Goal: Information Seeking & Learning: Learn about a topic

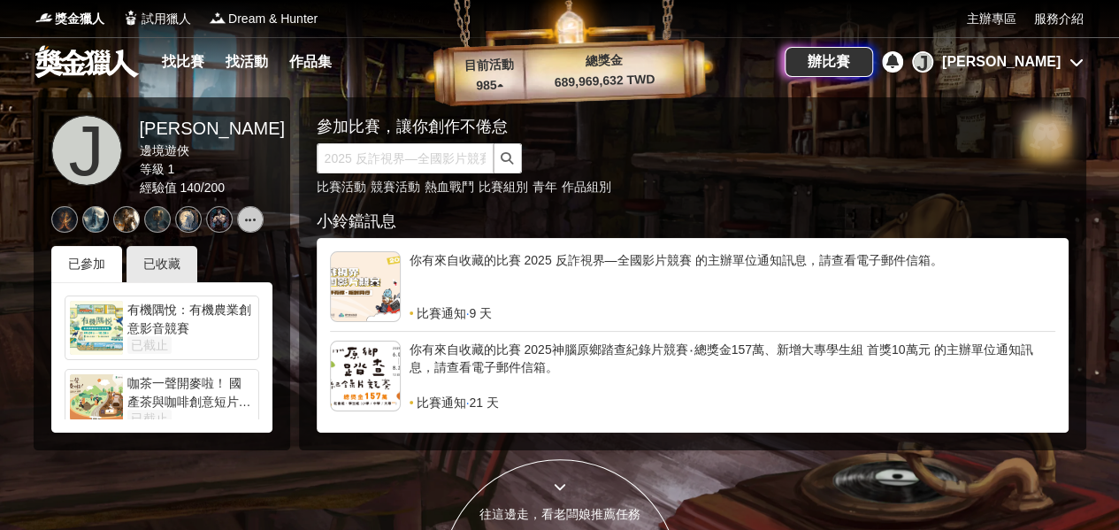
click at [179, 46] on div "找比賽 找活動 作品集" at bounding box center [250, 62] width 191 height 50
click at [180, 53] on link "找比賽" at bounding box center [183, 62] width 57 height 25
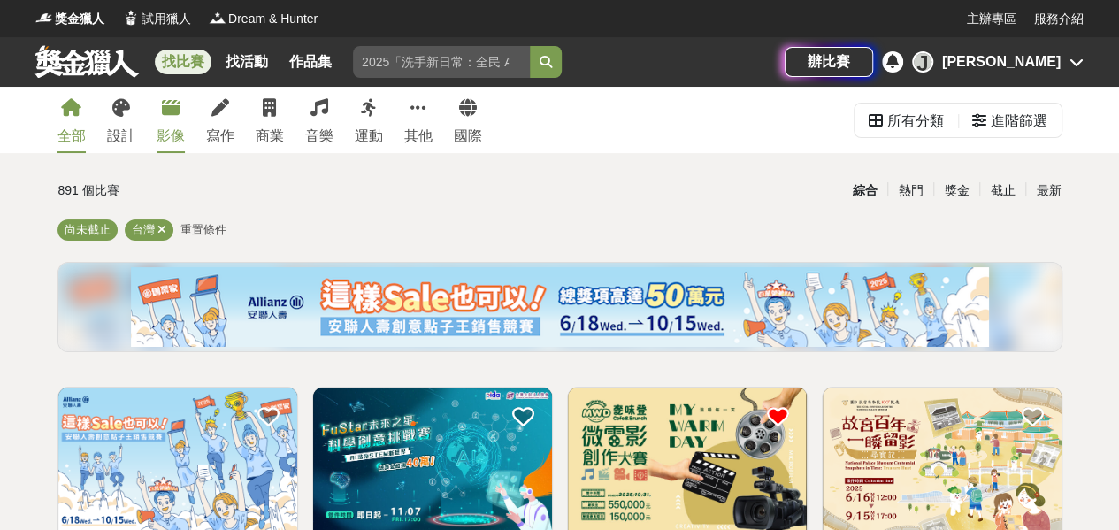
click at [163, 136] on div "影像" at bounding box center [171, 136] width 28 height 21
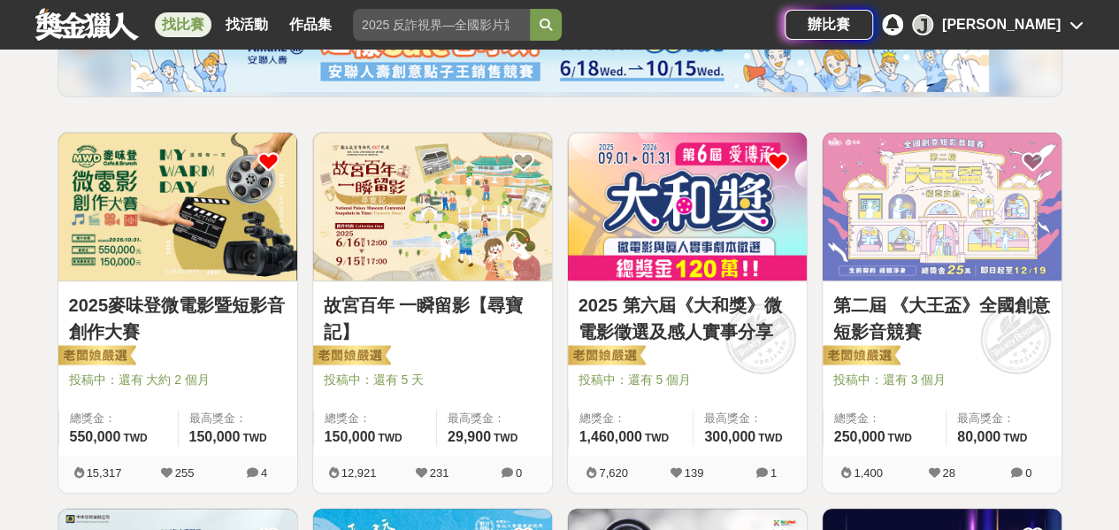
scroll to position [265, 0]
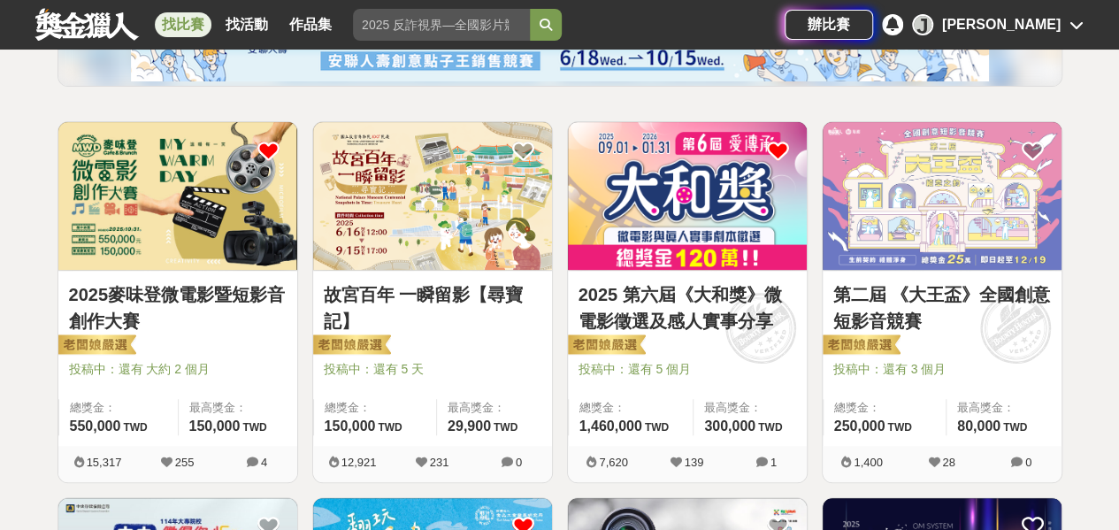
click at [437, 201] on img at bounding box center [432, 196] width 239 height 148
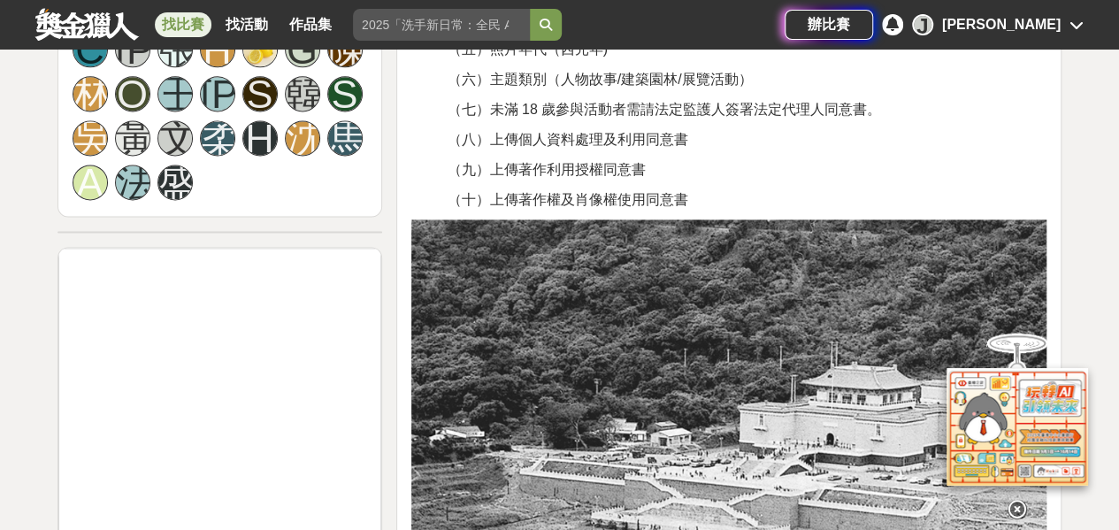
scroll to position [1415, 0]
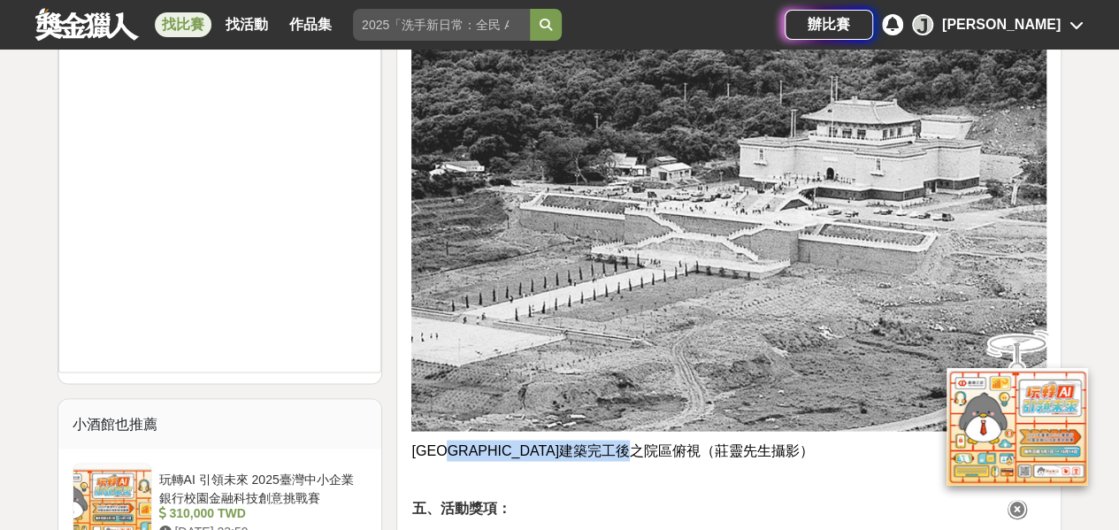
drag, startPoint x: 465, startPoint y: 455, endPoint x: 752, endPoint y: 450, distance: 286.6
click at [752, 450] on p "故宮正館建築完工後之院區俯視（莊靈先生攝影）" at bounding box center [728, 450] width 635 height 21
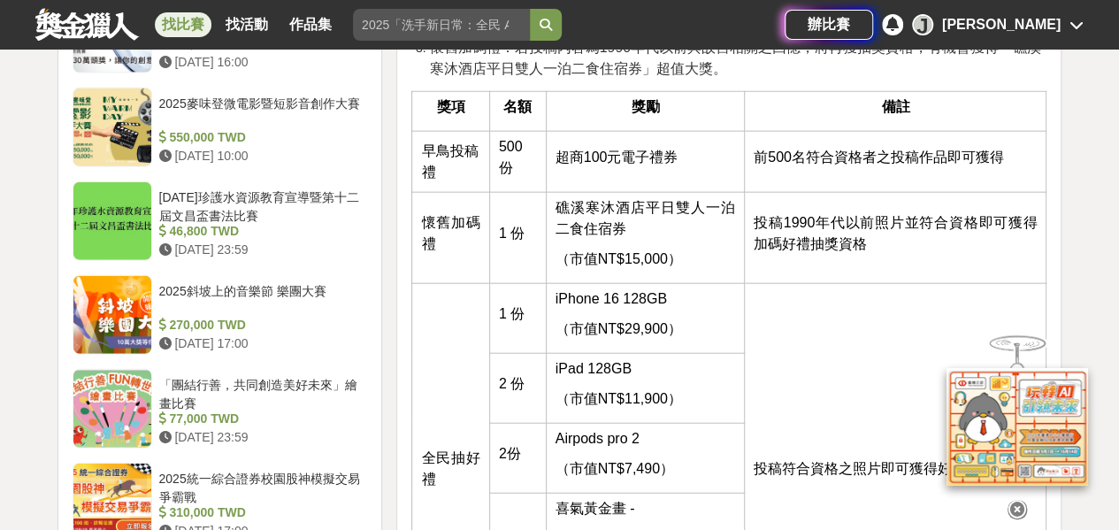
scroll to position [2034, 0]
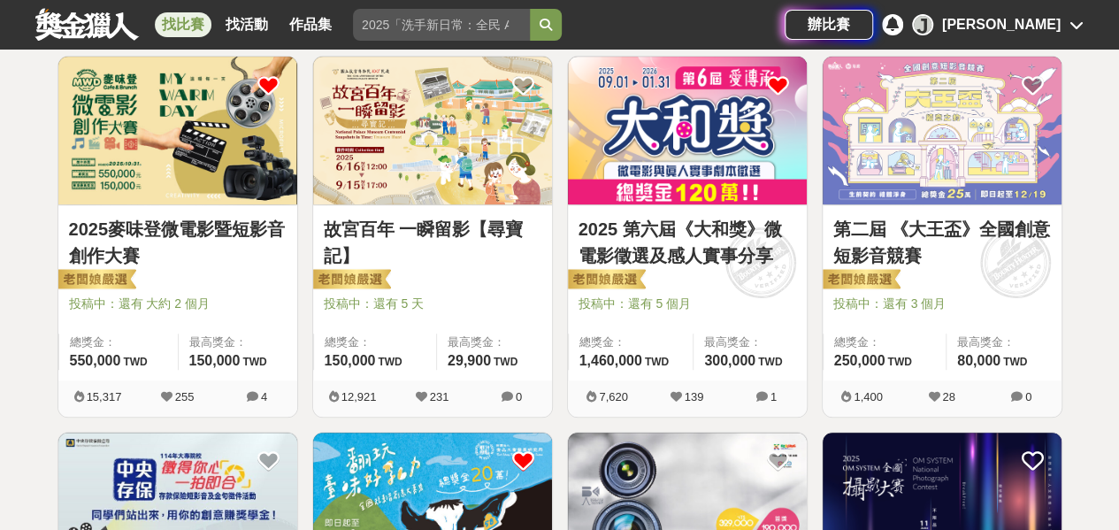
scroll to position [265, 0]
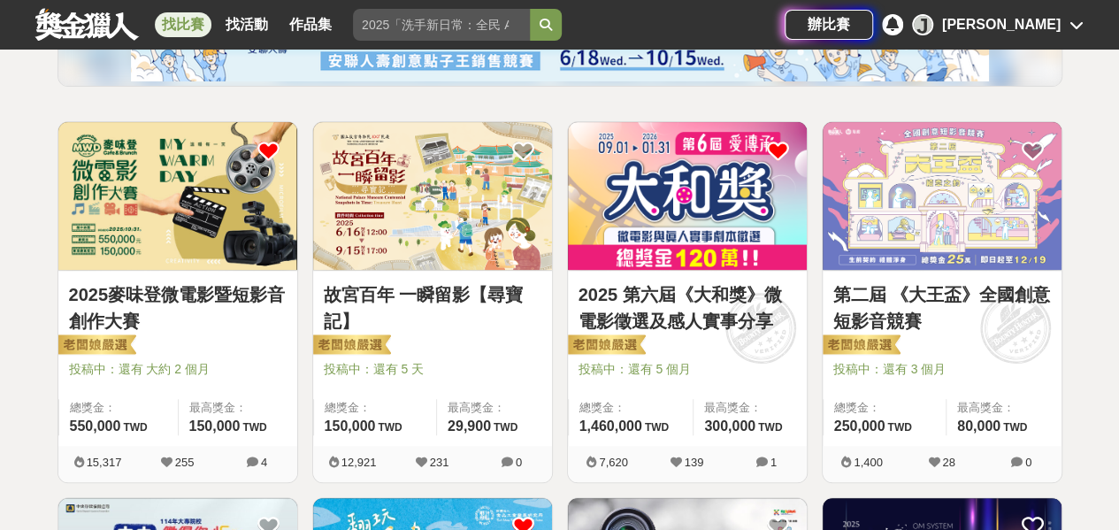
click at [158, 210] on img at bounding box center [177, 196] width 239 height 148
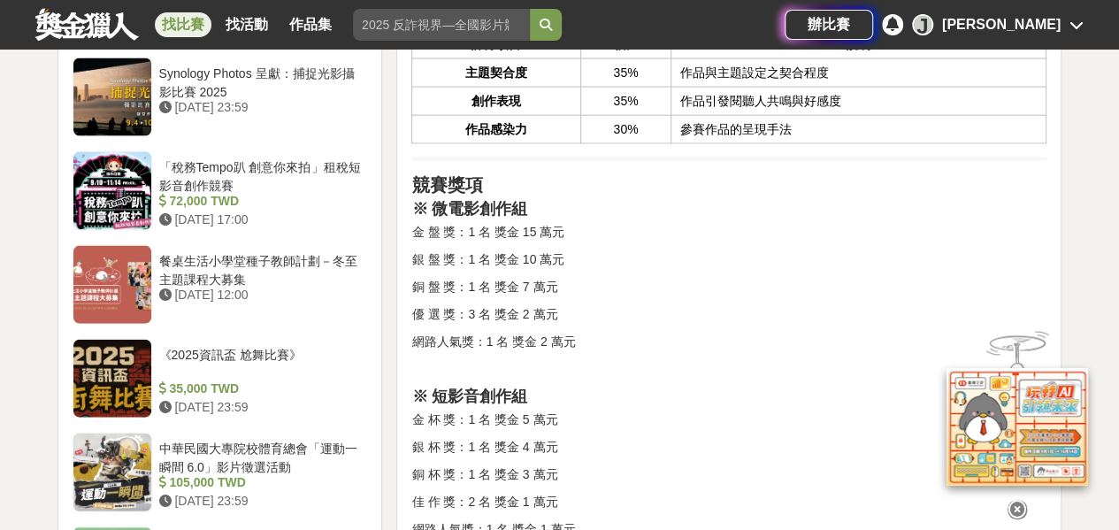
scroll to position [1946, 0]
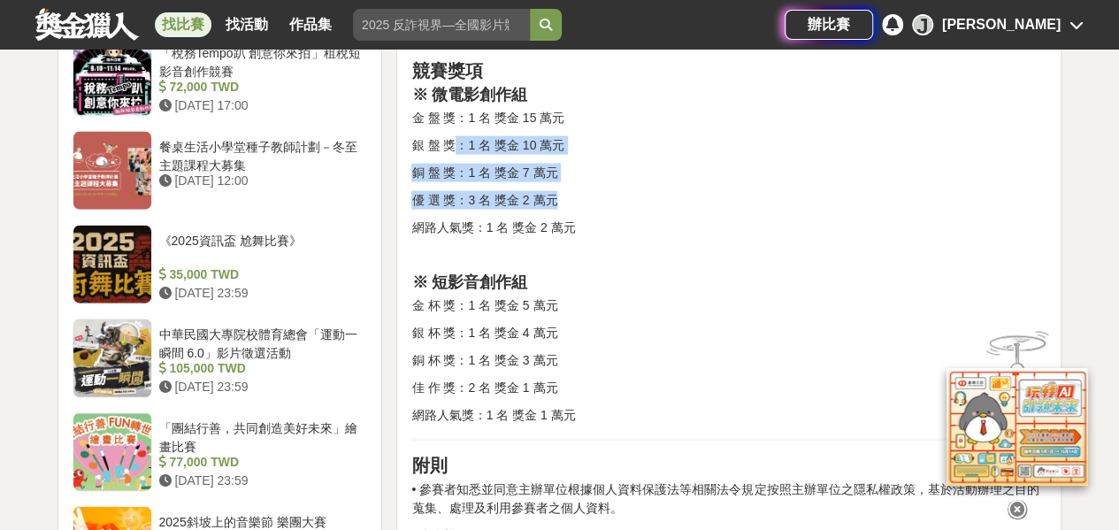
drag, startPoint x: 458, startPoint y: 125, endPoint x: 588, endPoint y: 200, distance: 150.2
click at [588, 200] on div "競賽說明 餐飲串起了人與人之間的連結，連結構築起關係，關係醞釀出溫暖。成立39年的連鎖餐飲品牌《麥味登》，為鼓勵年輕人投入影像創作，特舉辦「微電影創作競賽」。…" at bounding box center [728, 78] width 635 height 2828
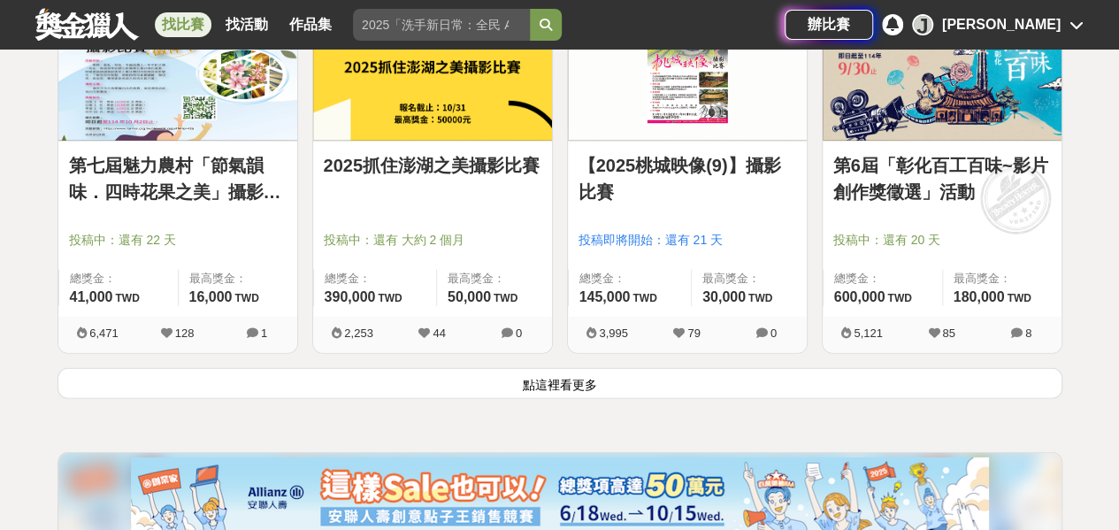
scroll to position [2300, 0]
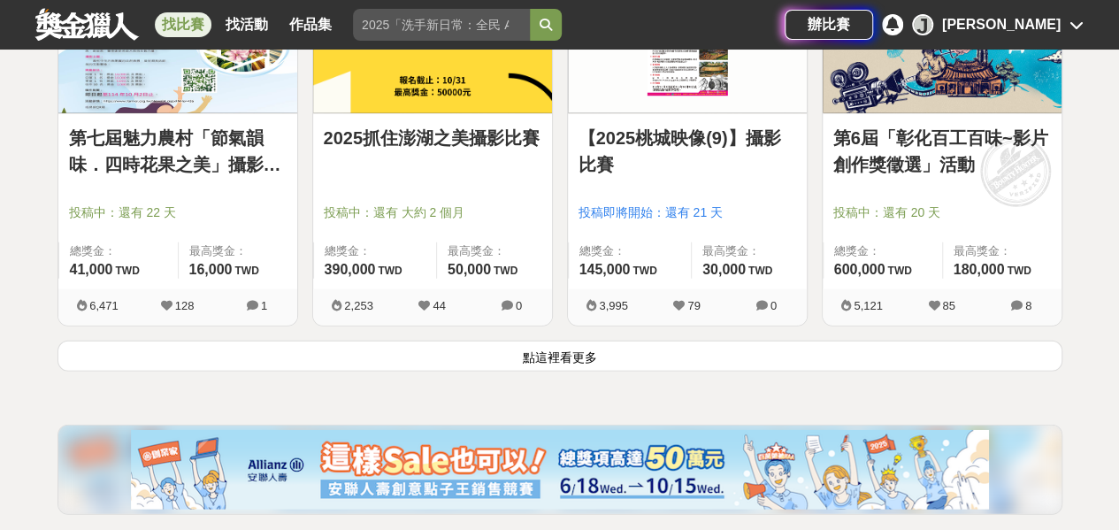
click at [554, 353] on button "點這裡看更多" at bounding box center [559, 356] width 1005 height 31
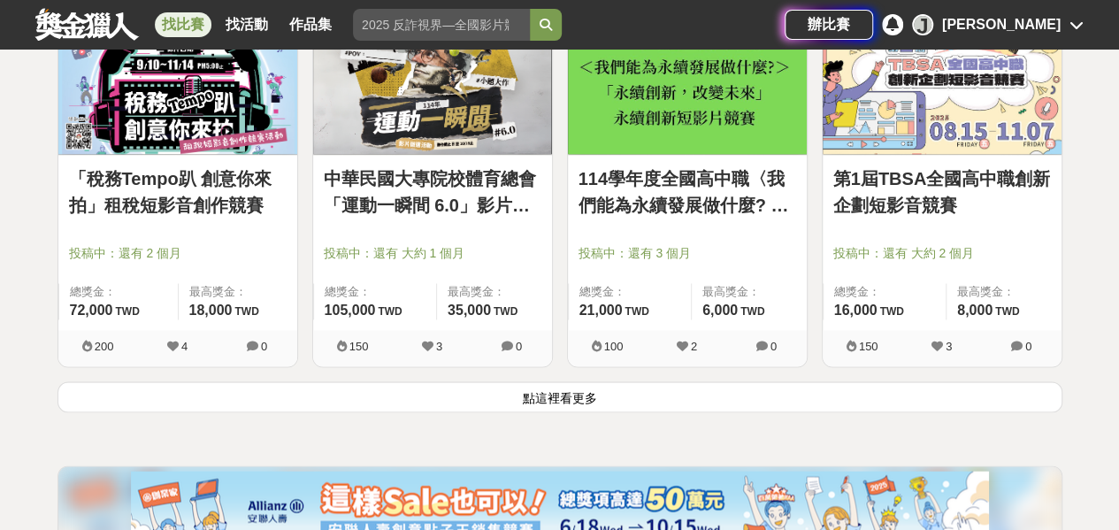
scroll to position [4599, 0]
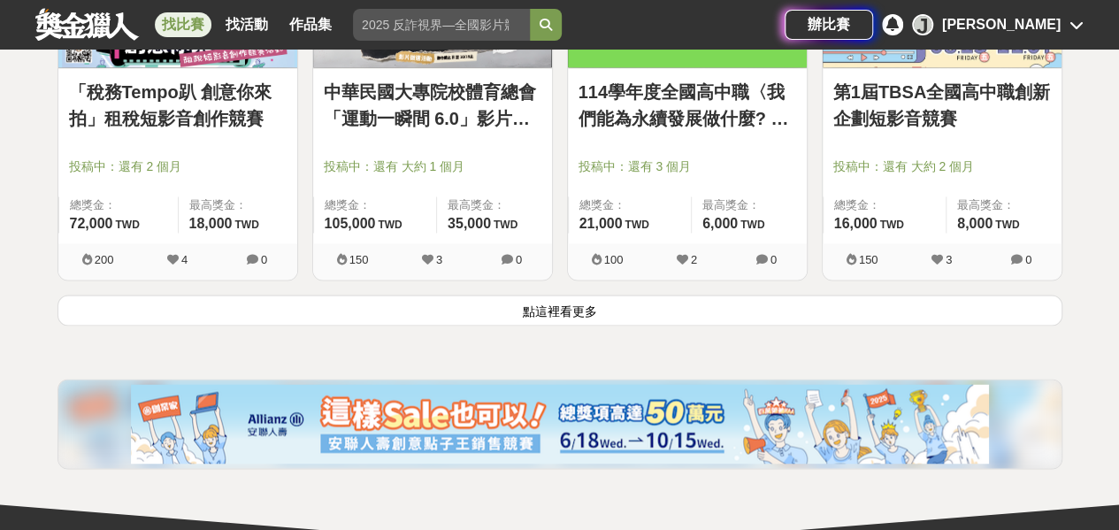
click at [543, 308] on button "點這裡看更多" at bounding box center [559, 310] width 1005 height 31
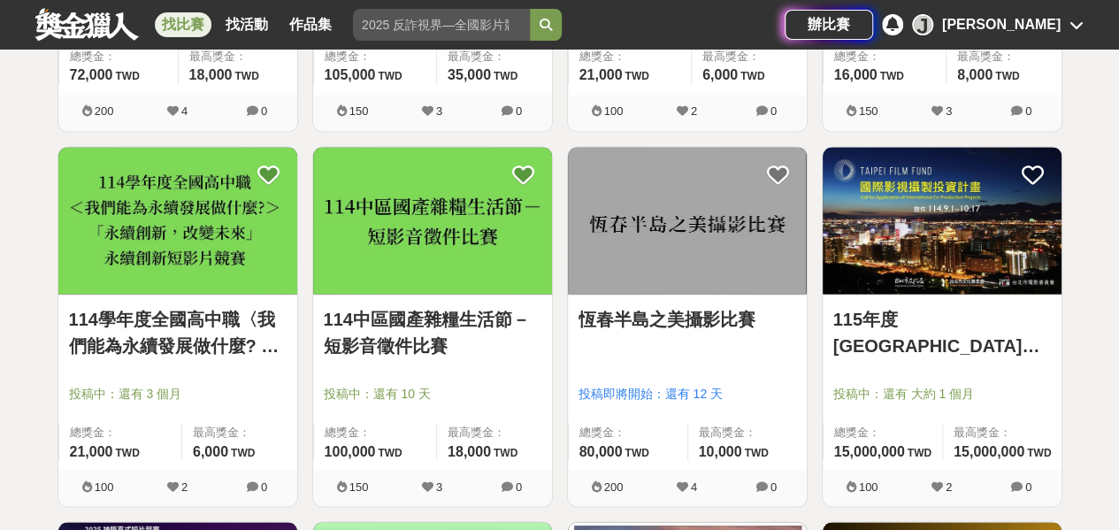
scroll to position [4776, 0]
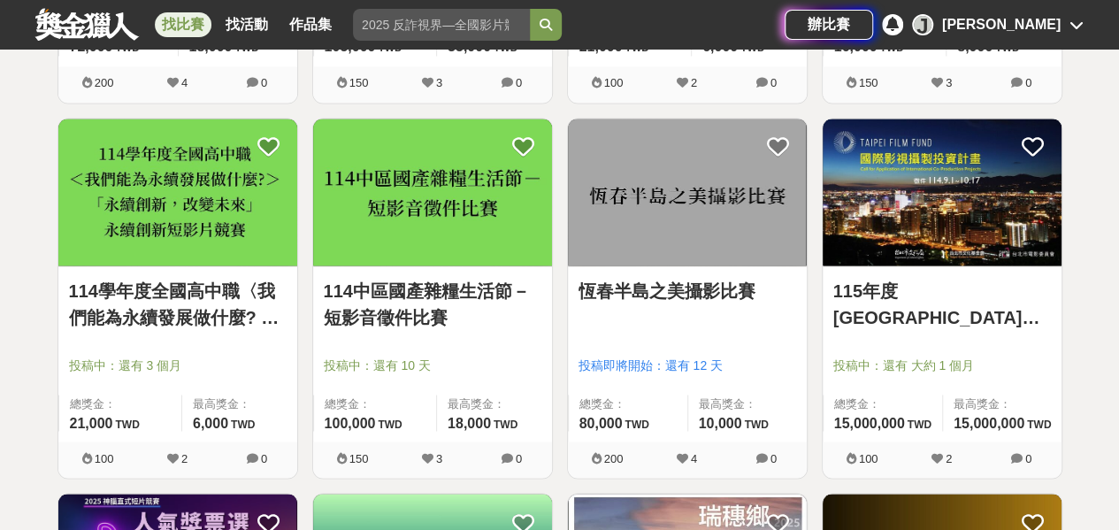
click at [348, 303] on link "114中區國產雜糧生活節－短影音徵件比賽" at bounding box center [433, 303] width 218 height 53
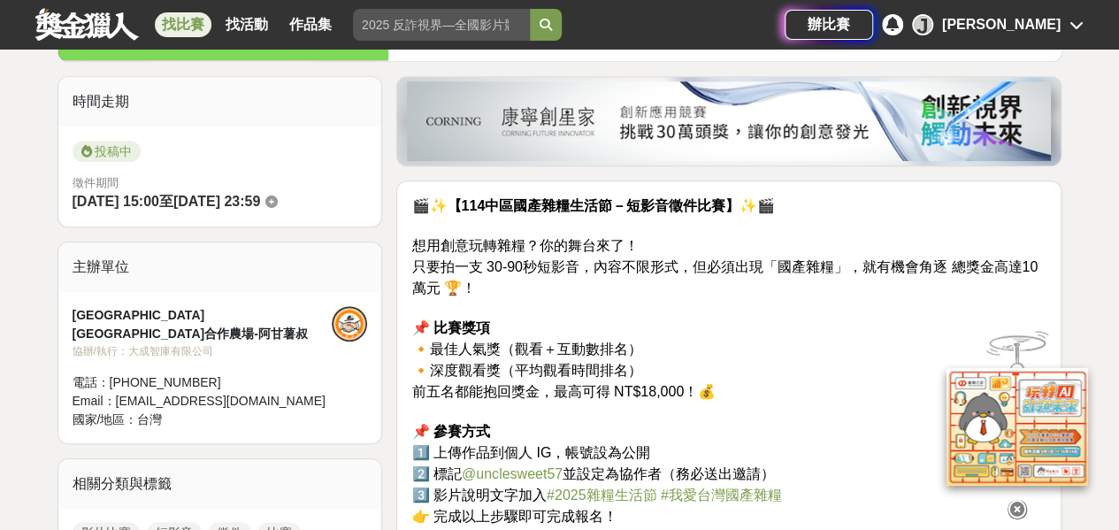
scroll to position [442, 0]
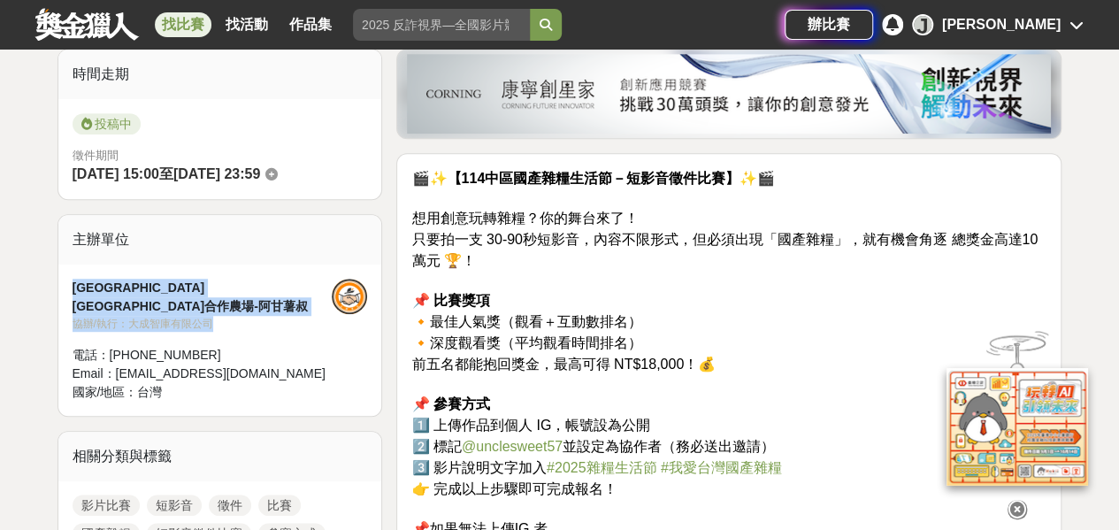
drag, startPoint x: 70, startPoint y: 287, endPoint x: 256, endPoint y: 295, distance: 185.9
click at [256, 295] on div "雲林縣瓊埔合作農場-阿甘薯叔 協辦/執行： 大成智庫有限公司 電話： +886 5 784 0600 Email： qiongpu@gmail.com 國家/…" at bounding box center [220, 339] width 324 height 151
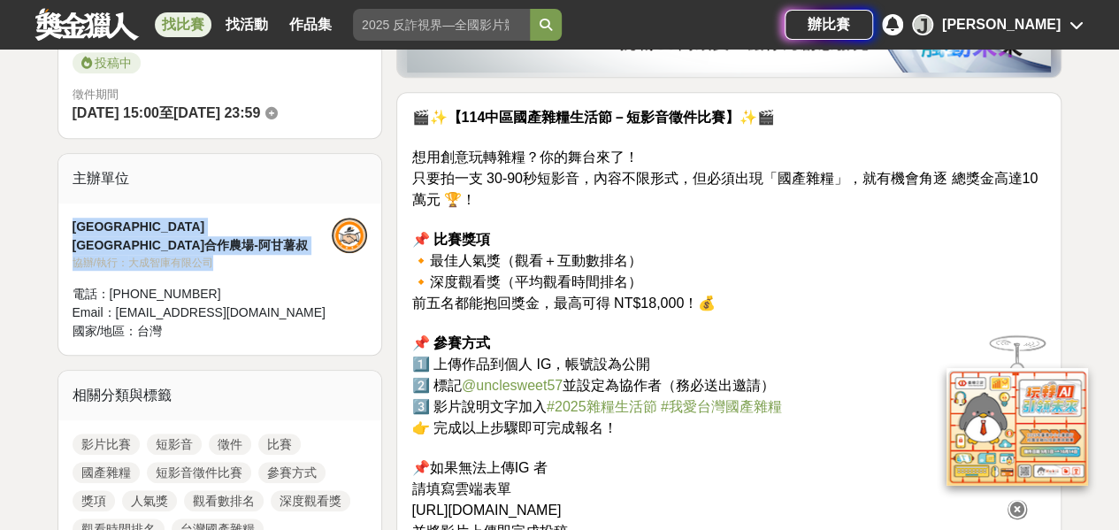
scroll to position [531, 0]
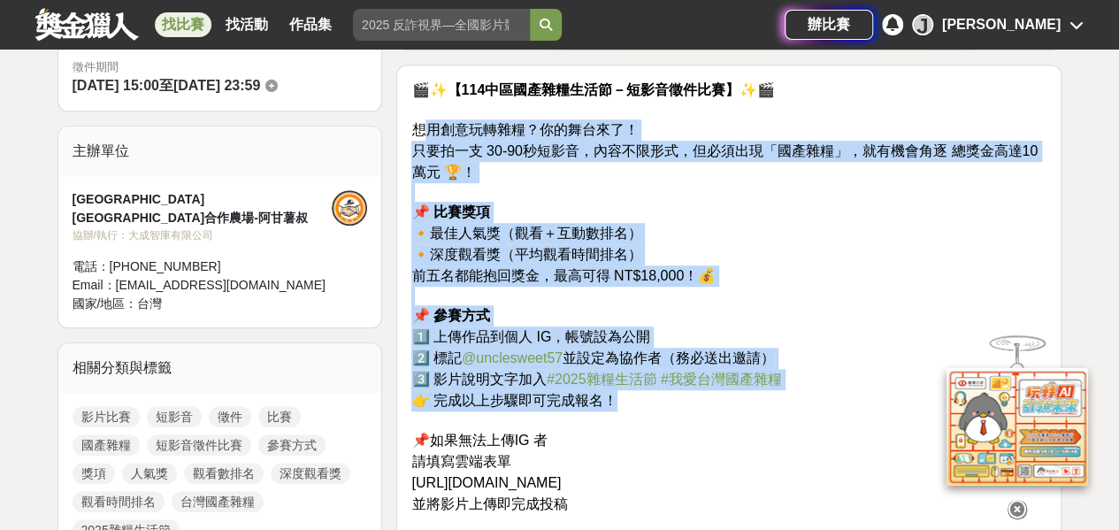
drag, startPoint x: 418, startPoint y: 126, endPoint x: 824, endPoint y: 401, distance: 490.4
click at [824, 401] on p "🎬✨【114中區國產雜糧生活節－短影音徵件比賽】✨🎬 想用創意玩轉雜糧？你的舞台來了！ 只要拍一支 30-90秒短影音，內容不限形式，但必須出現「國產雜糧」，…" at bounding box center [728, 409] width 635 height 658
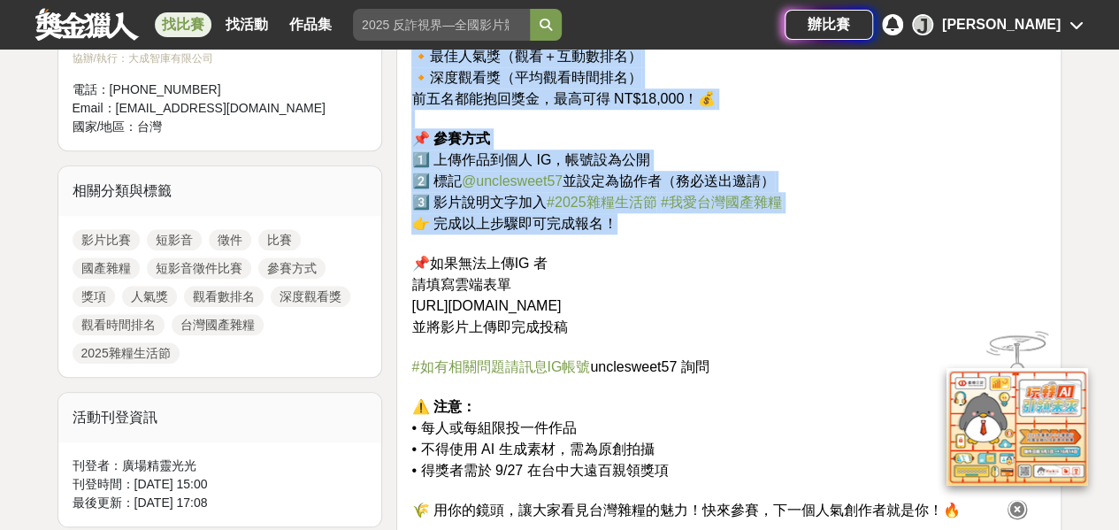
scroll to position [796, 0]
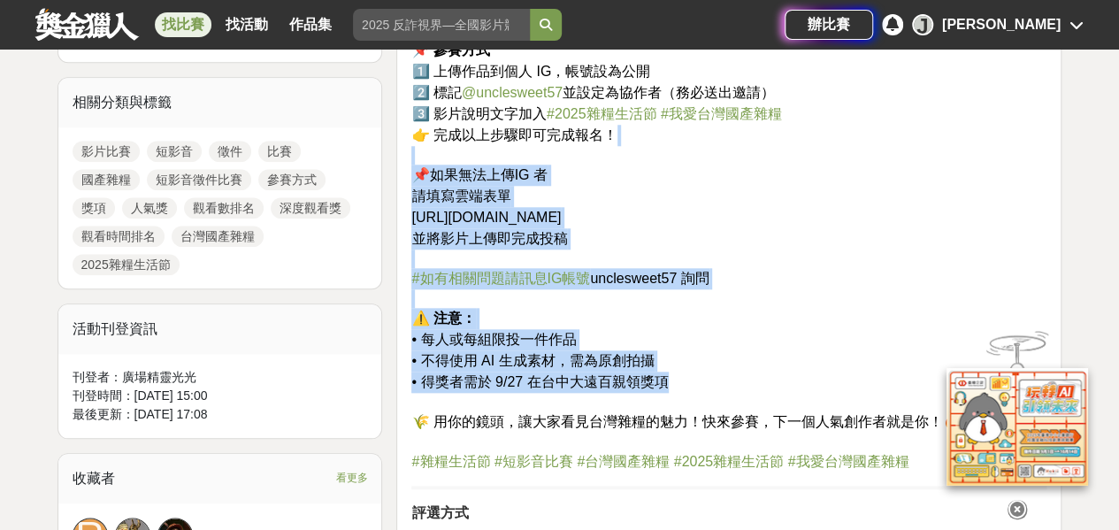
drag, startPoint x: 403, startPoint y: 160, endPoint x: 755, endPoint y: 381, distance: 415.7
click at [755, 381] on div "🎬✨【114中區國產雜糧生活節－短影音徵件比賽】✨🎬 想用創意玩轉雜糧？你的舞台來了！ 只要拍一支 30-90秒短影音，內容不限形式，但必須出現「國產雜糧」，…" at bounding box center [728, 368] width 665 height 1139
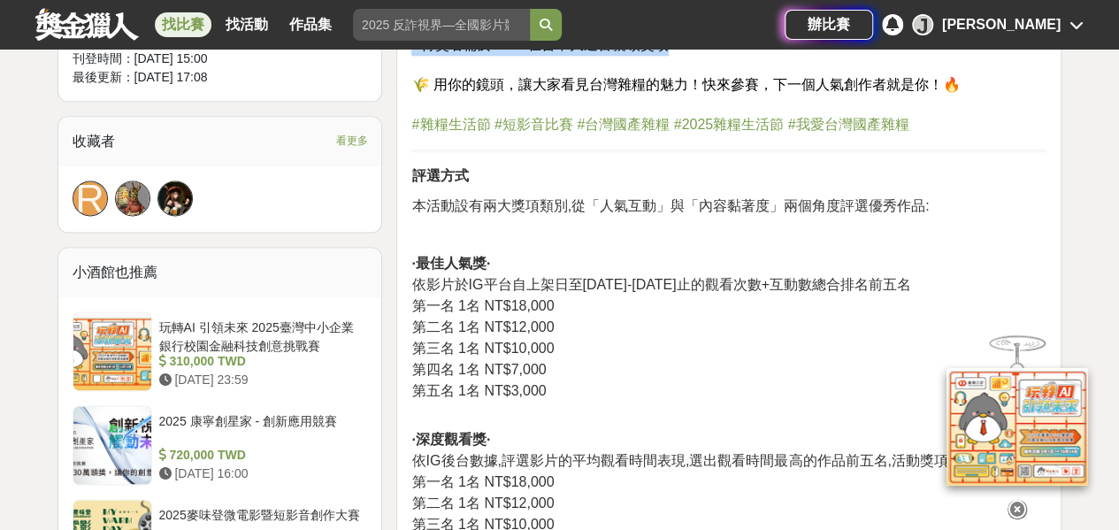
scroll to position [1150, 0]
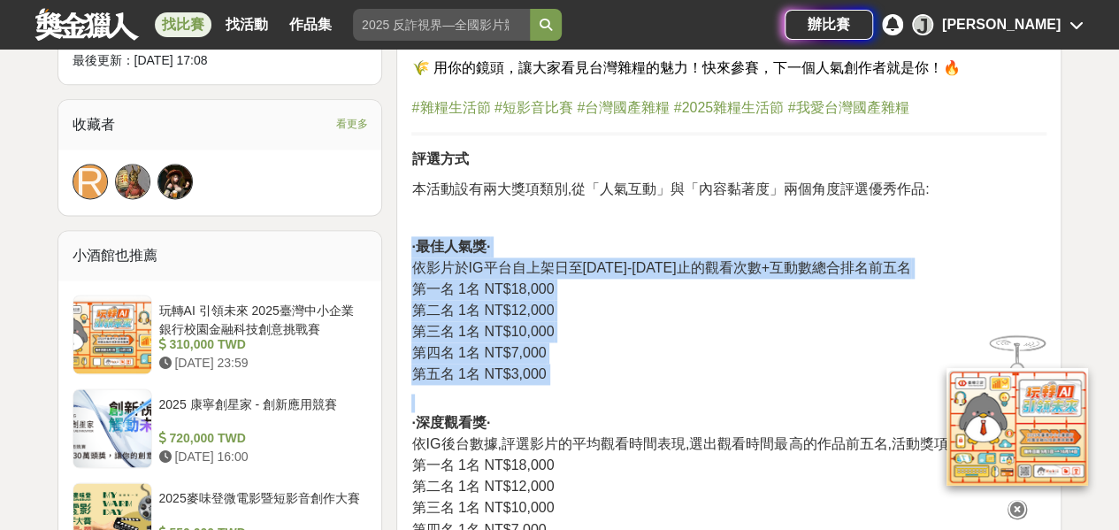
drag, startPoint x: 410, startPoint y: 245, endPoint x: 596, endPoint y: 389, distance: 235.8
click at [596, 389] on div "🎬✨【114中區國產雜糧生活節－短影音徵件比賽】✨🎬 想用創意玩轉雜糧？你的舞台來了！ 只要拍一支 30-90秒短影音，內容不限形式，但必須出現「國產雜糧」，…" at bounding box center [728, 14] width 665 height 1139
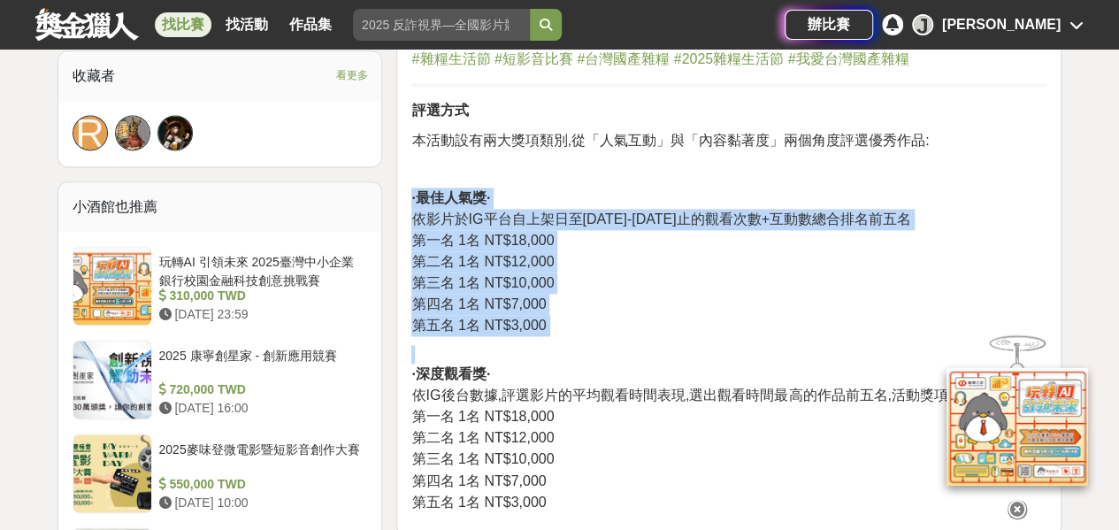
scroll to position [1238, 0]
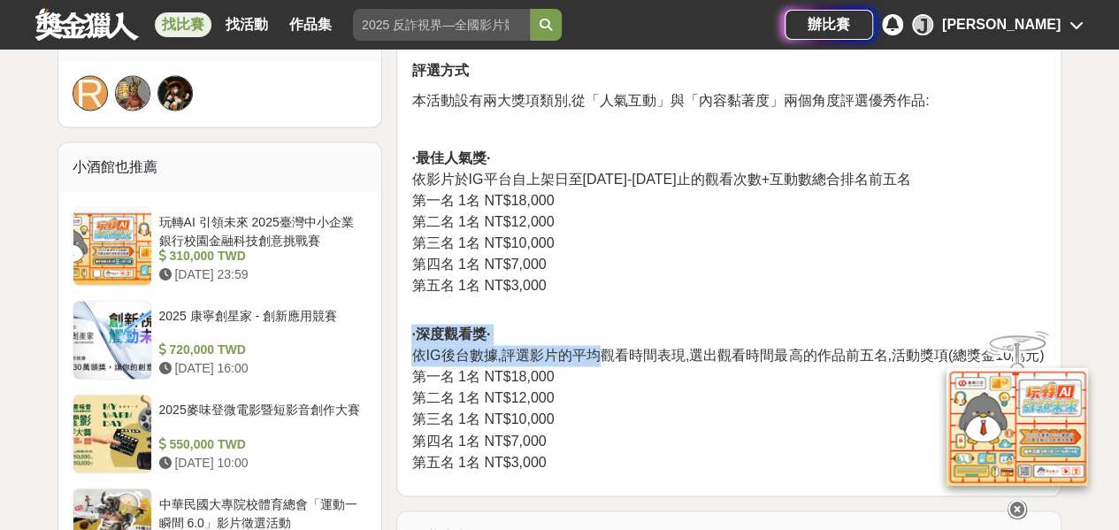
drag, startPoint x: 403, startPoint y: 326, endPoint x: 591, endPoint y: 361, distance: 190.6
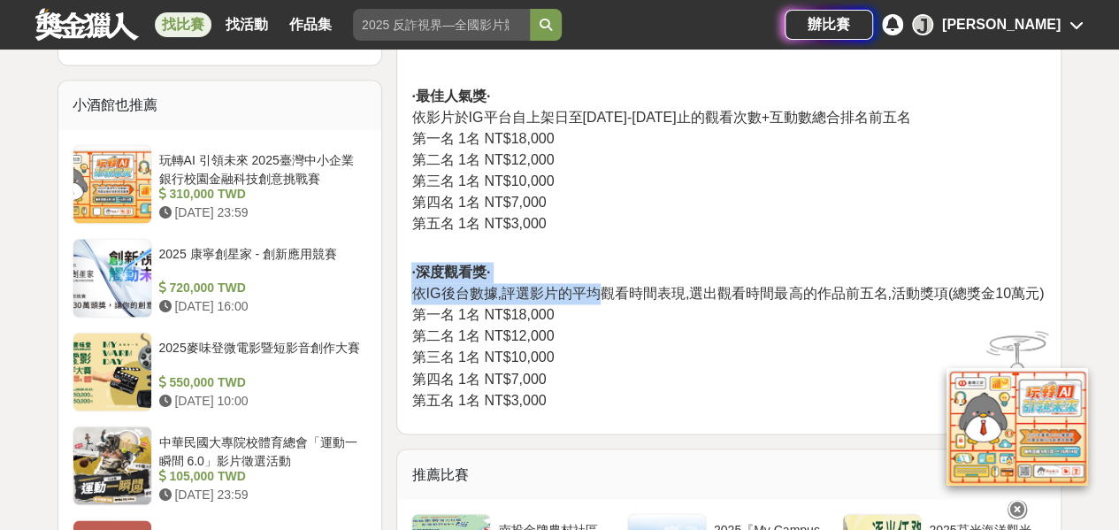
scroll to position [1327, 0]
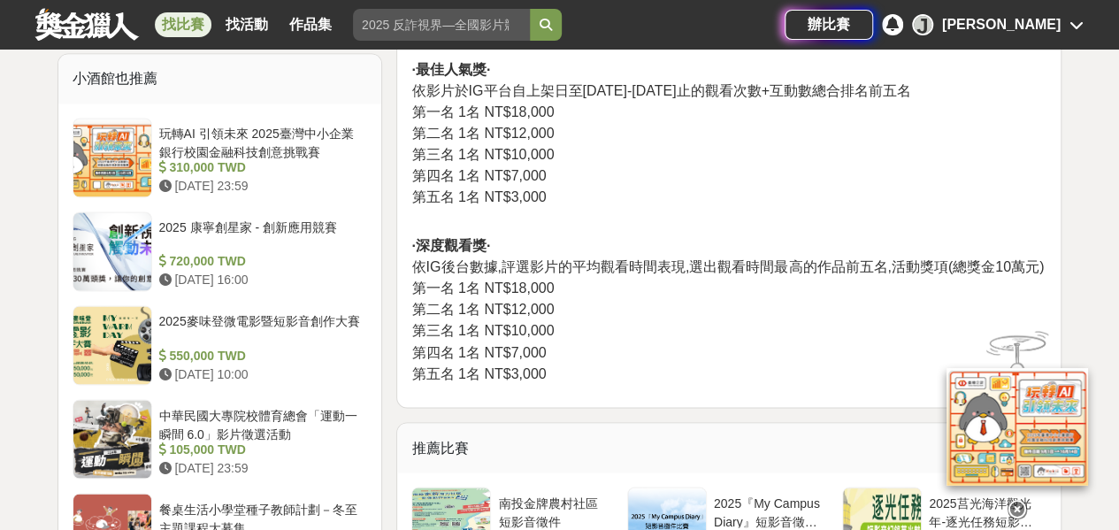
click at [595, 339] on p "·深度觀看獎· 依IG後台數據,評選影片的平均觀看時間表現,選出觀看時間最高的作品前五名,活動獎項(總獎金10萬元) 第一名 1名 NT$18,000 第二名…" at bounding box center [728, 300] width 635 height 167
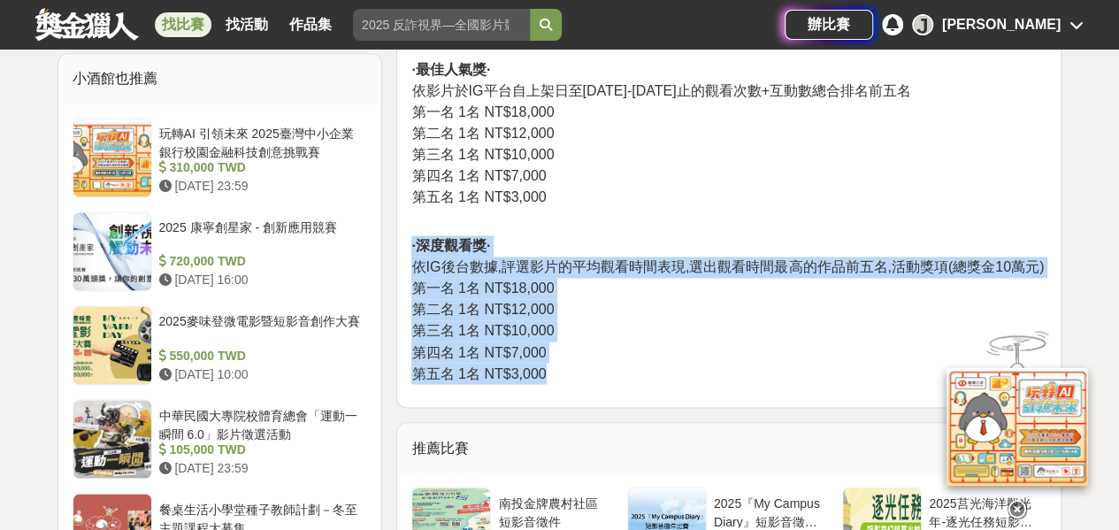
drag, startPoint x: 559, startPoint y: 370, endPoint x: 402, endPoint y: 245, distance: 200.1
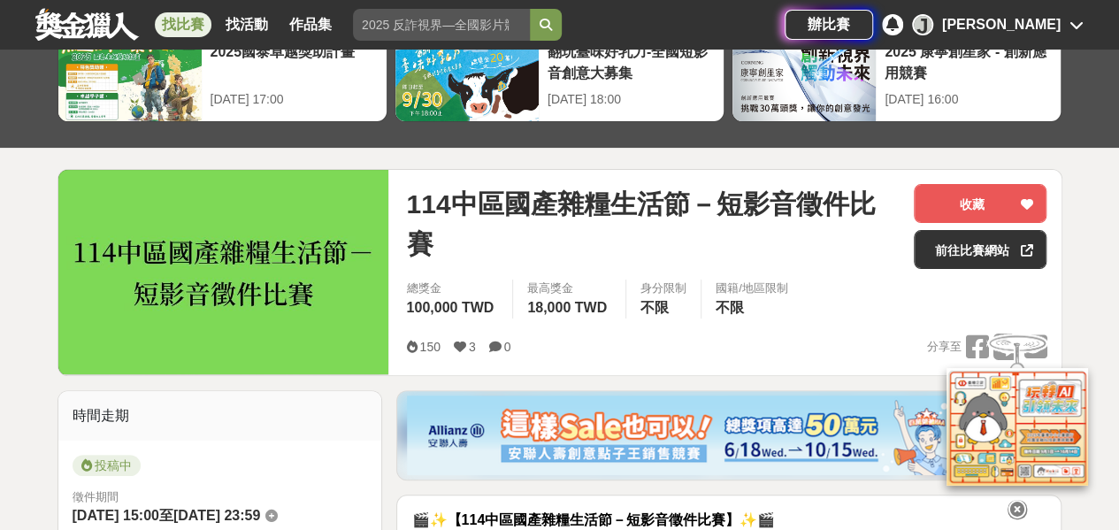
scroll to position [177, 0]
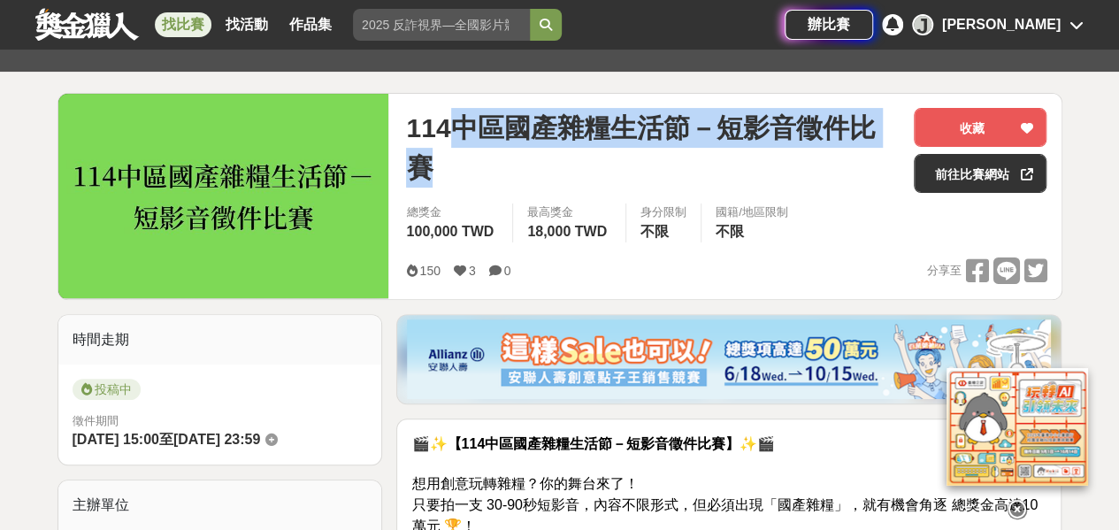
drag, startPoint x: 449, startPoint y: 128, endPoint x: 687, endPoint y: 154, distance: 239.3
click at [687, 154] on span "114中區國產雜糧生活節－短影音徵件比賽" at bounding box center [653, 148] width 494 height 80
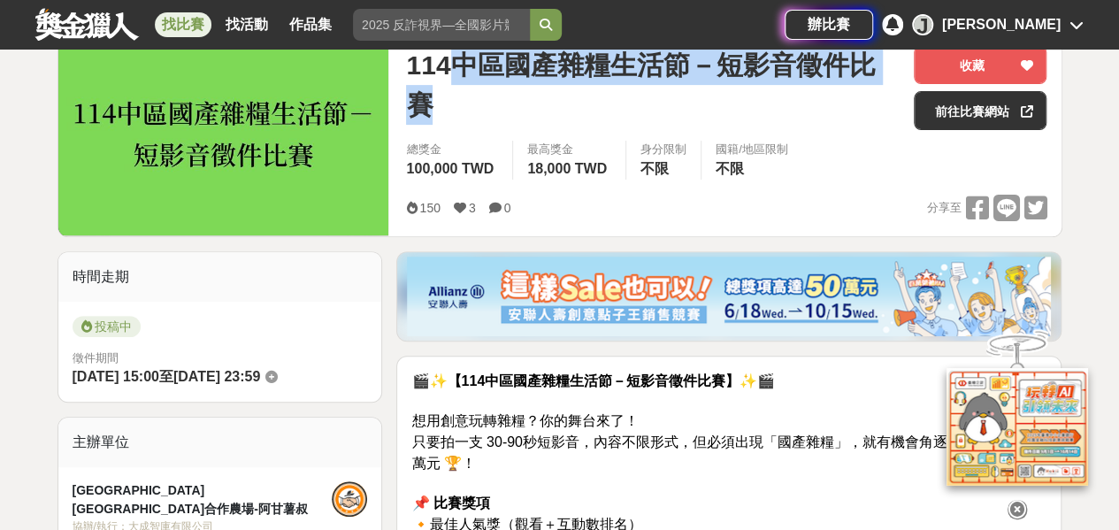
scroll to position [265, 0]
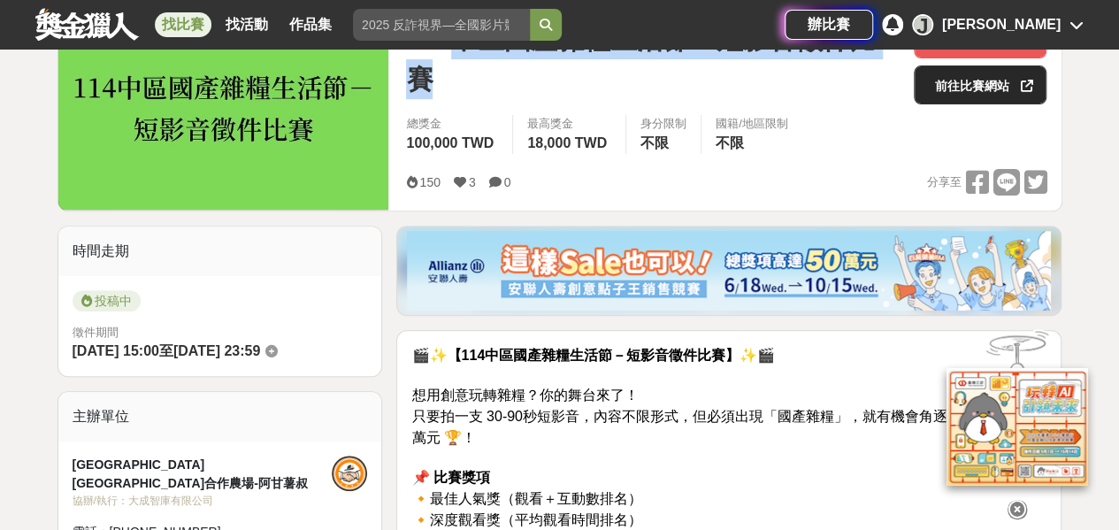
click at [983, 84] on link "前往比賽網站" at bounding box center [980, 84] width 133 height 39
click at [961, 91] on link "前往比賽網站" at bounding box center [980, 84] width 133 height 39
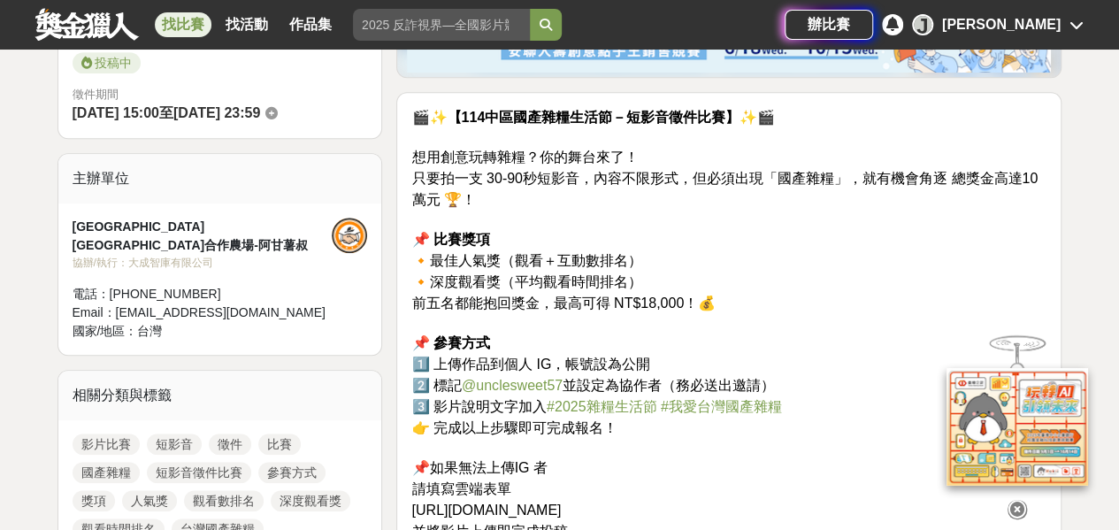
scroll to position [531, 0]
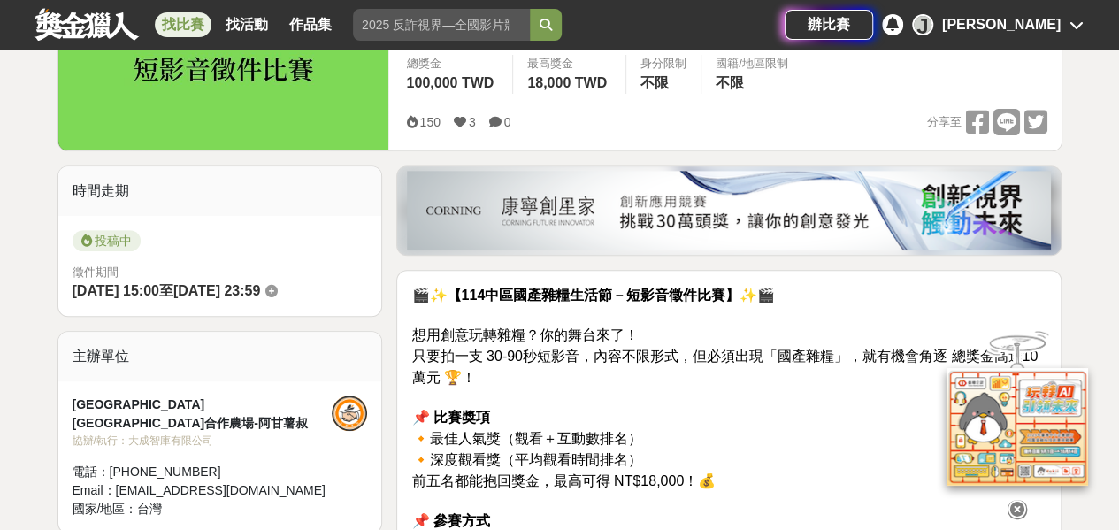
scroll to position [354, 0]
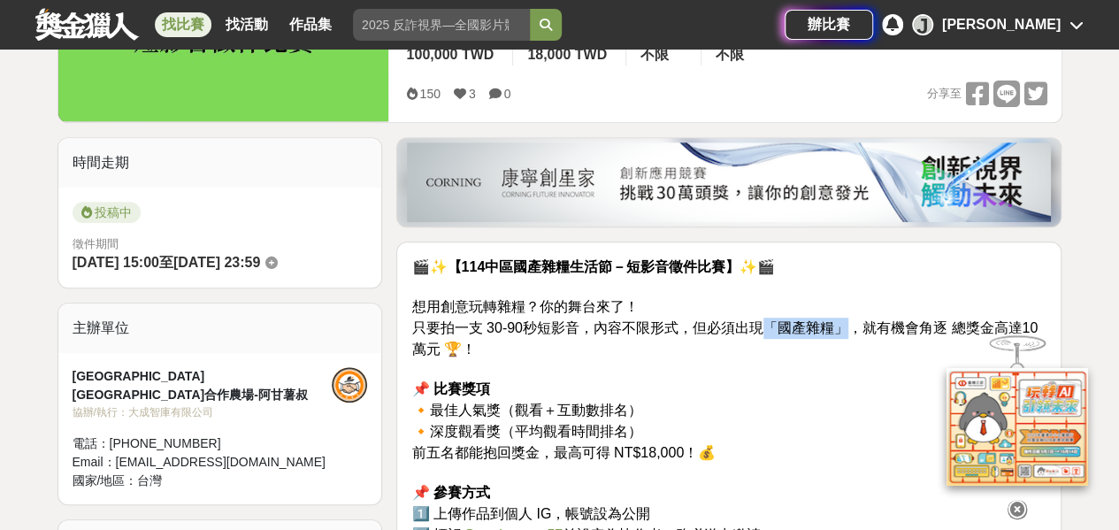
drag, startPoint x: 765, startPoint y: 318, endPoint x: 838, endPoint y: 336, distance: 75.5
copy span "「國產雜糧」"
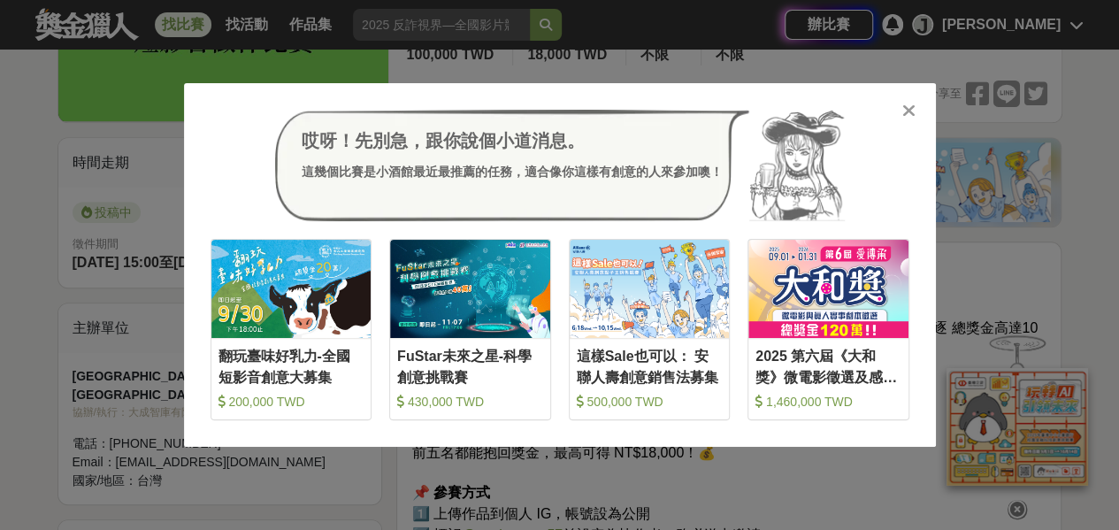
click at [907, 104] on icon at bounding box center [908, 111] width 13 height 18
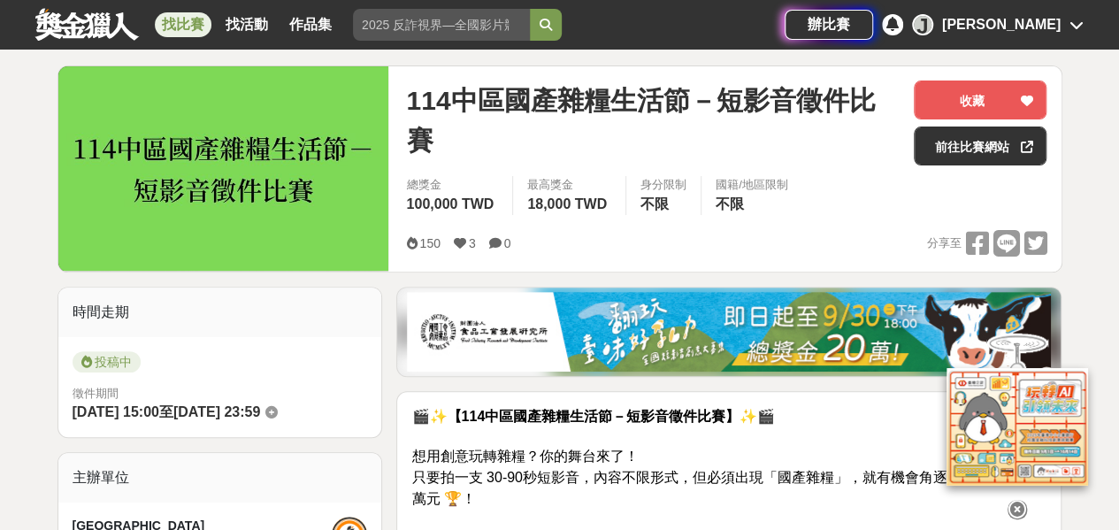
scroll to position [177, 0]
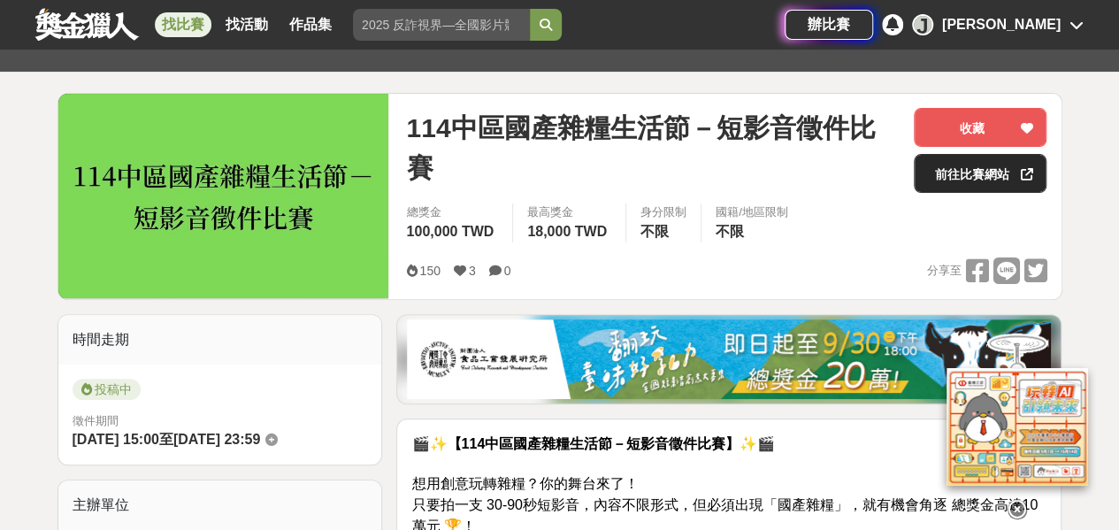
click at [991, 178] on link "前往比賽網站" at bounding box center [980, 173] width 133 height 39
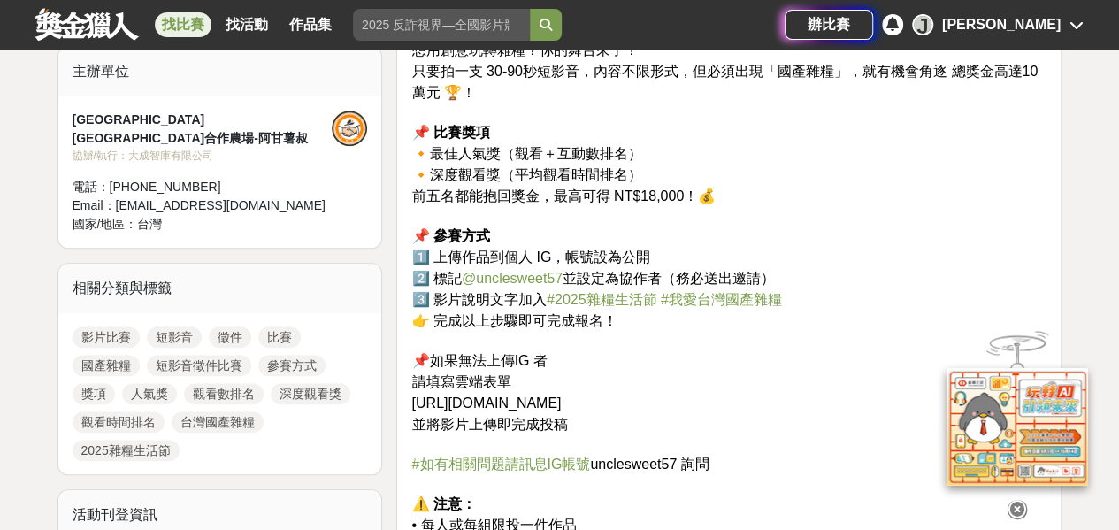
scroll to position [619, 0]
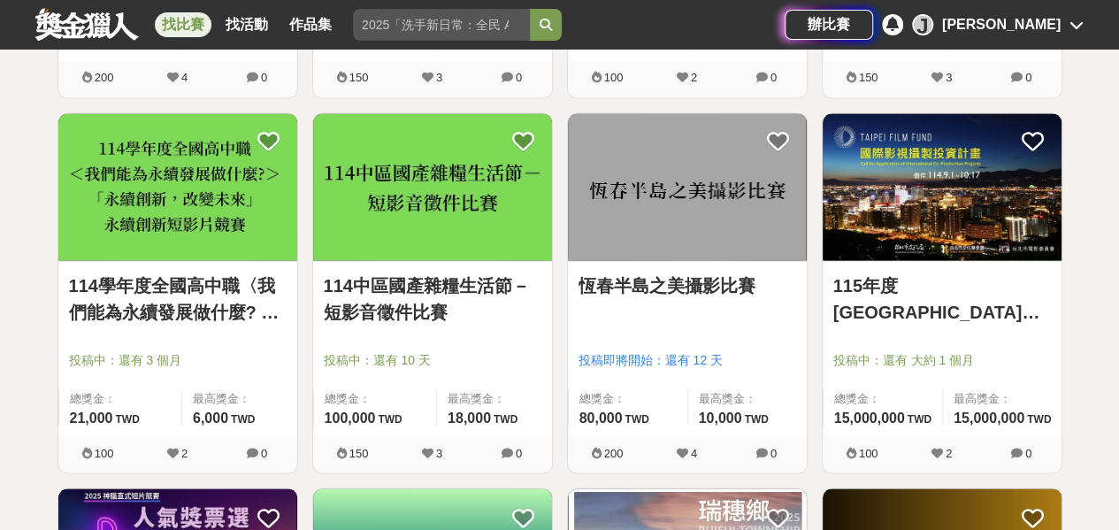
scroll to position [4776, 0]
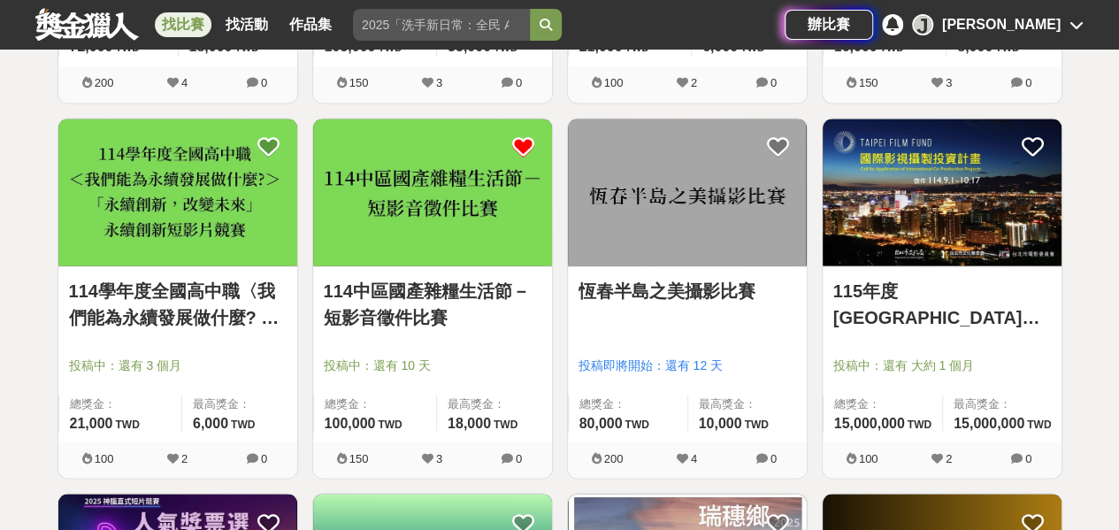
click at [521, 137] on icon at bounding box center [523, 147] width 22 height 22
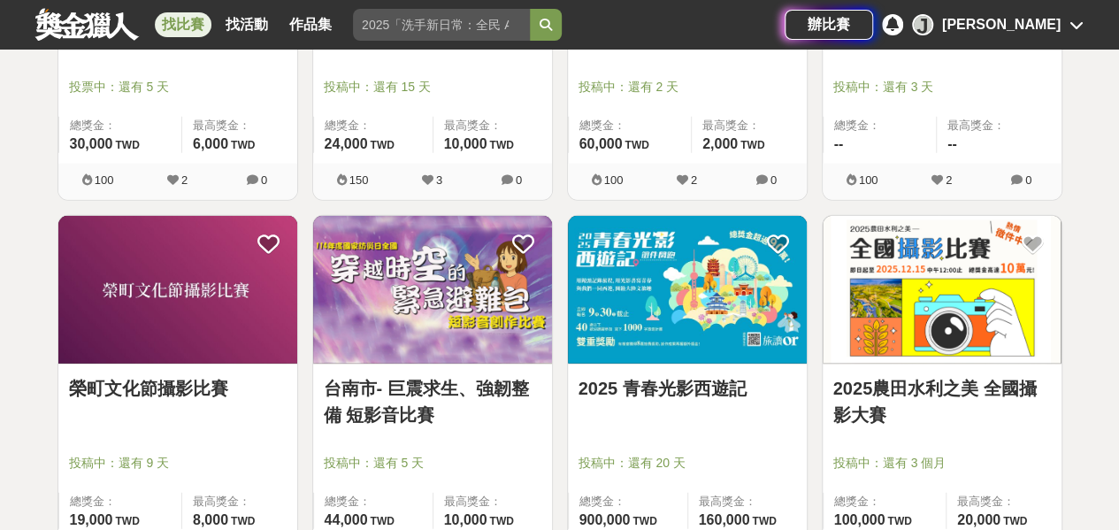
scroll to position [5484, 0]
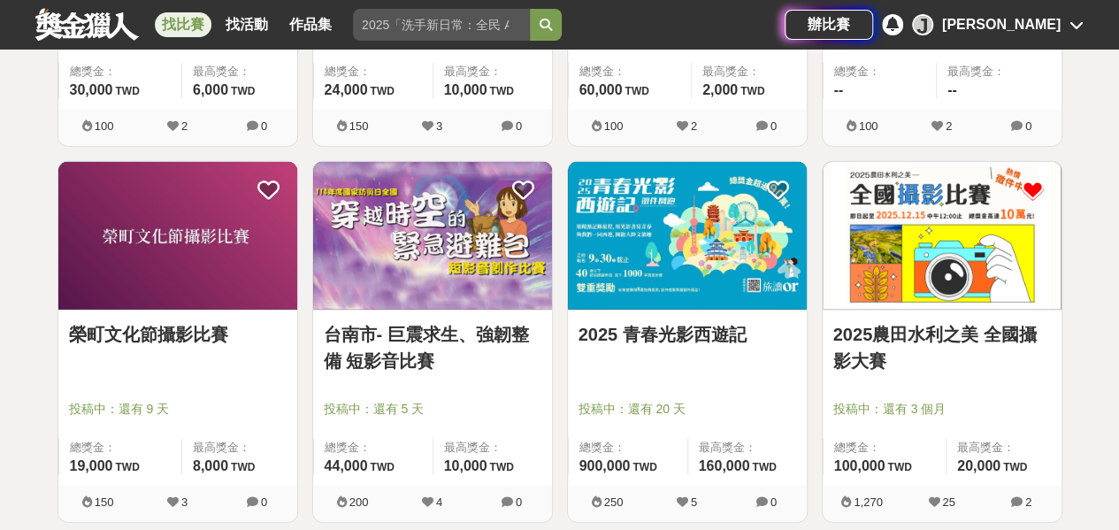
click at [1032, 180] on icon at bounding box center [1033, 191] width 22 height 22
click at [617, 250] on img at bounding box center [687, 236] width 239 height 148
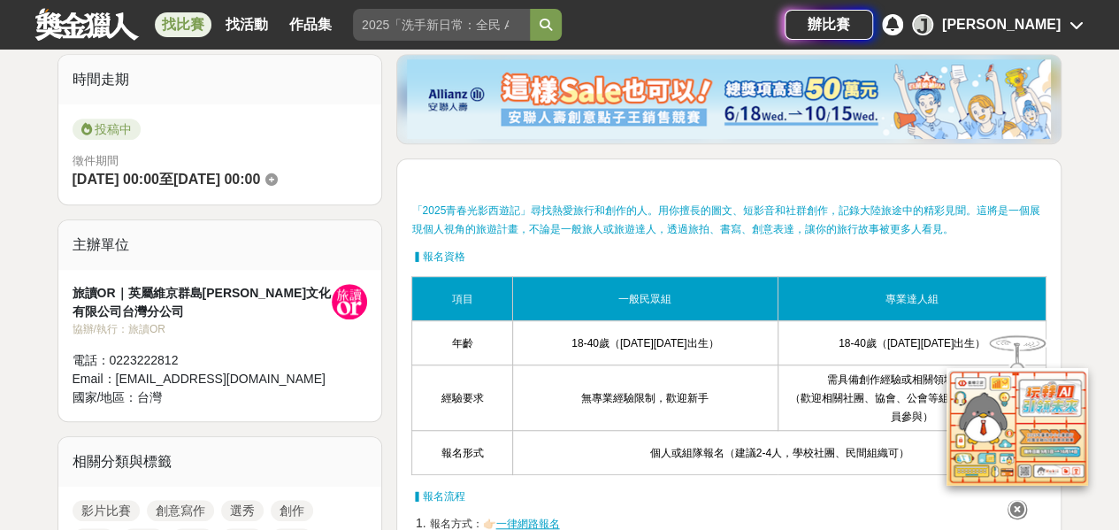
scroll to position [442, 0]
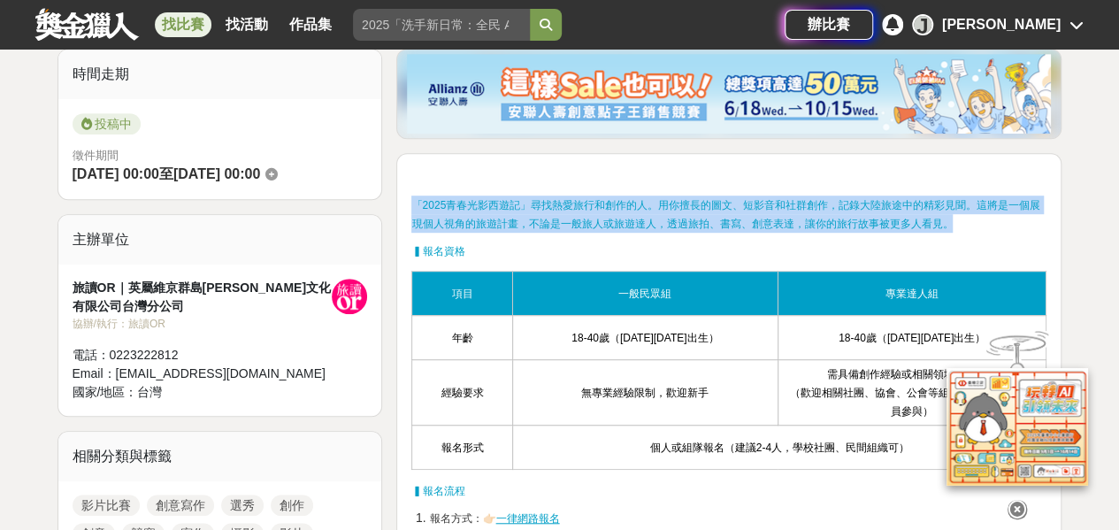
drag, startPoint x: 415, startPoint y: 202, endPoint x: 986, endPoint y: 219, distance: 571.6
click at [986, 219] on p "「2025青春光影西遊記」尋找熱愛旅行和創作的人。用你擅長的圖文、短影音和社群創作，記錄大陸旅途中的精彩見聞。這將是一個展現個人視角的旅遊計畫，不論是一般旅人…" at bounding box center [728, 213] width 635 height 37
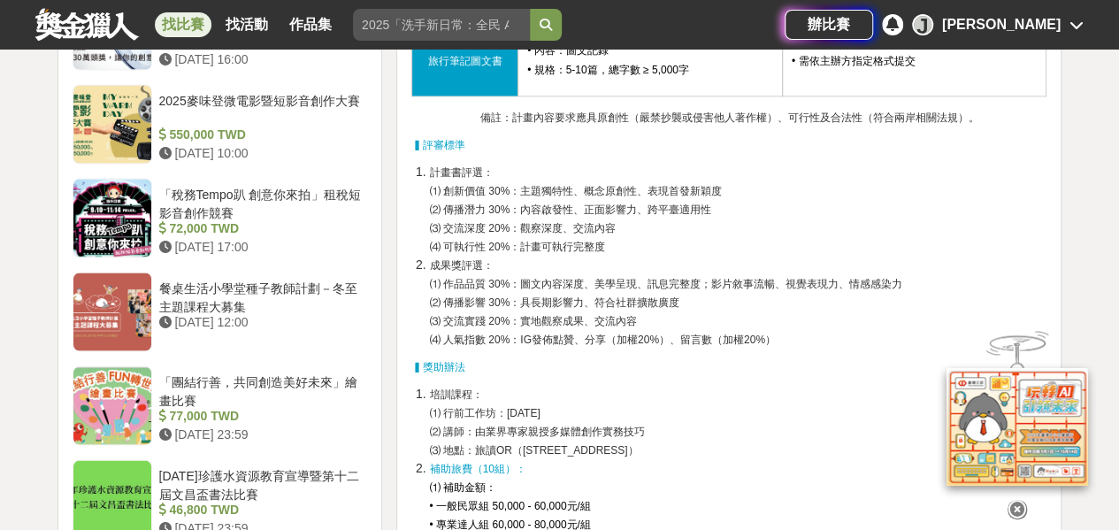
scroll to position [1769, 0]
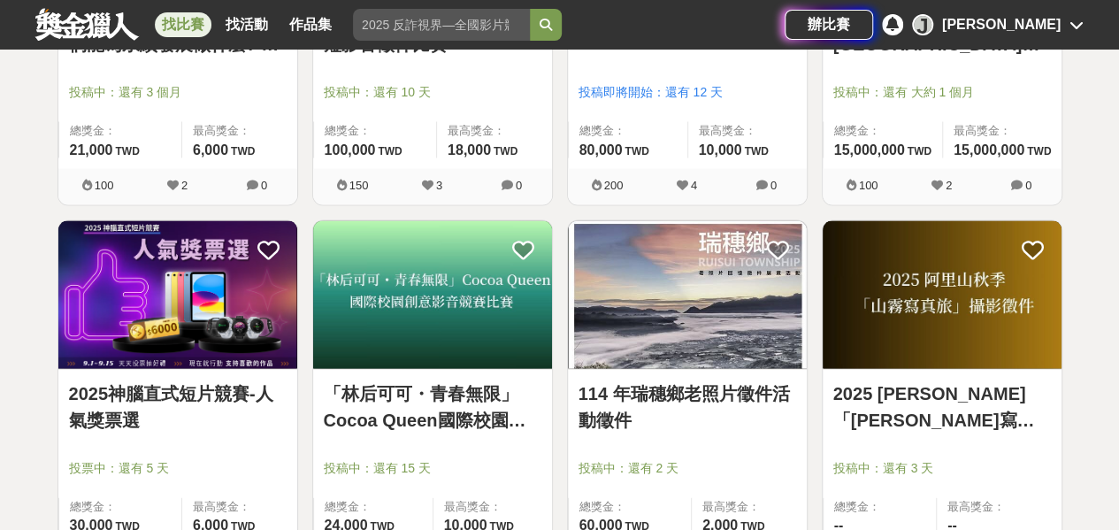
scroll to position [5484, 0]
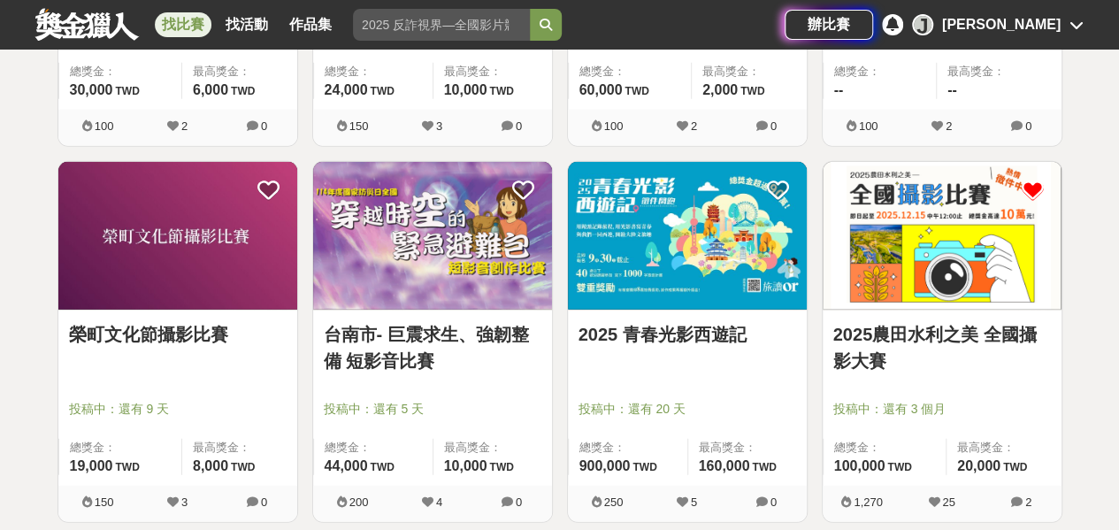
click at [179, 250] on img at bounding box center [177, 236] width 239 height 148
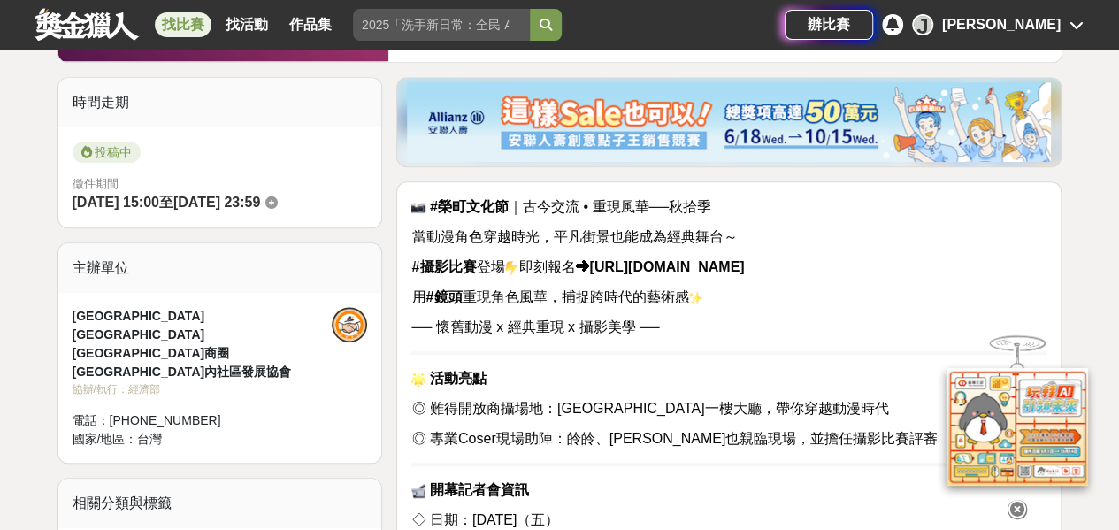
scroll to position [442, 0]
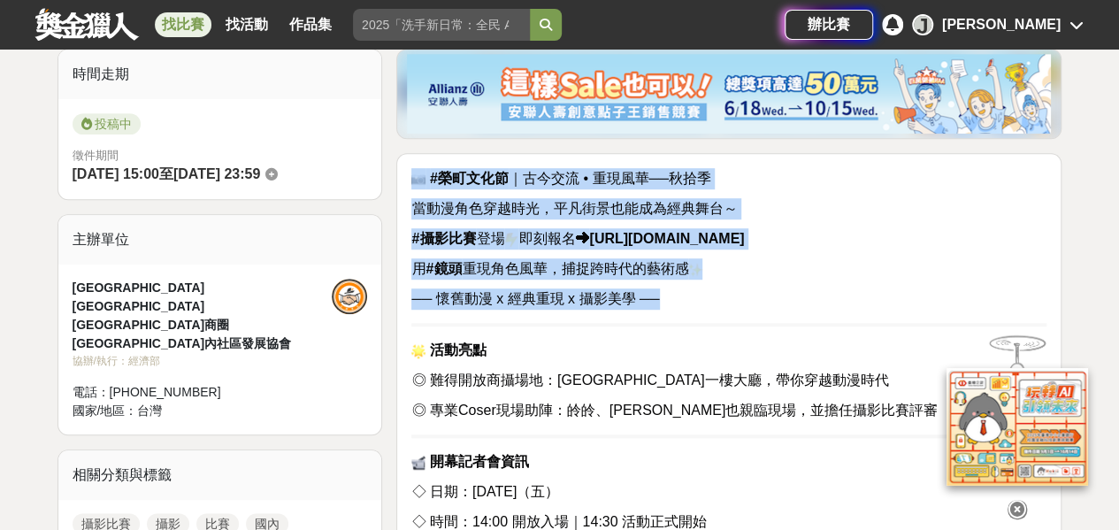
drag, startPoint x: 410, startPoint y: 170, endPoint x: 844, endPoint y: 280, distance: 447.3
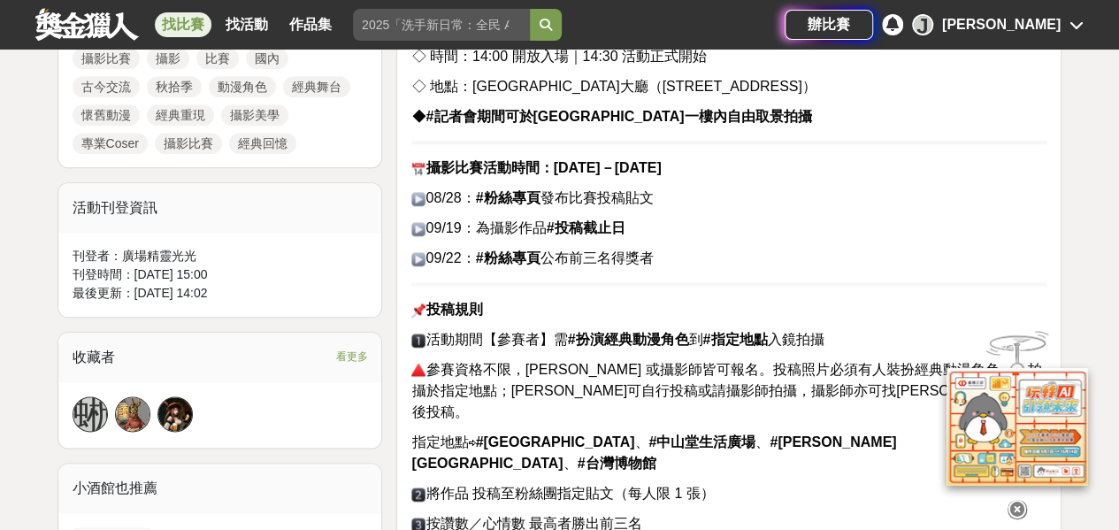
scroll to position [973, 0]
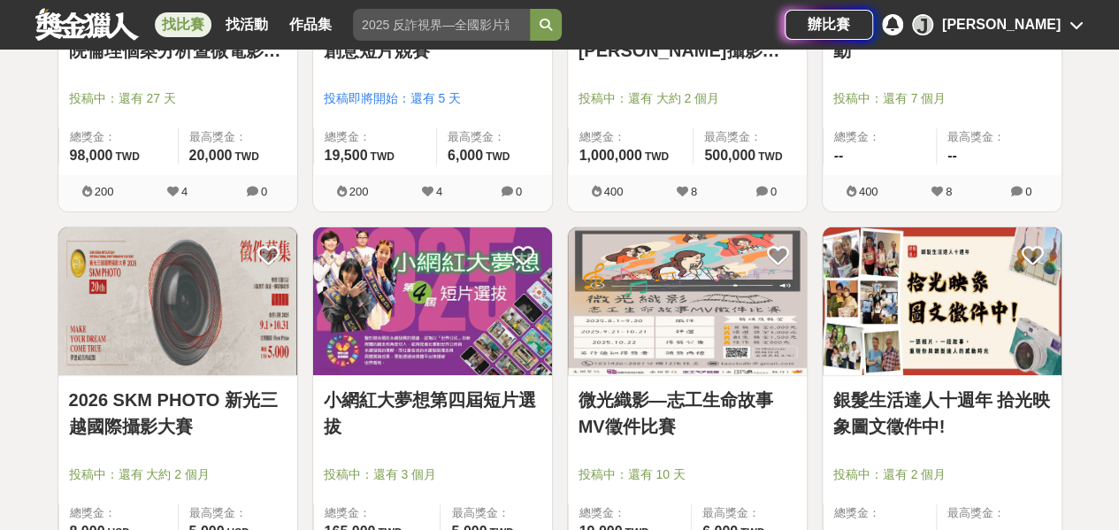
scroll to position [6633, 0]
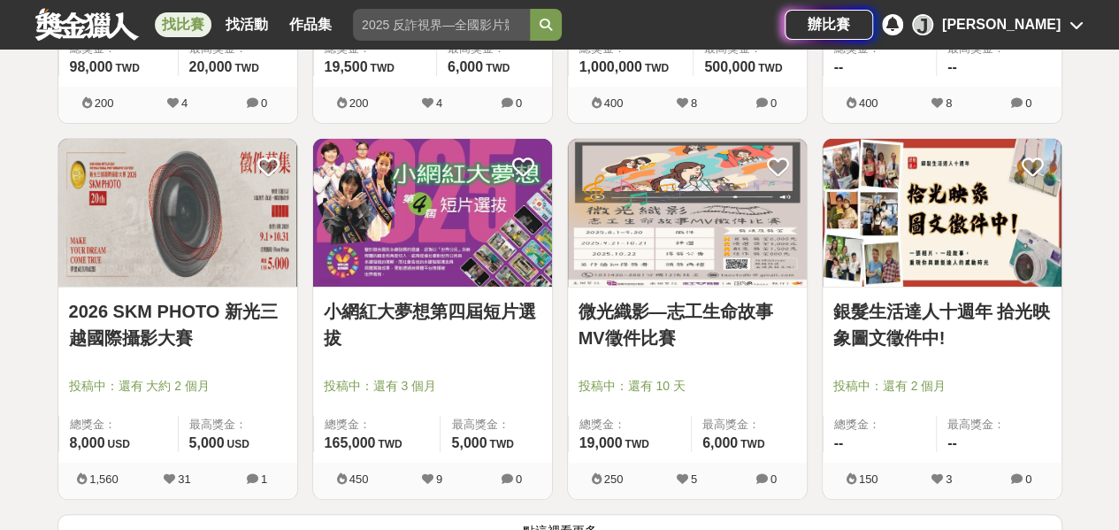
click at [600, 305] on link "微光織影—志工生命故事MV徵件比賽" at bounding box center [687, 324] width 218 height 53
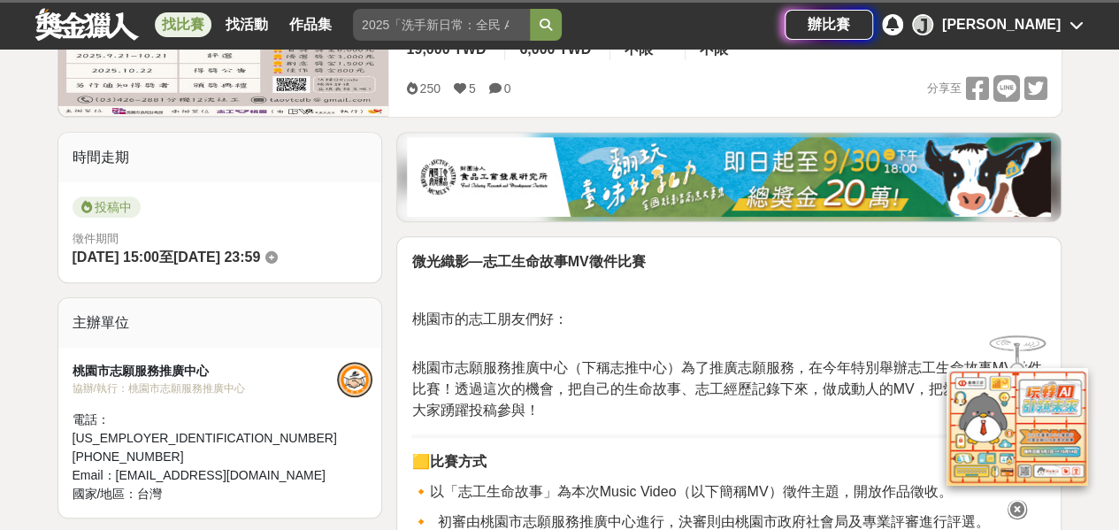
scroll to position [442, 0]
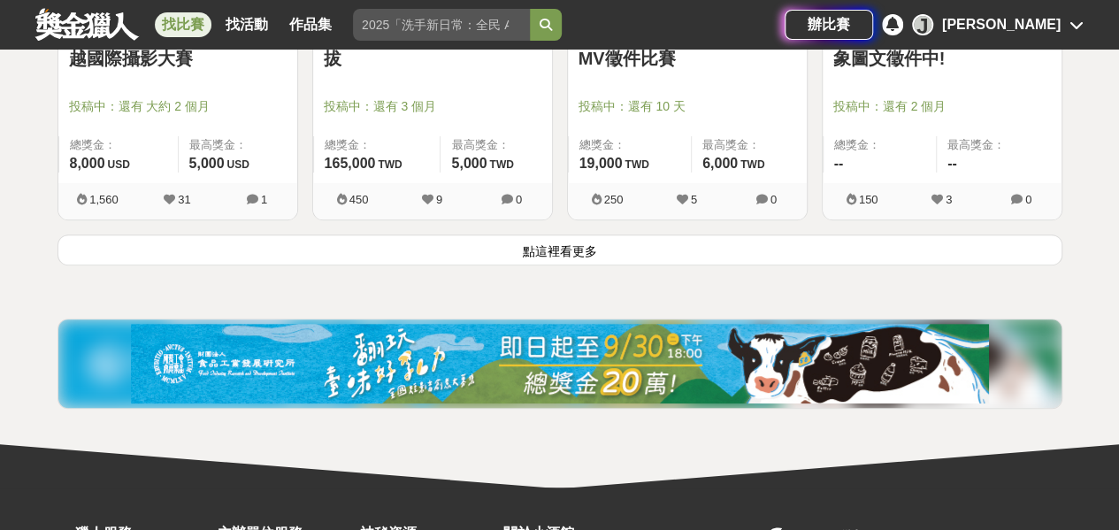
scroll to position [6987, 0]
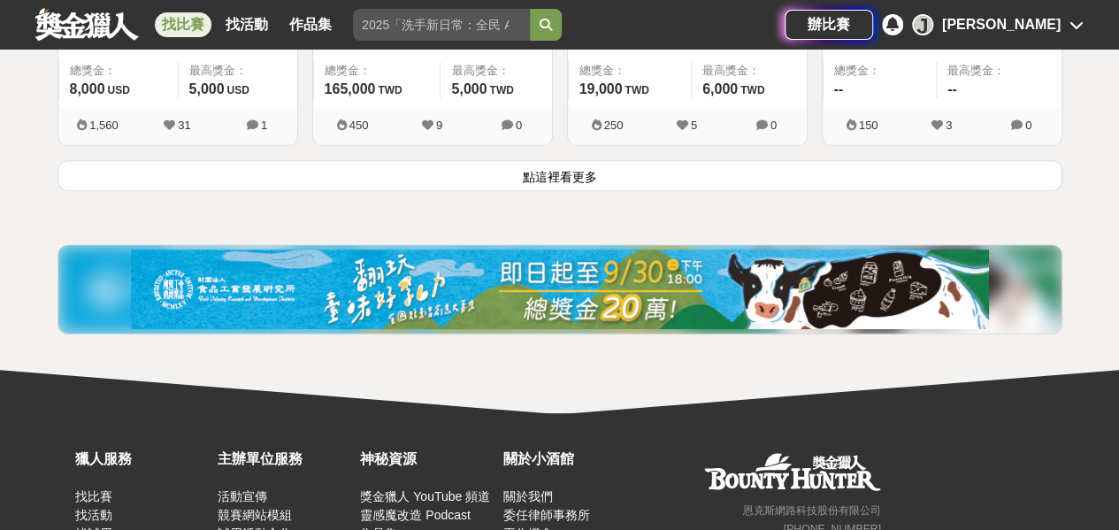
click at [522, 164] on button "點這裡看更多" at bounding box center [559, 175] width 1005 height 31
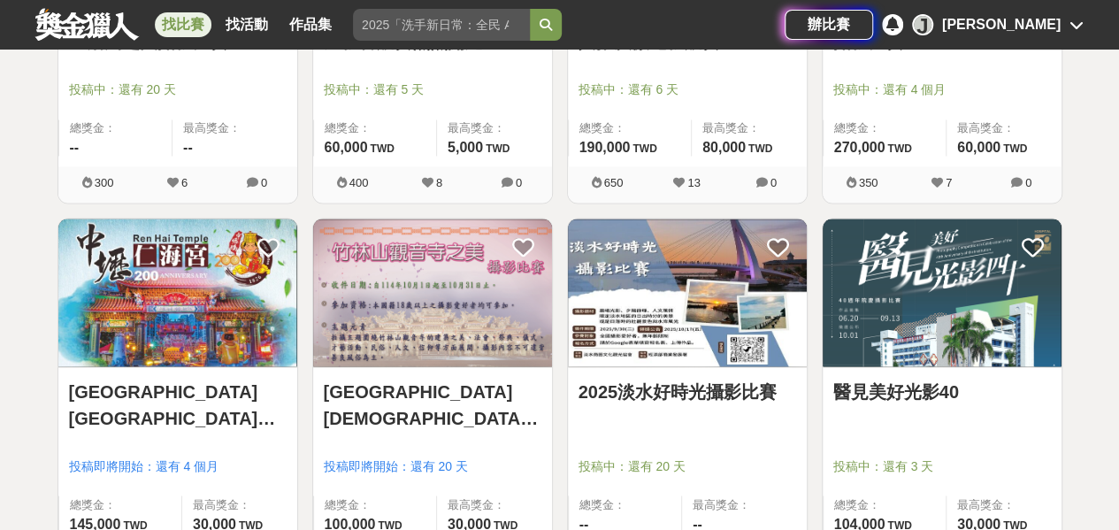
scroll to position [8137, 0]
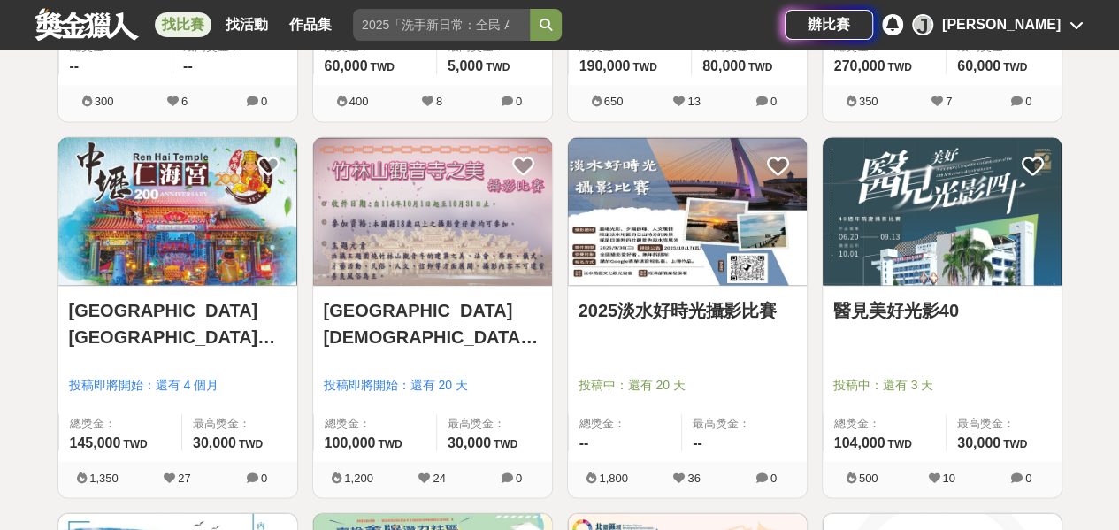
click at [419, 301] on link "竹林山觀音寺之美攝影比賽" at bounding box center [433, 322] width 218 height 53
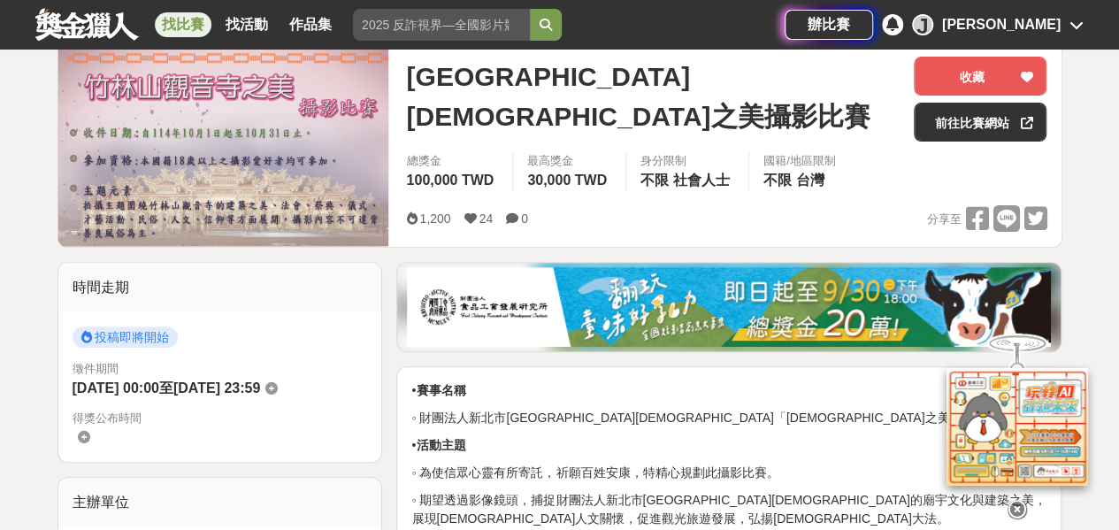
scroll to position [442, 0]
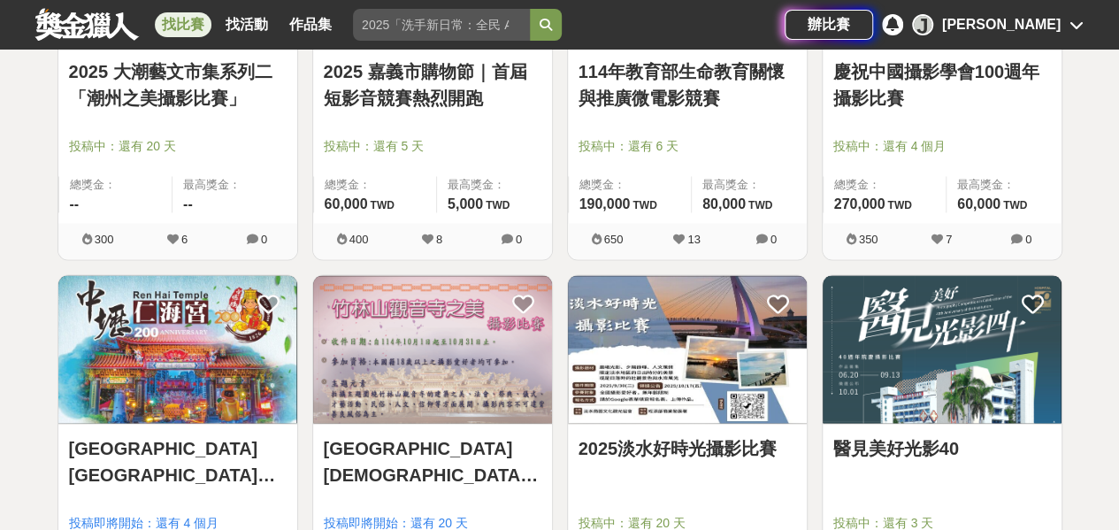
scroll to position [8137, 0]
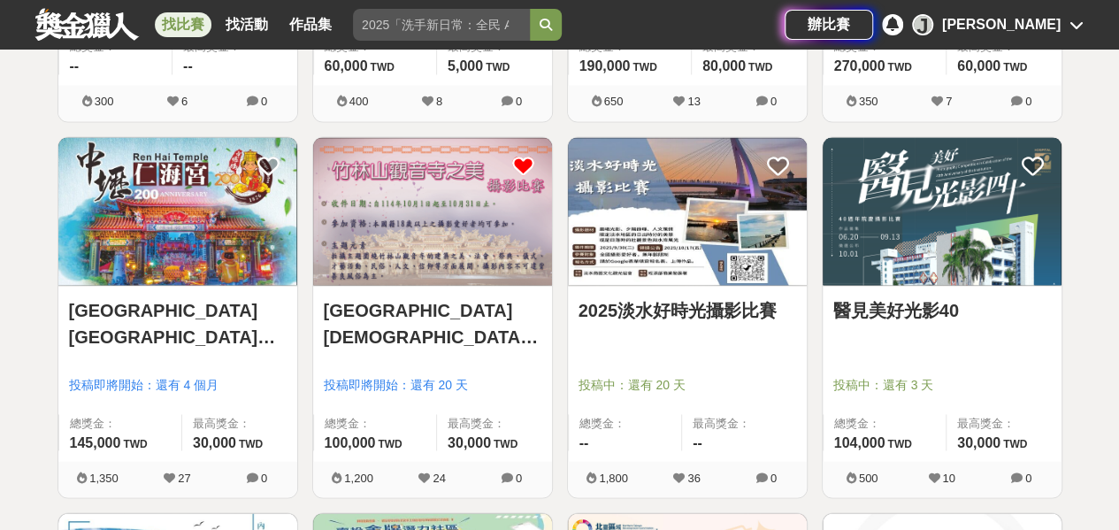
click at [524, 155] on icon at bounding box center [523, 166] width 22 height 22
click at [267, 155] on icon at bounding box center [268, 166] width 22 height 22
click at [521, 155] on icon at bounding box center [523, 166] width 22 height 22
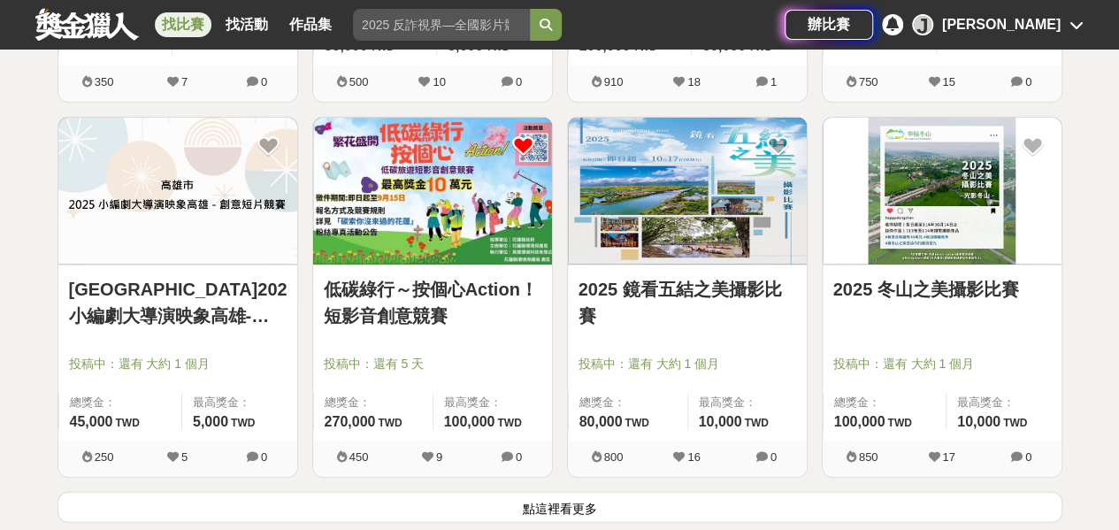
scroll to position [8933, 0]
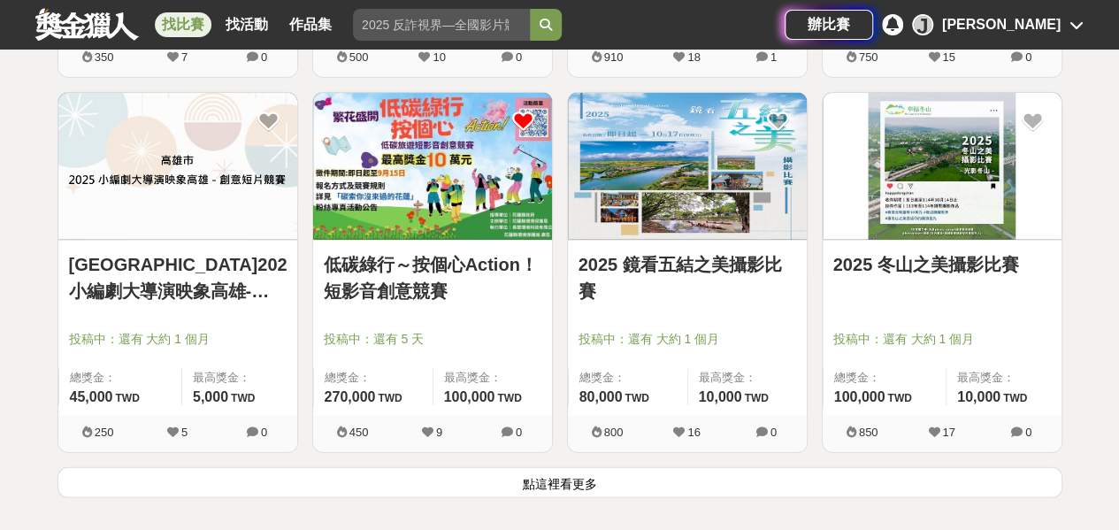
click at [361, 276] on link "低碳綠行～按個心Action！短影音創意競賽" at bounding box center [433, 277] width 218 height 53
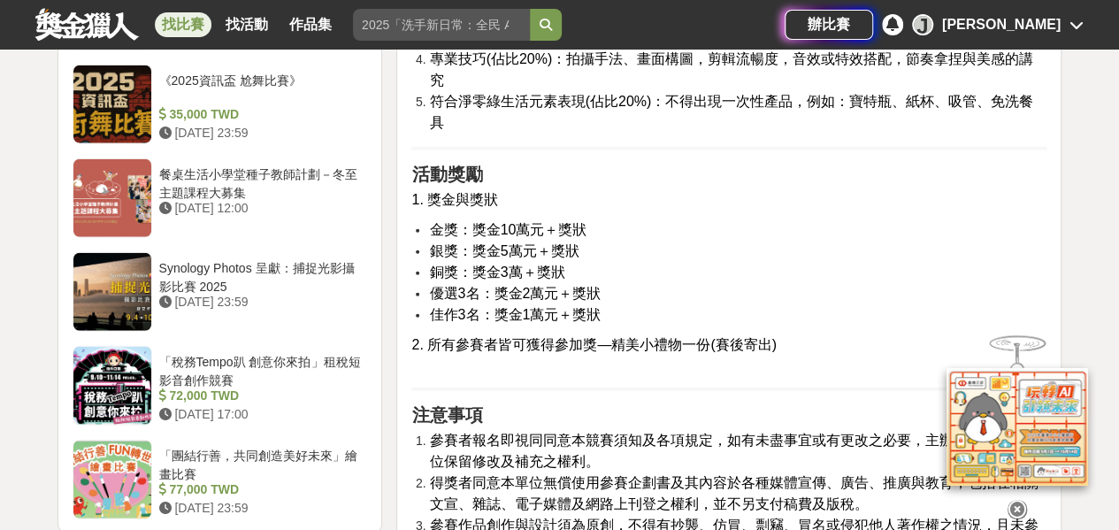
scroll to position [2034, 0]
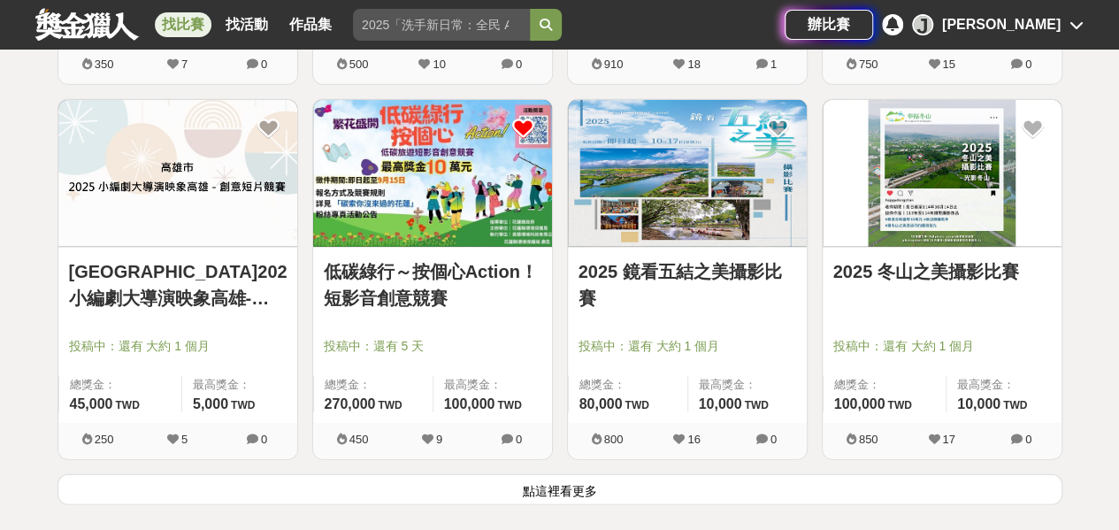
scroll to position [8933, 0]
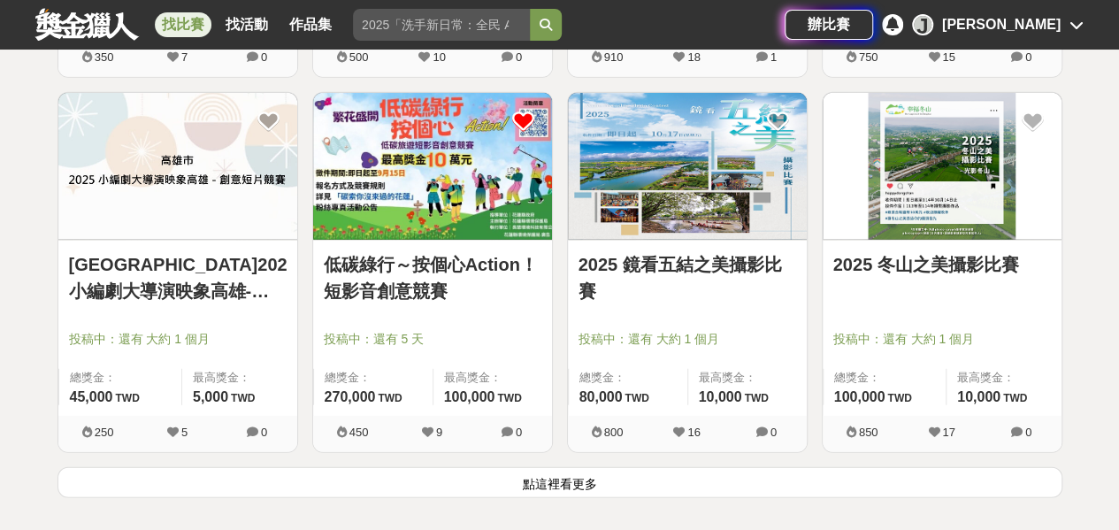
click at [564, 481] on button "點這裡看更多" at bounding box center [559, 482] width 1005 height 31
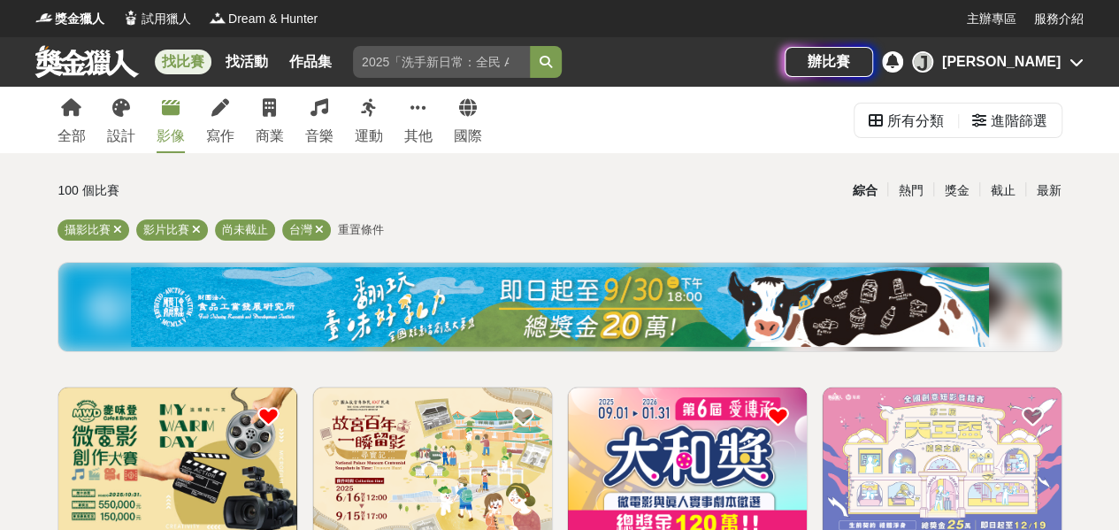
click at [160, 139] on div "影像" at bounding box center [171, 136] width 28 height 21
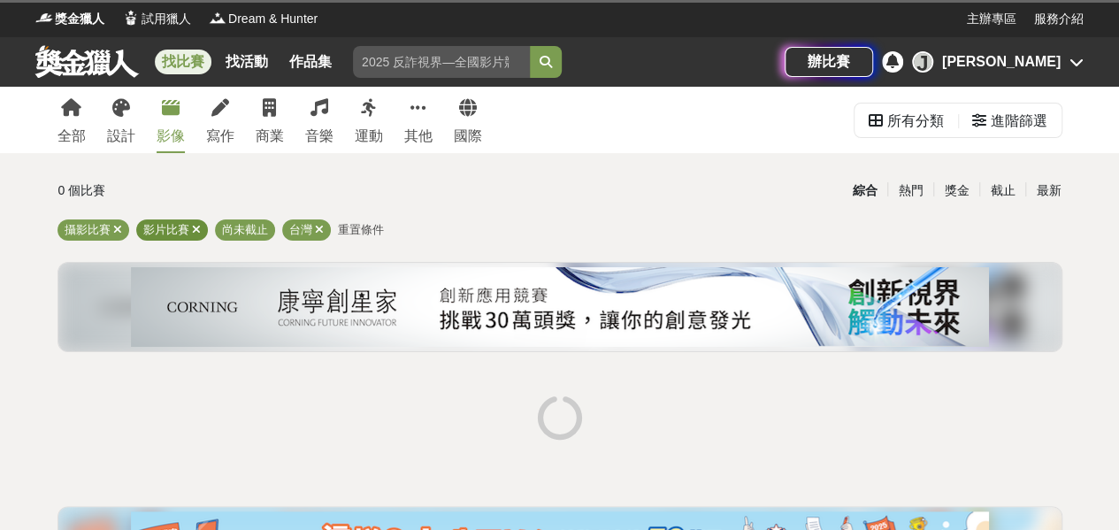
click at [195, 231] on icon at bounding box center [196, 229] width 9 height 11
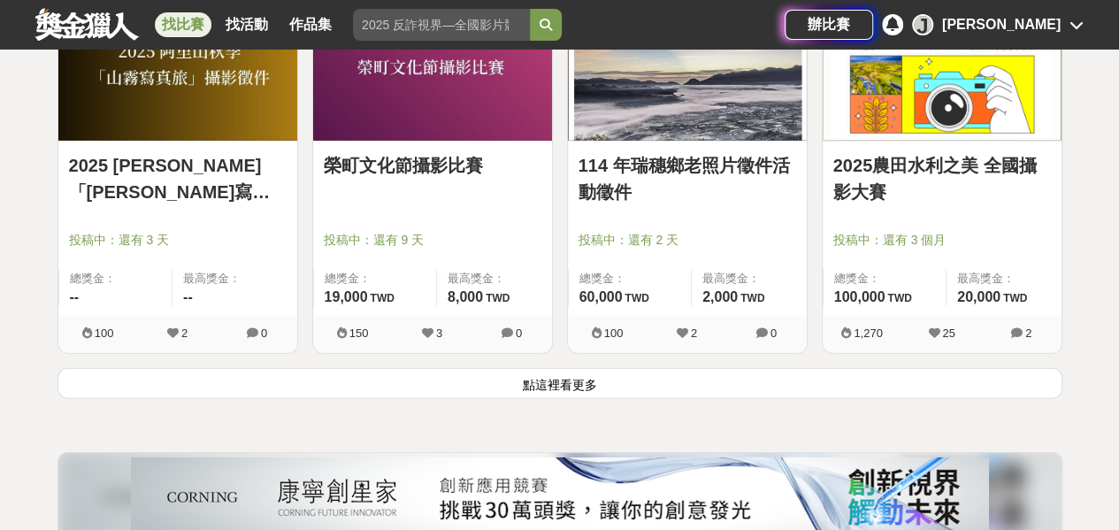
scroll to position [2300, 0]
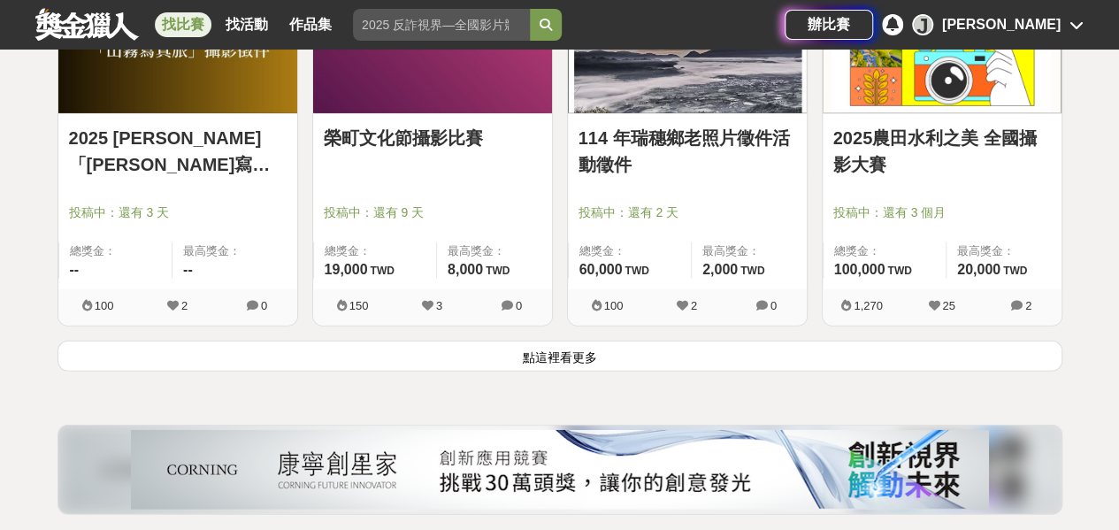
click at [514, 356] on button "點這裡看更多" at bounding box center [559, 356] width 1005 height 31
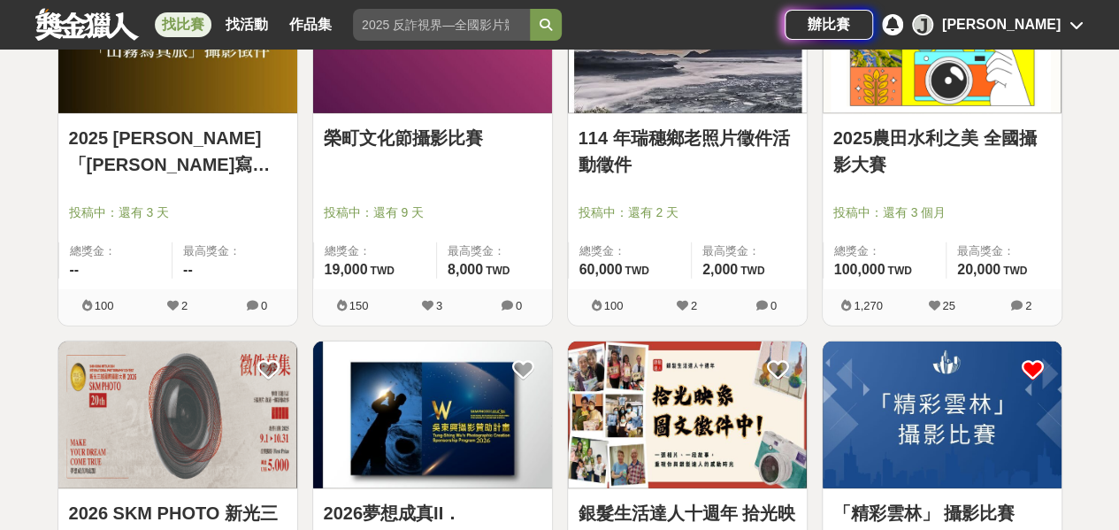
scroll to position [2476, 0]
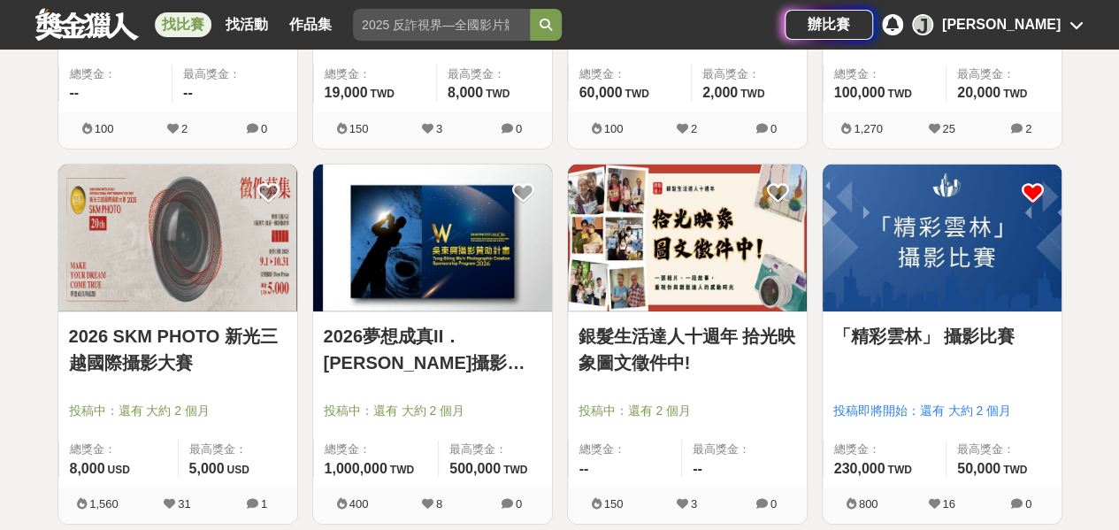
click at [906, 273] on img at bounding box center [942, 239] width 239 height 148
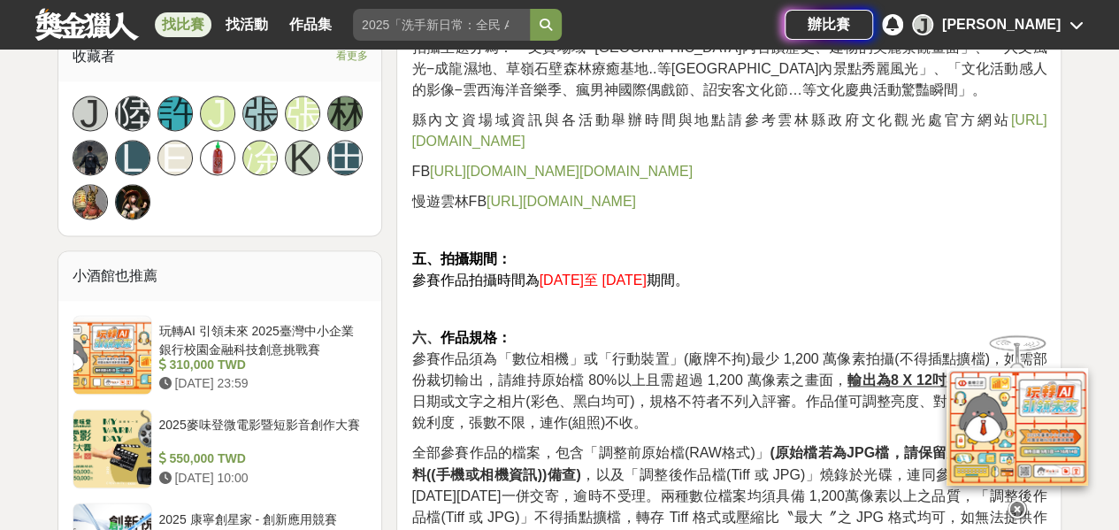
scroll to position [1238, 0]
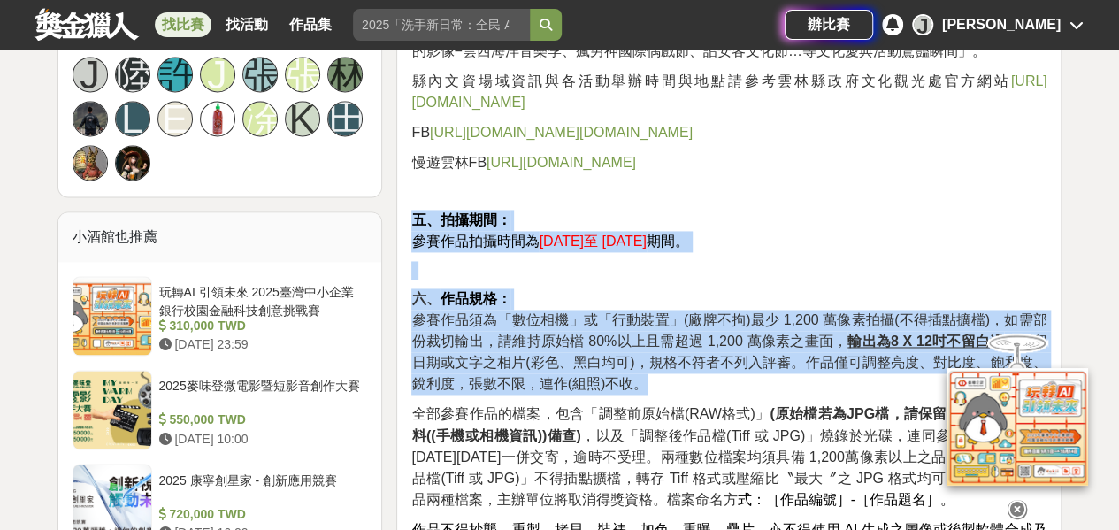
drag, startPoint x: 413, startPoint y: 193, endPoint x: 676, endPoint y: 369, distance: 316.2
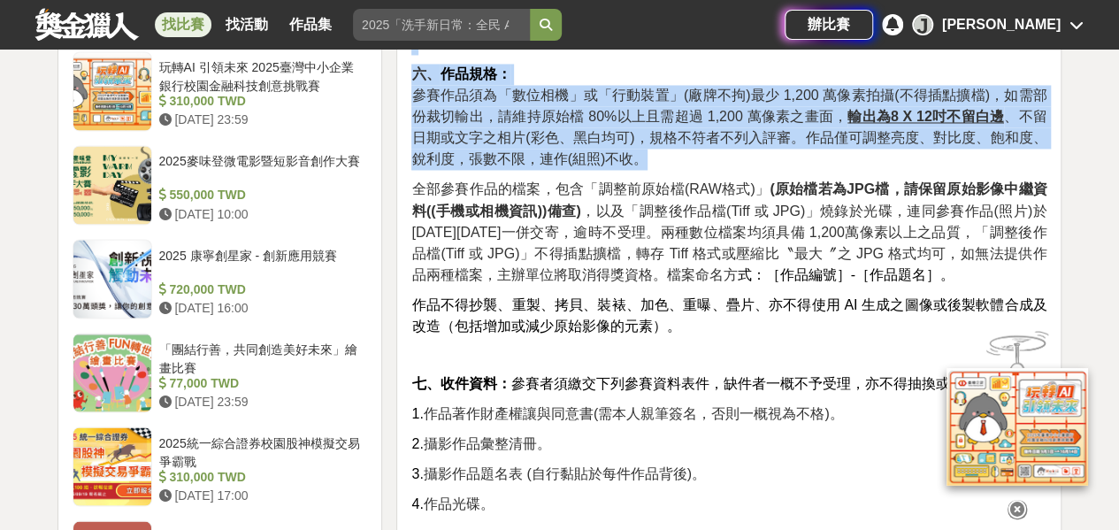
scroll to position [1504, 0]
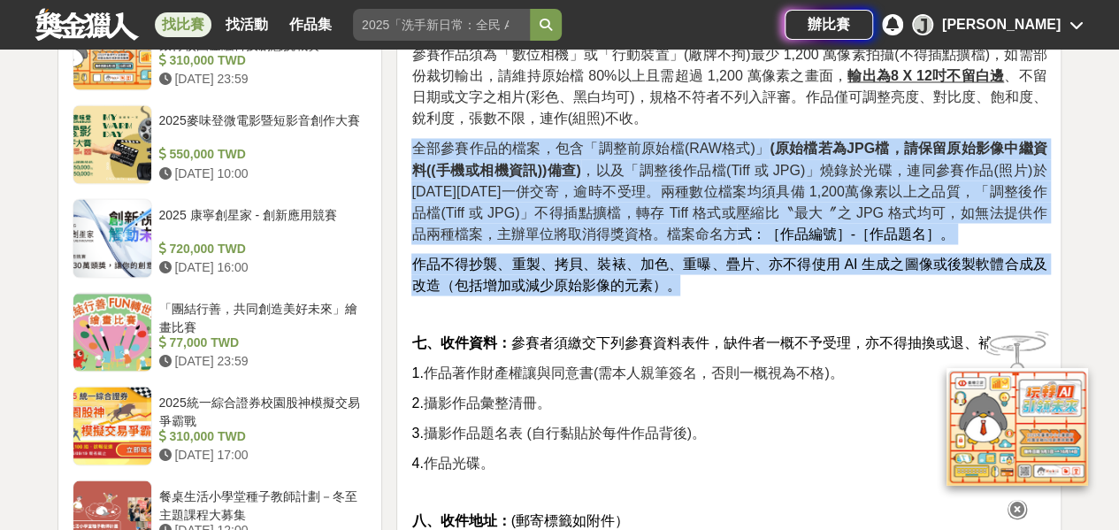
drag, startPoint x: 402, startPoint y: 118, endPoint x: 738, endPoint y: 272, distance: 369.6
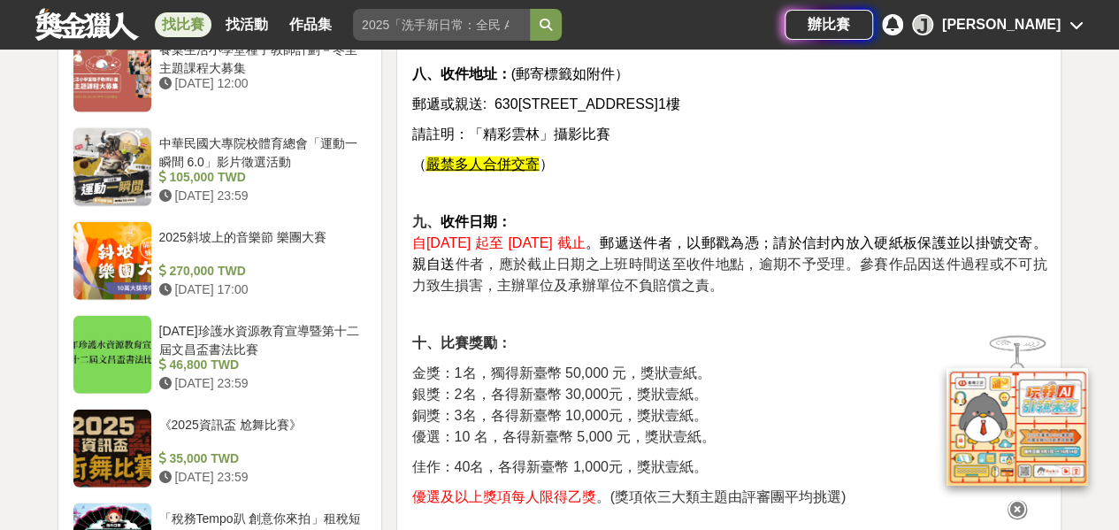
scroll to position [2034, 0]
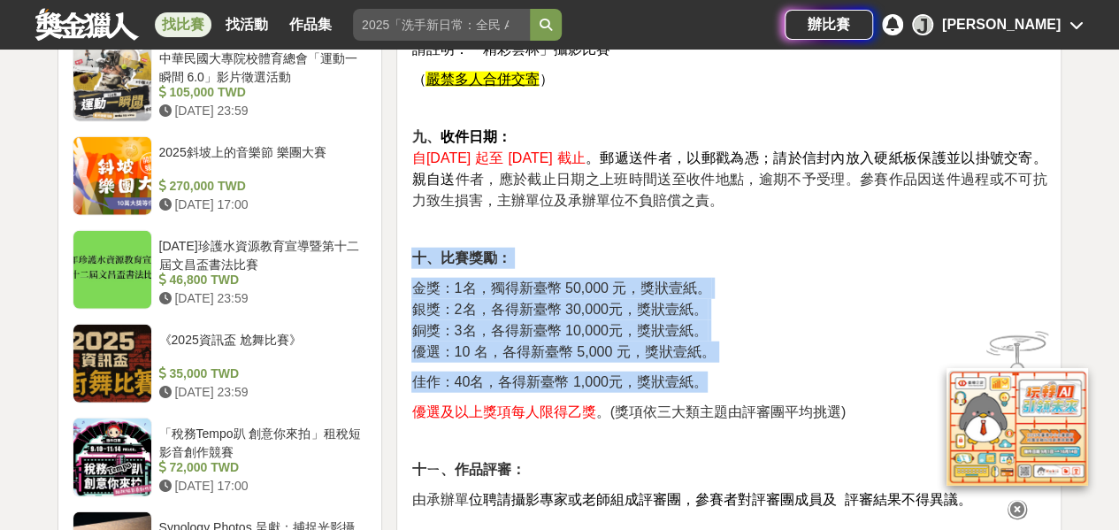
drag, startPoint x: 715, startPoint y: 357, endPoint x: 404, endPoint y: 236, distance: 333.3
click at [404, 236] on div "「精彩雲林」 攝影比賽 拍攝期間： 2025年 7月１ 日至 2025 年 11月 10 日 期間。 收件日期： 2025 年 11 月 1 日 起至 202…" at bounding box center [728, 452] width 665 height 3782
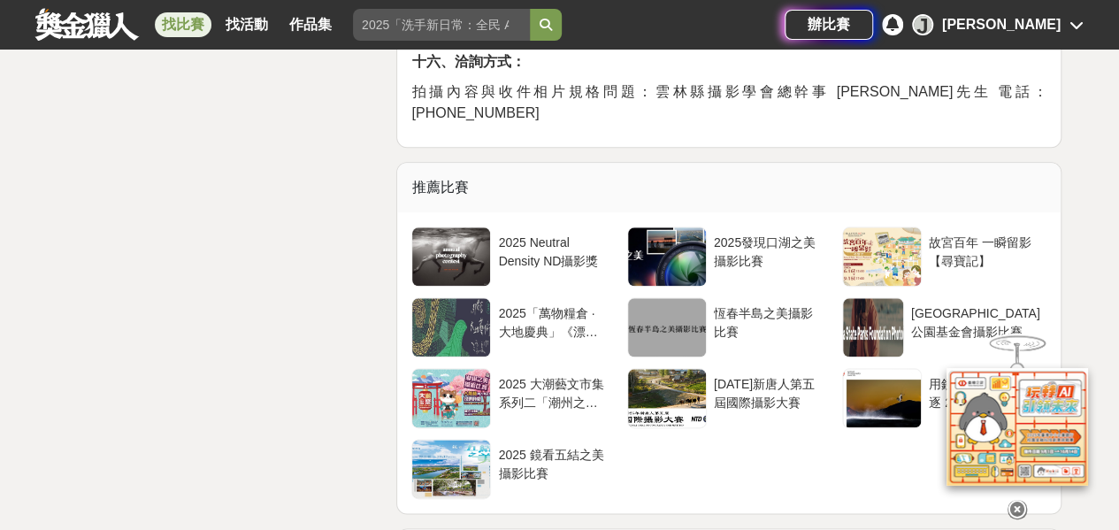
scroll to position [4245, 0]
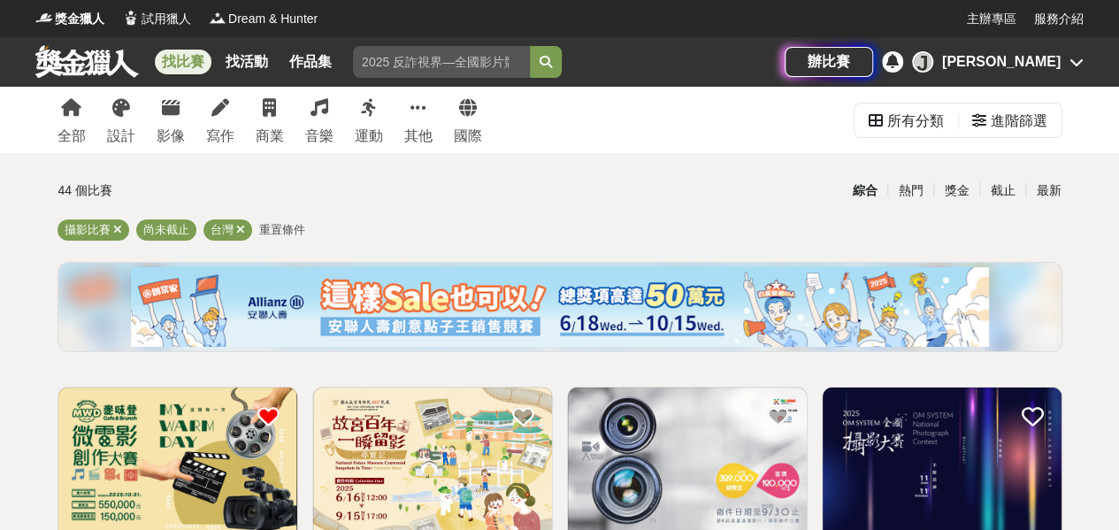
click at [94, 65] on link at bounding box center [87, 61] width 107 height 34
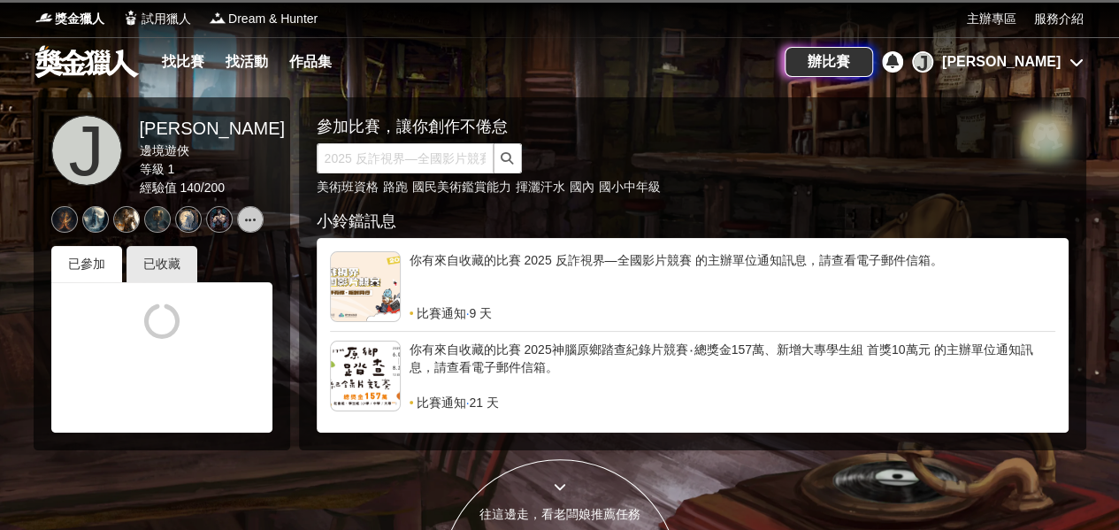
click at [95, 65] on link at bounding box center [87, 61] width 107 height 34
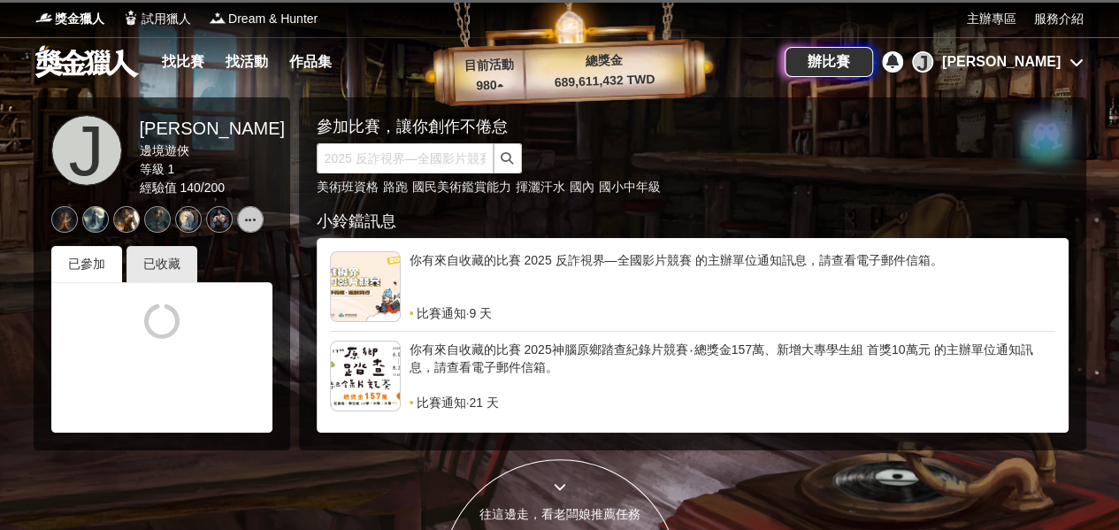
click at [95, 65] on link at bounding box center [87, 61] width 107 height 34
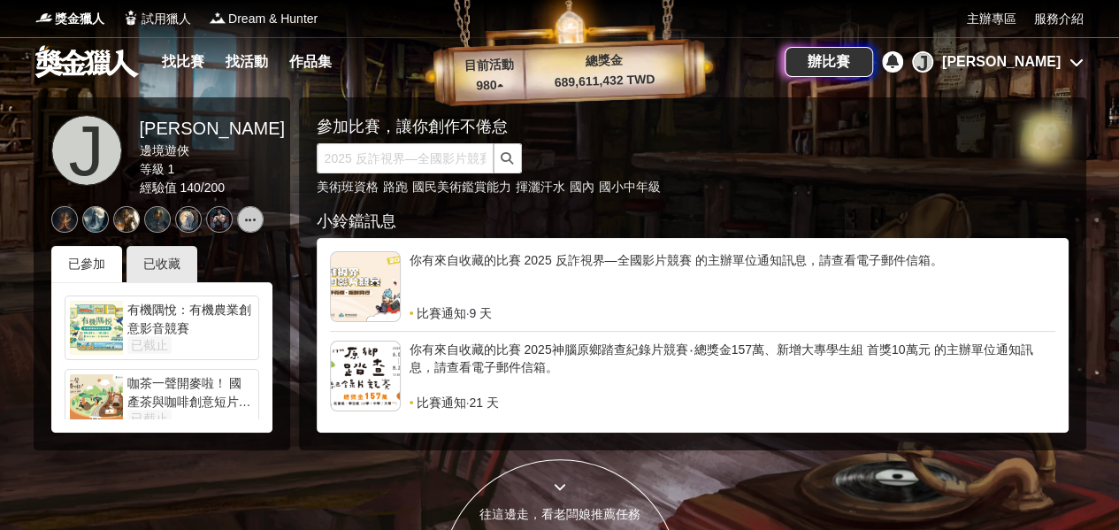
drag, startPoint x: 94, startPoint y: 50, endPoint x: 149, endPoint y: 54, distance: 54.9
click at [94, 50] on link at bounding box center [87, 61] width 107 height 34
click at [180, 57] on link "找比賽" at bounding box center [183, 62] width 57 height 25
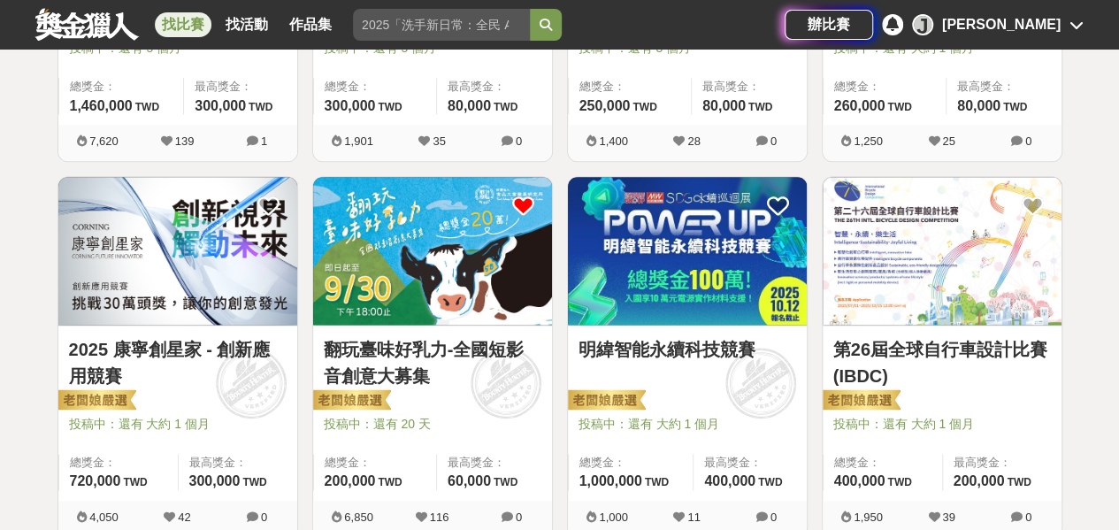
scroll to position [973, 0]
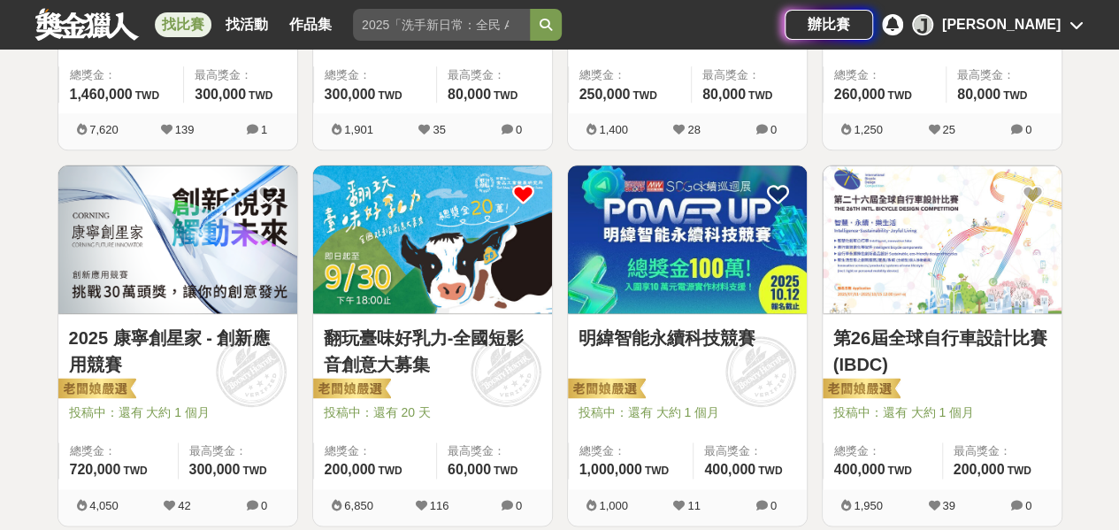
click at [369, 245] on img at bounding box center [432, 239] width 239 height 148
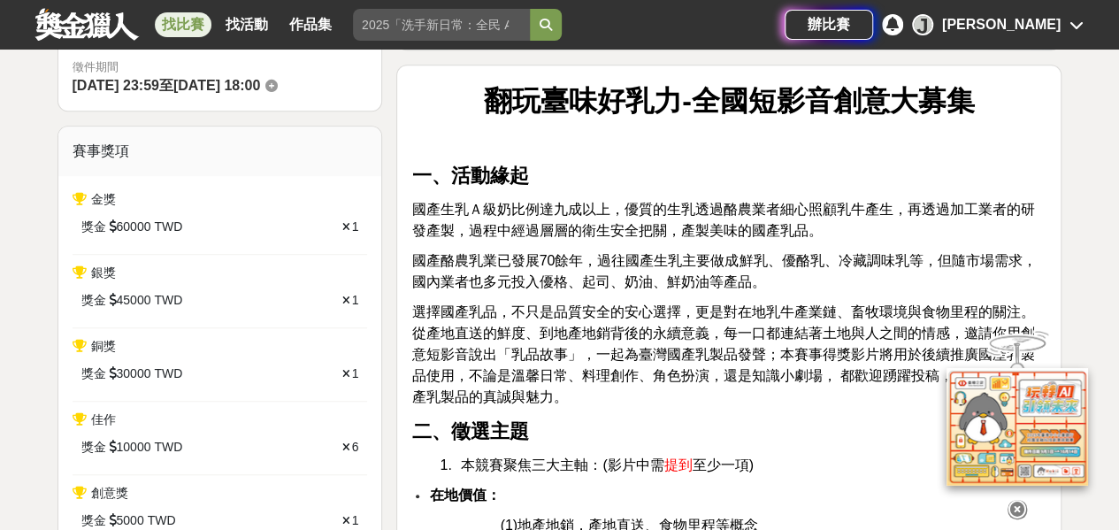
scroll to position [619, 0]
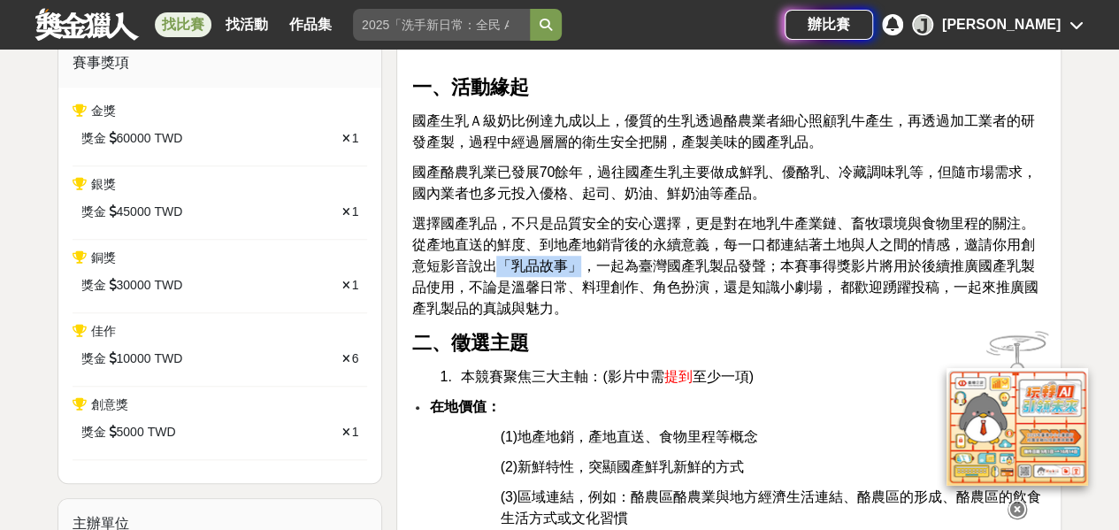
drag, startPoint x: 500, startPoint y: 262, endPoint x: 577, endPoint y: 265, distance: 77.0
click at [577, 265] on span "選擇國產乳品，不只是品質安全的安心選擇，更是對在地乳牛產業鏈、畜牧環境與食物里程的關注。從產地直送的鮮度、到地產地銷背後的永續意義，每一口都連結著土地與人之間…" at bounding box center [724, 266] width 626 height 100
drag, startPoint x: 577, startPoint y: 265, endPoint x: 549, endPoint y: 264, distance: 27.4
copy span "「乳品故事」"
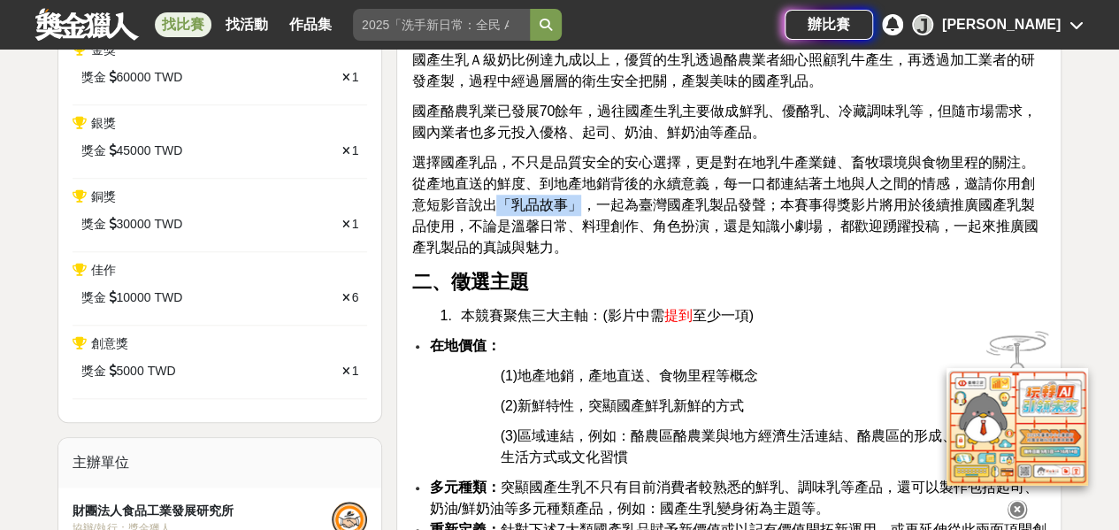
scroll to position [708, 0]
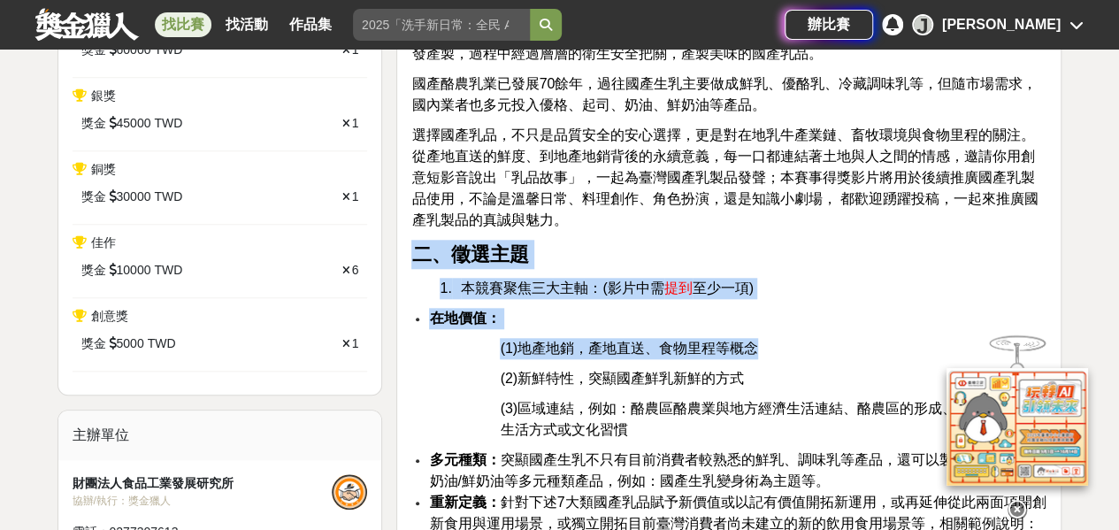
drag, startPoint x: 409, startPoint y: 249, endPoint x: 784, endPoint y: 348, distance: 387.9
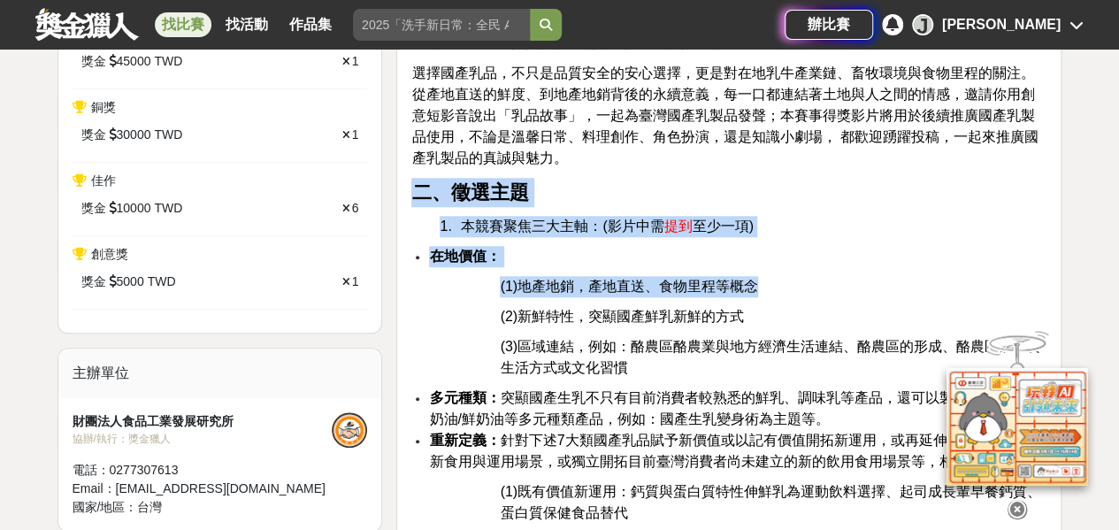
scroll to position [796, 0]
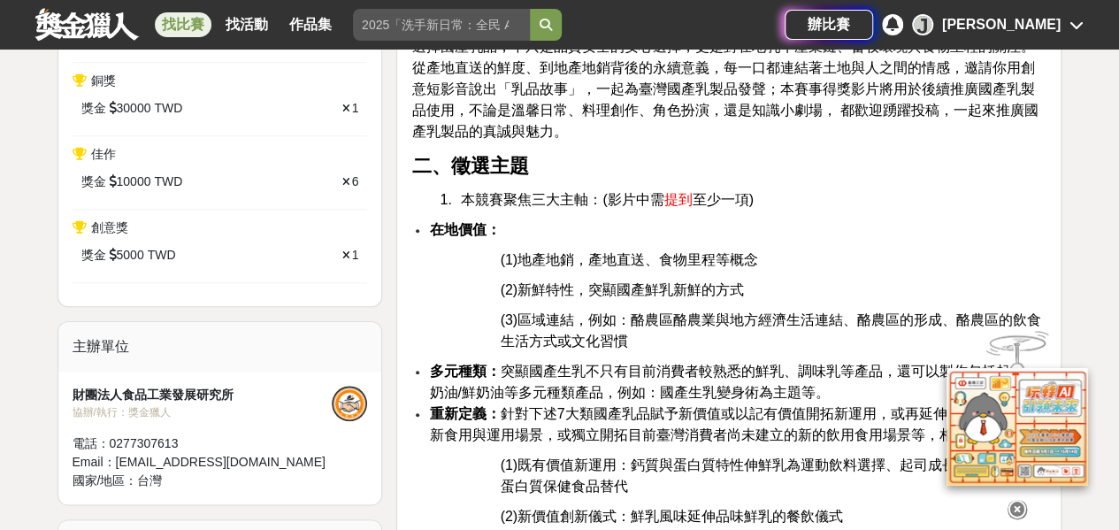
click at [500, 296] on p "(2)新鮮特性，突顯國產鮮乳新鮮的方式" at bounding box center [773, 289] width 547 height 21
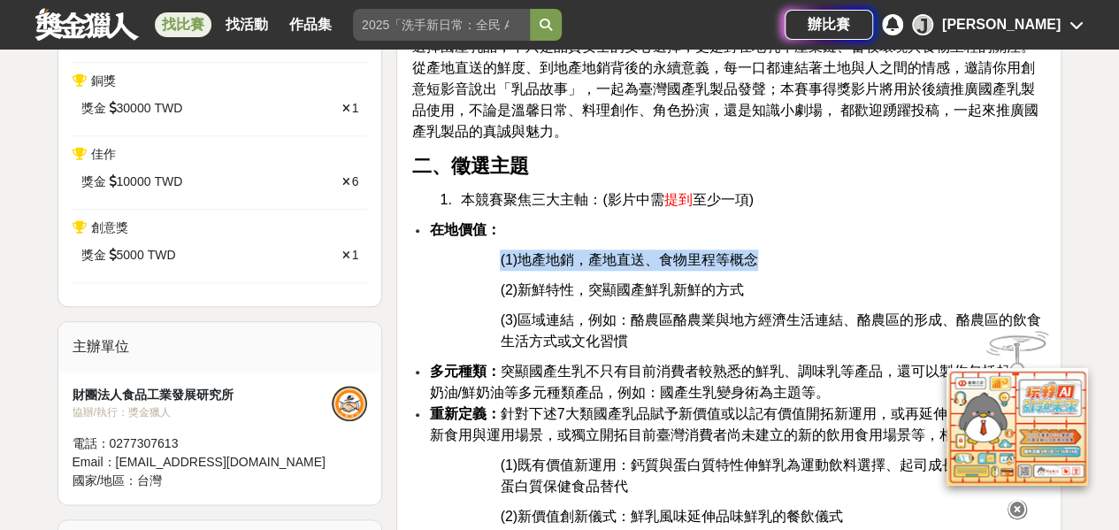
drag, startPoint x: 494, startPoint y: 253, endPoint x: 782, endPoint y: 261, distance: 287.6
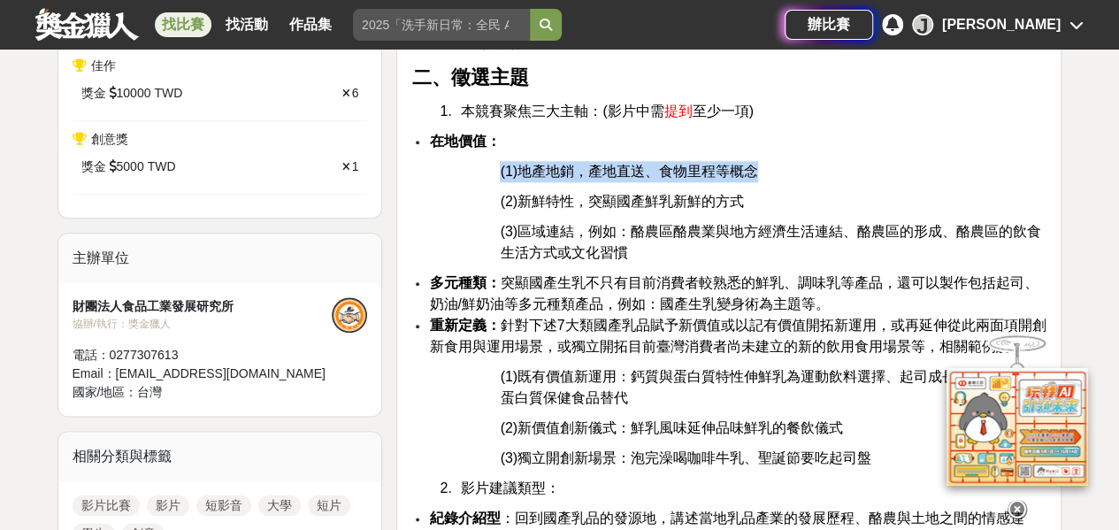
scroll to position [973, 0]
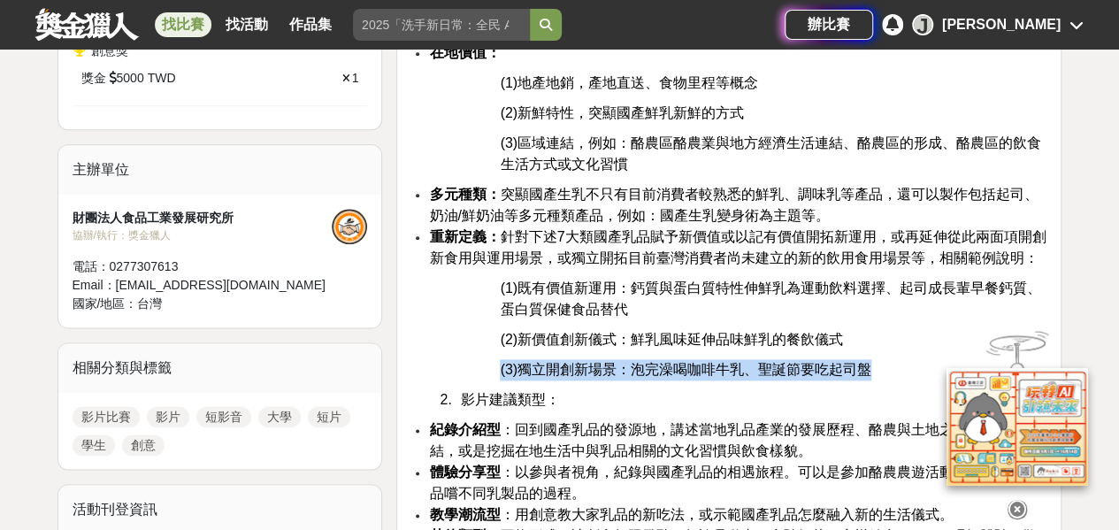
drag, startPoint x: 888, startPoint y: 363, endPoint x: 476, endPoint y: 372, distance: 412.3
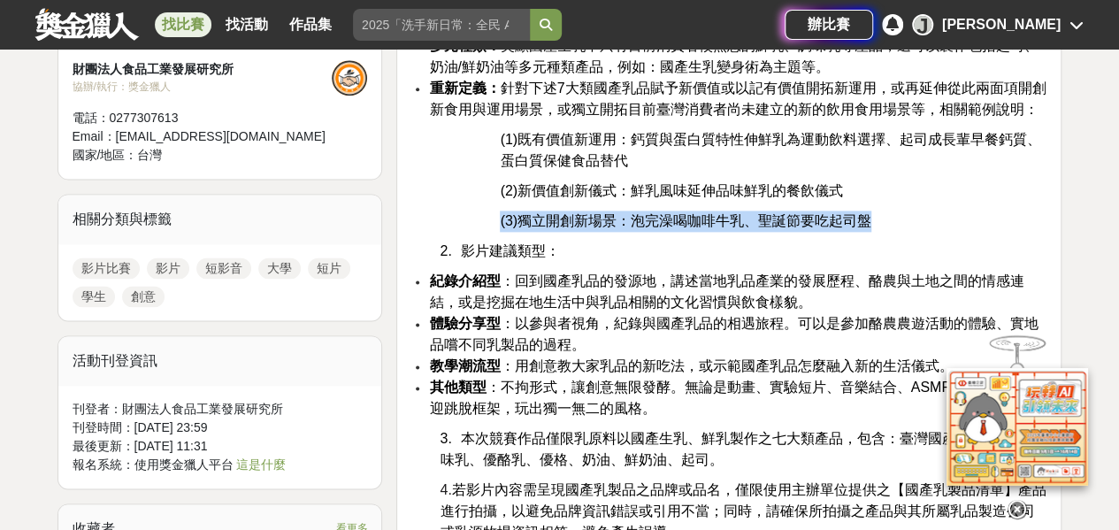
scroll to position [1150, 0]
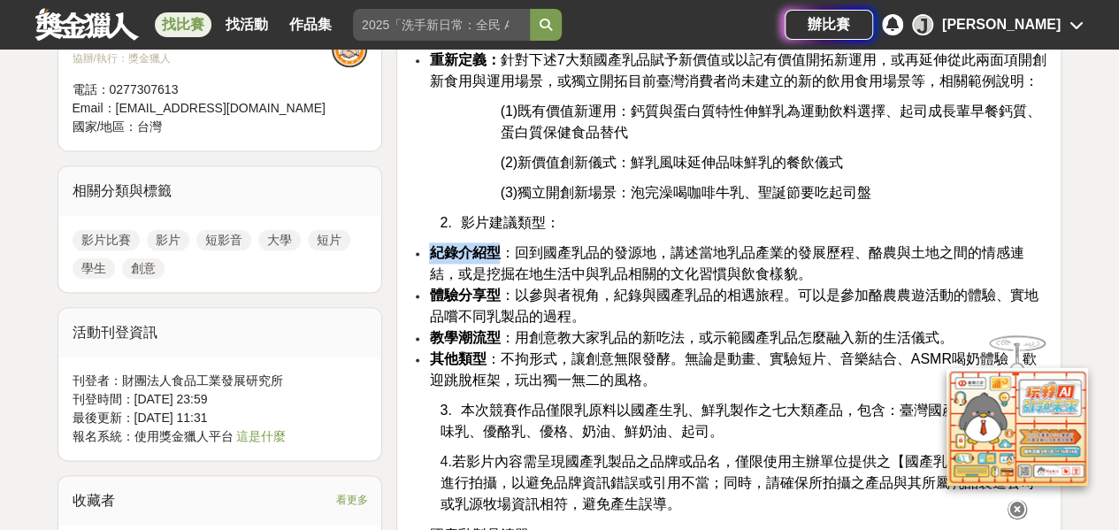
drag, startPoint x: 424, startPoint y: 246, endPoint x: 504, endPoint y: 238, distance: 80.9
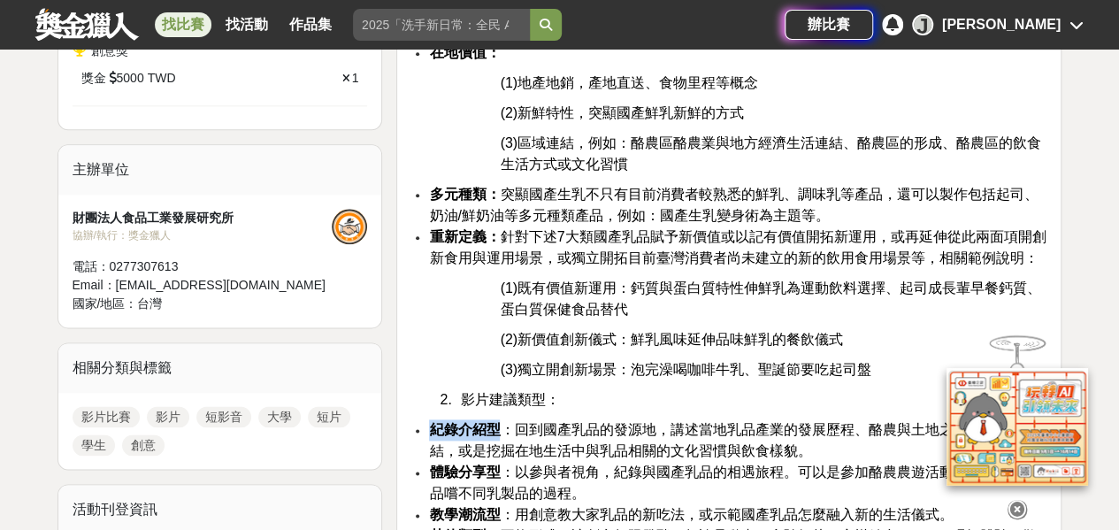
scroll to position [1061, 0]
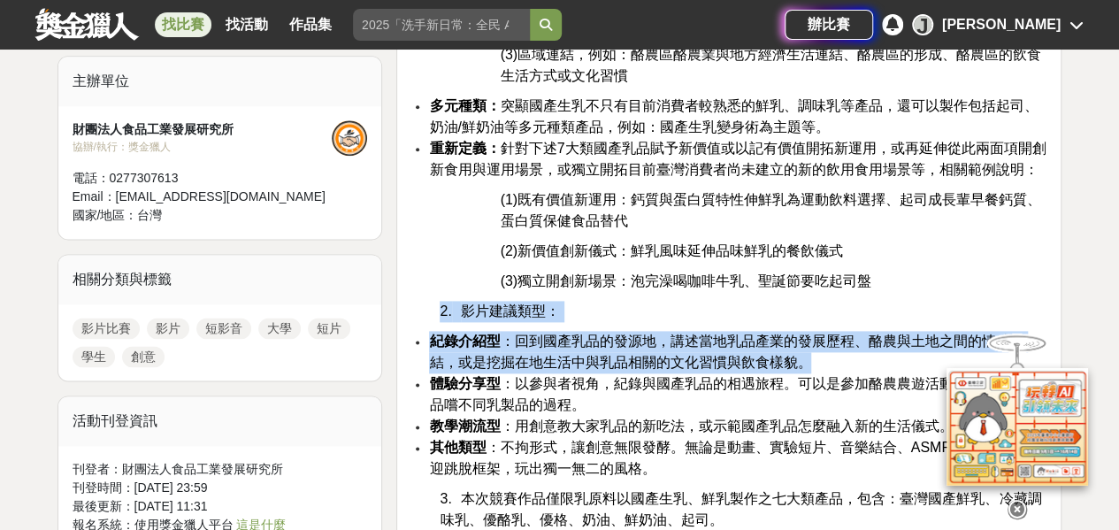
drag, startPoint x: 442, startPoint y: 301, endPoint x: 815, endPoint y: 367, distance: 378.2
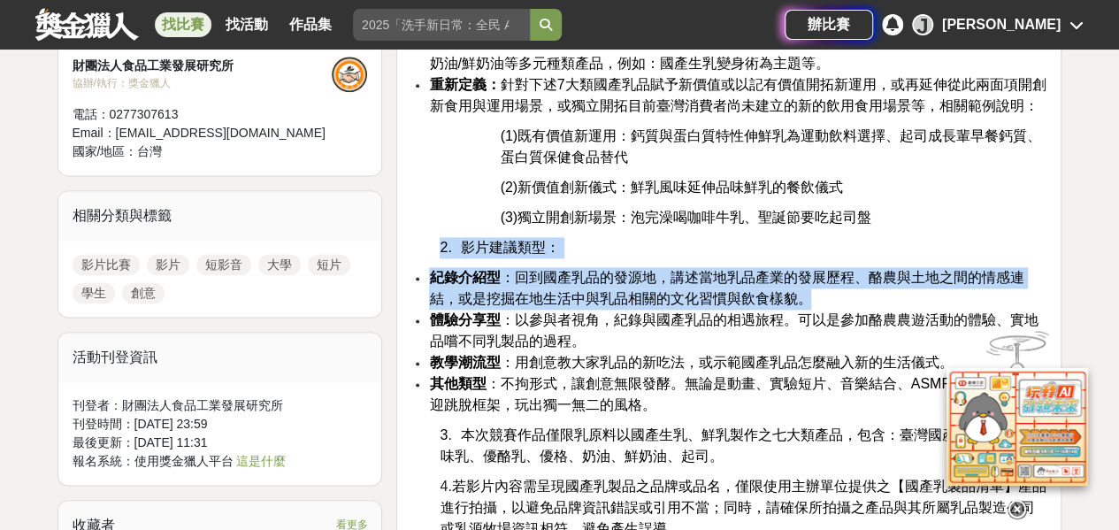
scroll to position [1150, 0]
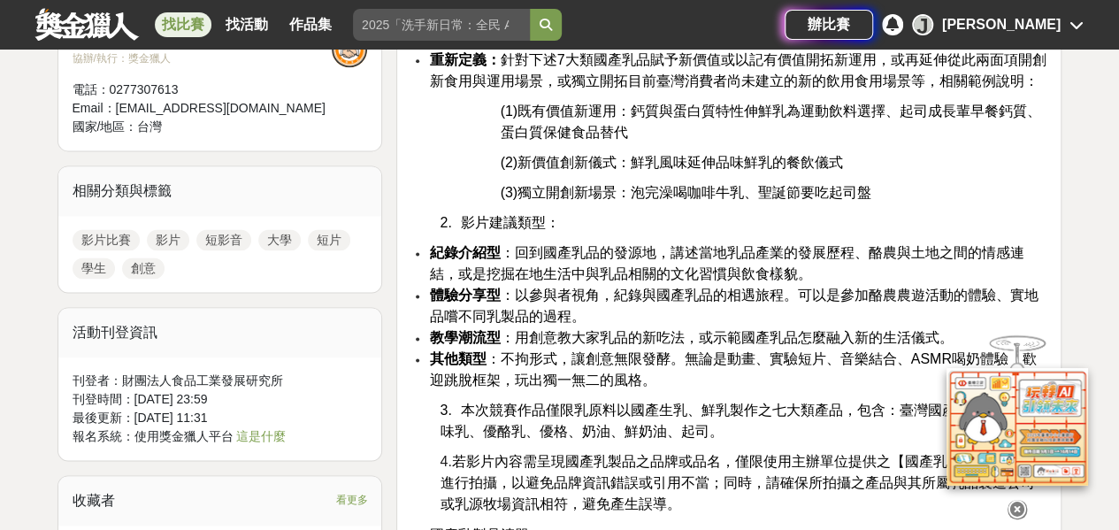
click at [745, 339] on span "教學潮流型 ：用創意教大家乳品的新吃法，或示範國產乳品怎麼融入新的生活儀式。" at bounding box center [691, 337] width 524 height 15
drag, startPoint x: 863, startPoint y: 247, endPoint x: 1007, endPoint y: 243, distance: 144.2
click at [1007, 245] on span "紀錄介紹型 ：回到國產乳品的發源地，講述當地乳品產業的發展歷程、酪農與土地之間的情感連結，或是挖掘在地生活中與乳品相關的文化習慣與飲食樣貌。" at bounding box center [726, 263] width 594 height 36
drag, startPoint x: 1007, startPoint y: 243, endPoint x: 947, endPoint y: 243, distance: 60.1
copy span "酪農與土地之間的情感"
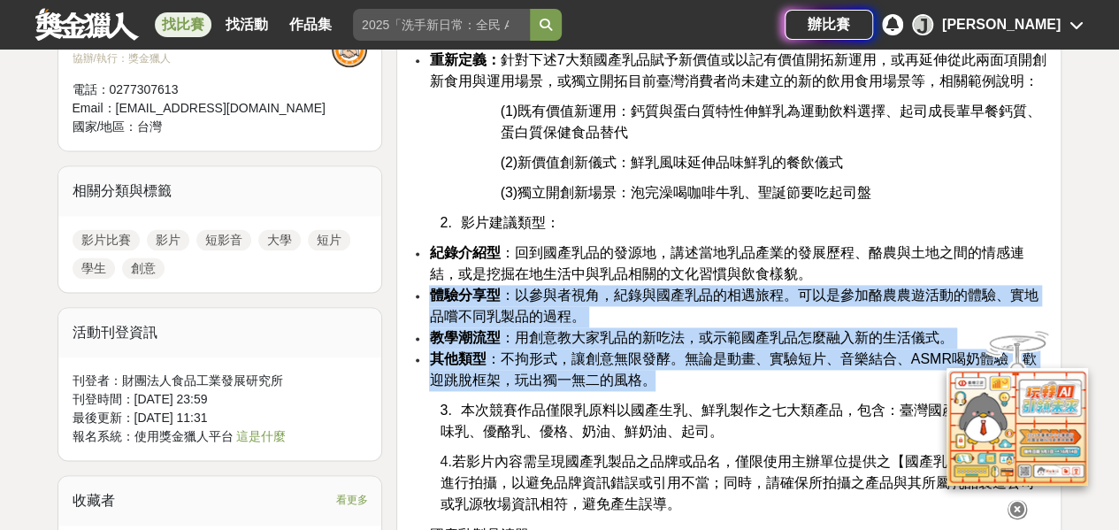
drag, startPoint x: 428, startPoint y: 287, endPoint x: 704, endPoint y: 370, distance: 288.2
click at [704, 370] on ul "紀錄介紹型 ：回到國產乳品的發源地，講述當地乳品產業的發展歷程、酪農與土地之間的情感連結，或是挖掘在地生活中與乳品相關的文化習慣與飲食樣貌。 體驗分享型 ：以…" at bounding box center [728, 316] width 635 height 149
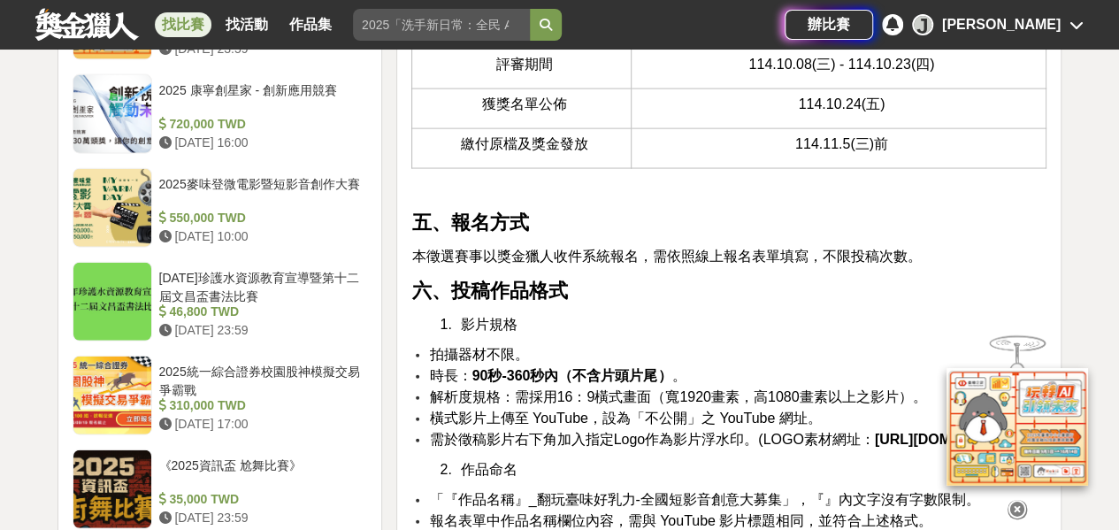
scroll to position [2123, 0]
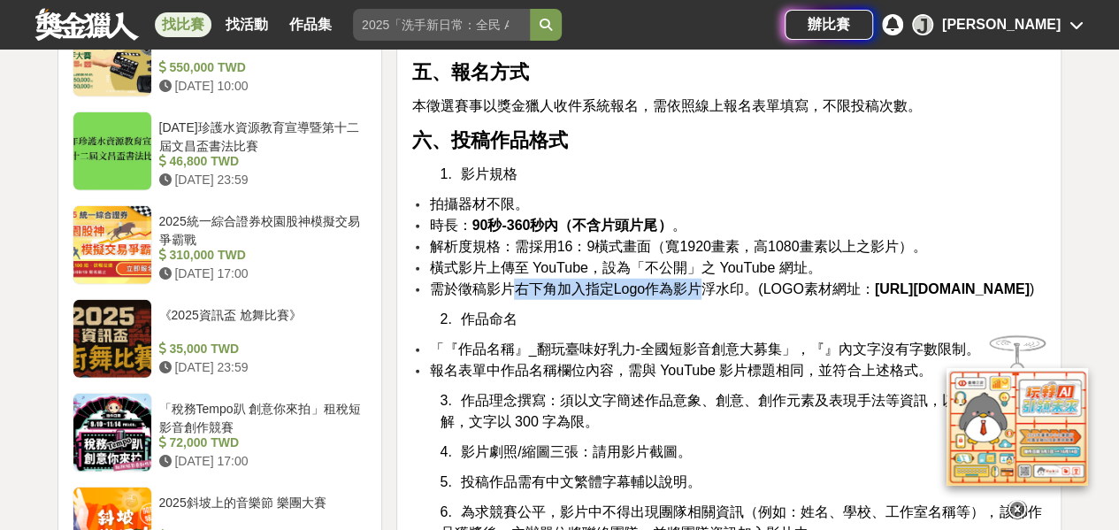
drag, startPoint x: 512, startPoint y: 282, endPoint x: 704, endPoint y: 279, distance: 192.0
click at [704, 281] on span "需於徵稿影片右下角加入指定Logo作為影片浮水印。(LOGO素材網址：" at bounding box center [651, 288] width 445 height 15
drag, startPoint x: 704, startPoint y: 279, endPoint x: 700, endPoint y: 309, distance: 30.4
click at [875, 296] on strong "https://drive.google.com/file/d/1QIxZ_QRq5NhQMmP5nv9tuUvH4hGd9Q5g/view?usp=shar…" at bounding box center [952, 288] width 155 height 15
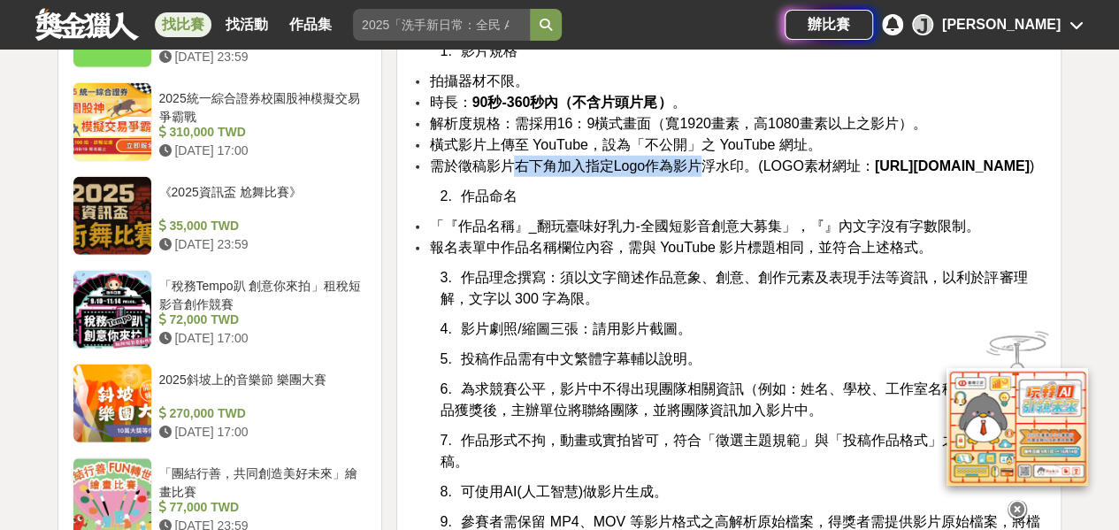
scroll to position [2300, 0]
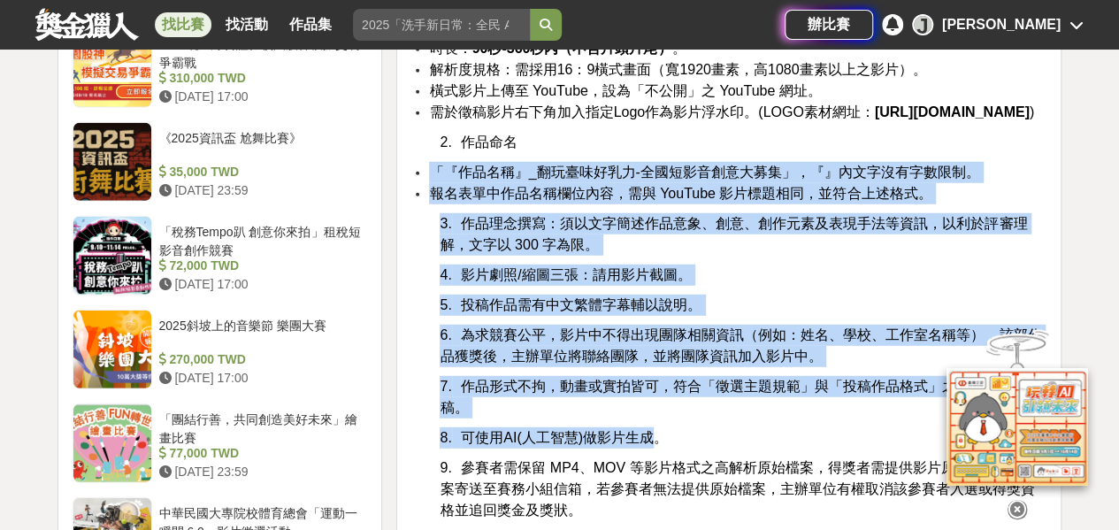
drag, startPoint x: 435, startPoint y: 180, endPoint x: 649, endPoint y: 447, distance: 342.3
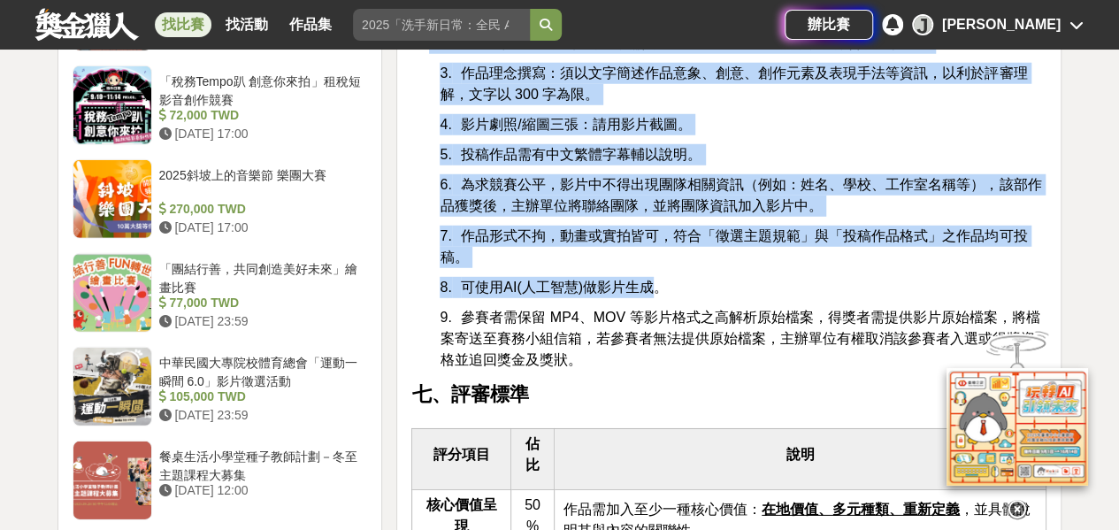
scroll to position [2565, 0]
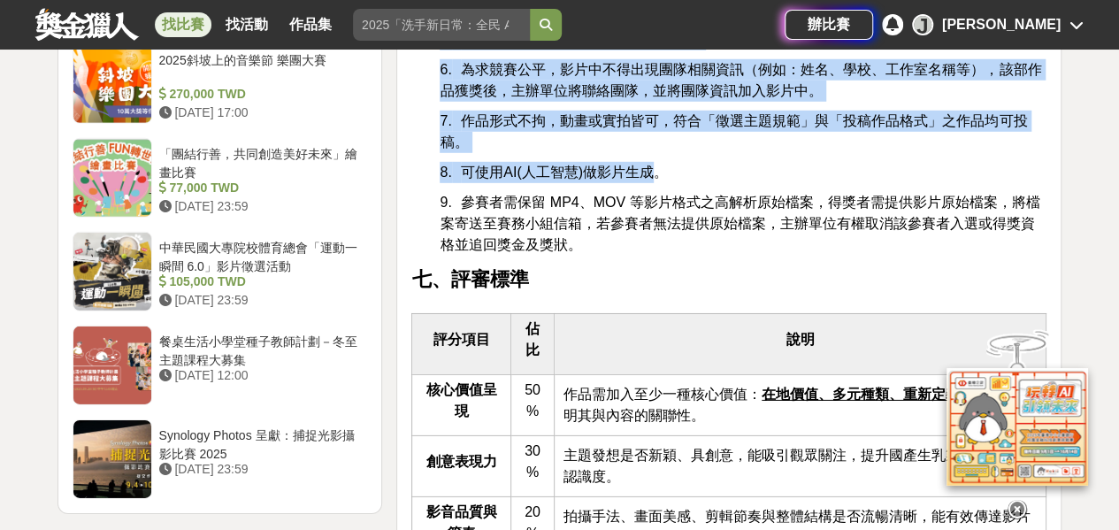
click at [421, 195] on div "翻玩臺味好乳力-全國短影音創意大募集 一、活動緣起 國產生乳Ａ級奶比例達九成以上，優質的生乳透過酪農業者細心照顧乳牛產生，再透過加工業者的研發產製，過程中經過…" at bounding box center [728, 482] width 635 height 4875
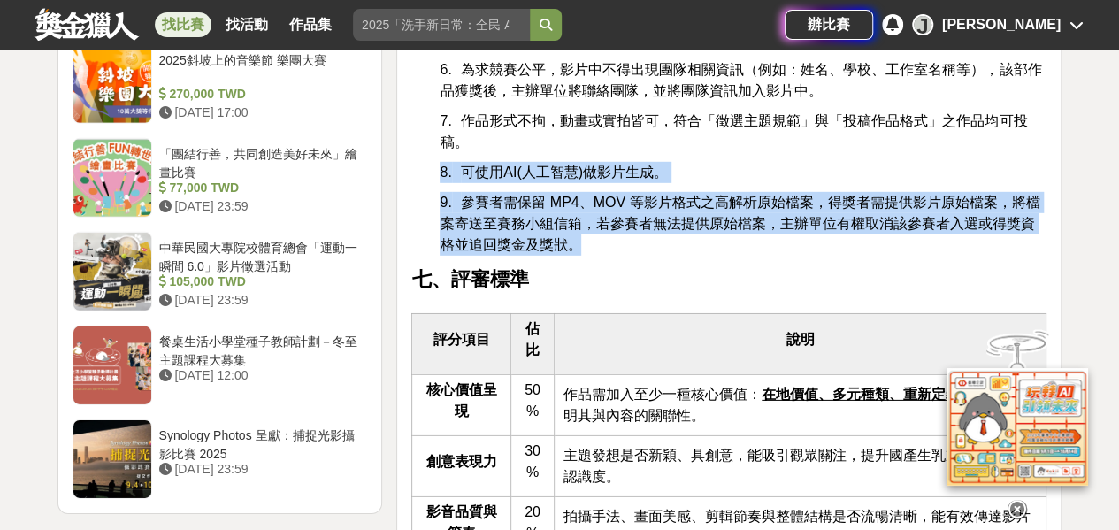
drag, startPoint x: 426, startPoint y: 191, endPoint x: 653, endPoint y: 271, distance: 240.0
click at [653, 271] on div "翻玩臺味好乳力-全國短影音創意大募集 一、活動緣起 國產生乳Ａ級奶比例達九成以上，優質的生乳透過酪農業者細心照顧乳牛產生，再透過加工業者的研發產製，過程中經過…" at bounding box center [728, 482] width 635 height 4875
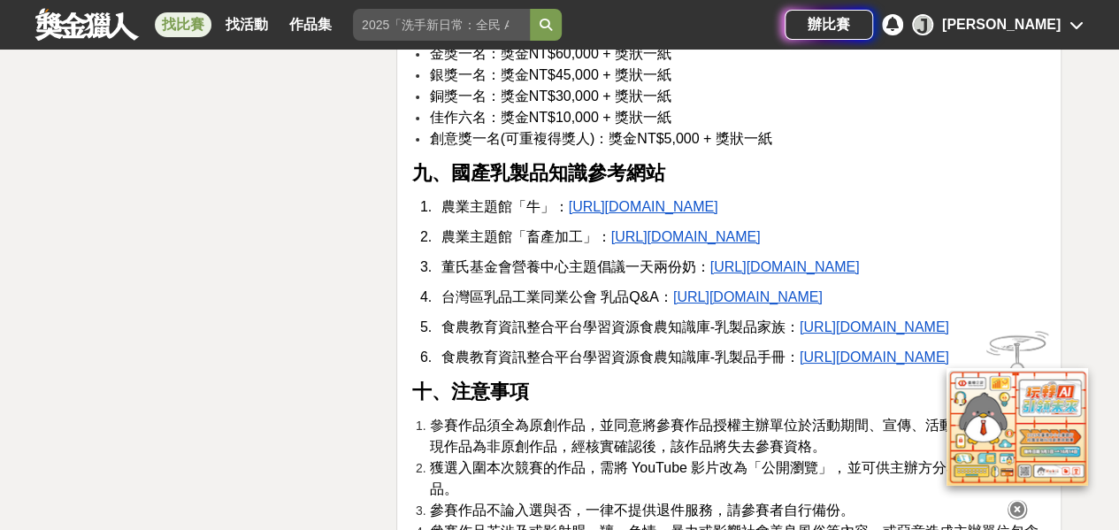
scroll to position [3184, 0]
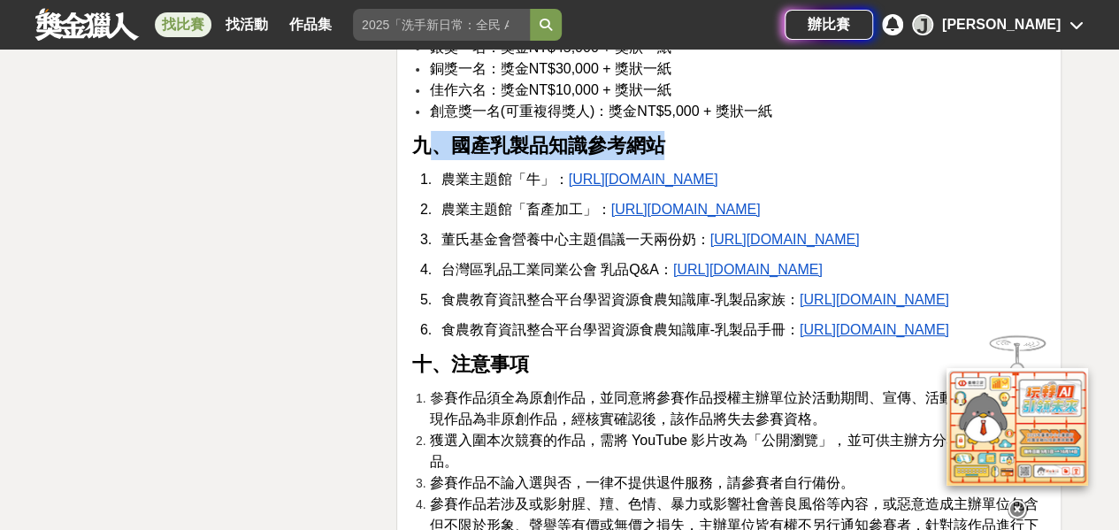
drag, startPoint x: 428, startPoint y: 153, endPoint x: 696, endPoint y: 166, distance: 268.3
click at [696, 160] on p "九、國產乳製品知識參考網站" at bounding box center [728, 145] width 635 height 29
drag, startPoint x: 696, startPoint y: 166, endPoint x: 528, endPoint y: 167, distance: 168.0
click at [540, 157] on strong "九、國產乳製品知識參考網站" at bounding box center [537, 145] width 253 height 22
click at [489, 157] on strong "九、國產乳製品知識參考網站" at bounding box center [537, 145] width 253 height 22
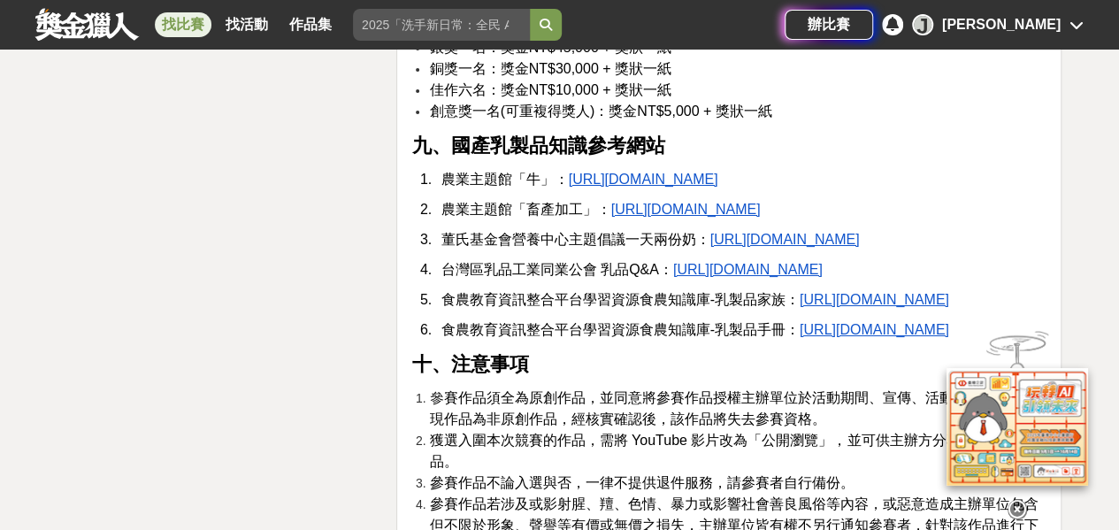
click at [643, 187] on u "https://kmweb.moa.gov.tw/subject/index.php?id=18" at bounding box center [643, 179] width 149 height 15
click at [800, 307] on u "https://fae.moa.gov.tw/theme_data.php?theme=topics&sub_theme=knowledge&id=953" at bounding box center [874, 299] width 149 height 15
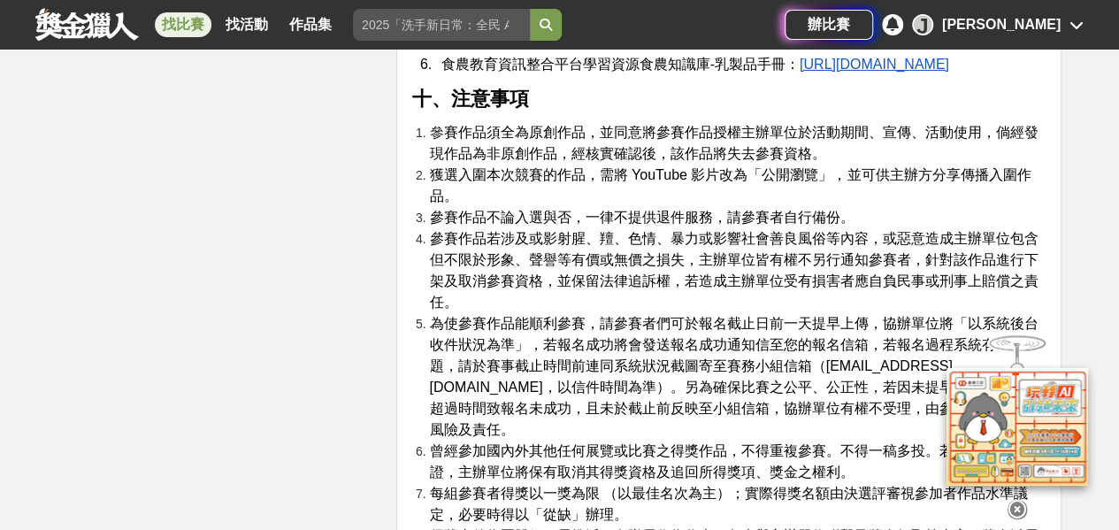
scroll to position [3449, 0]
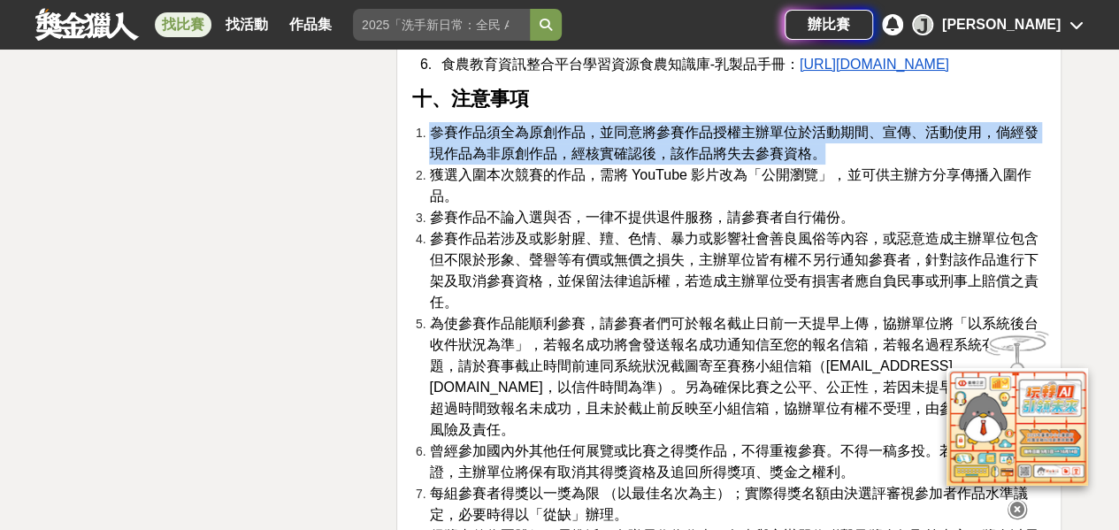
drag, startPoint x: 402, startPoint y: 217, endPoint x: 851, endPoint y: 241, distance: 450.0
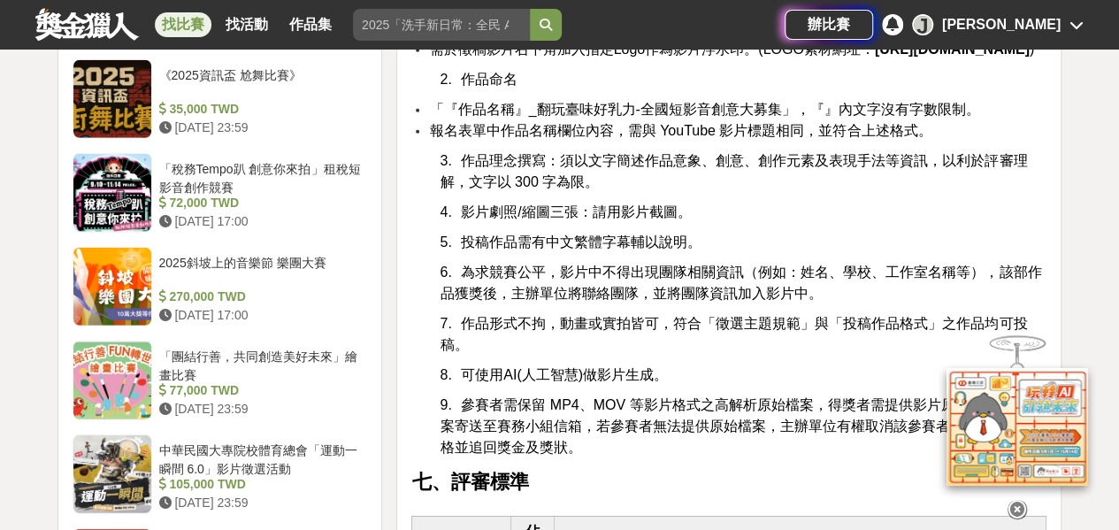
scroll to position [2476, 0]
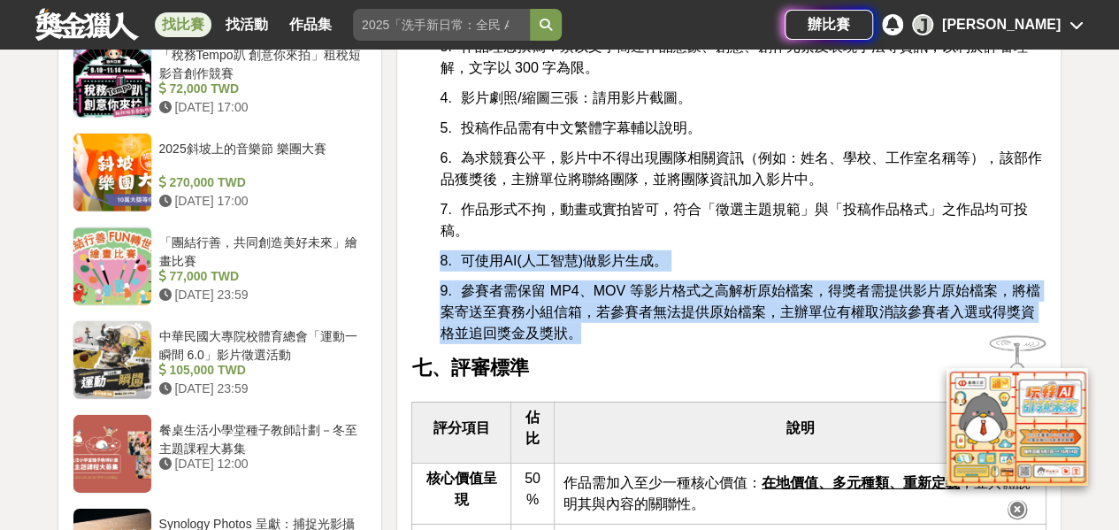
drag, startPoint x: 441, startPoint y: 273, endPoint x: 677, endPoint y: 350, distance: 248.4
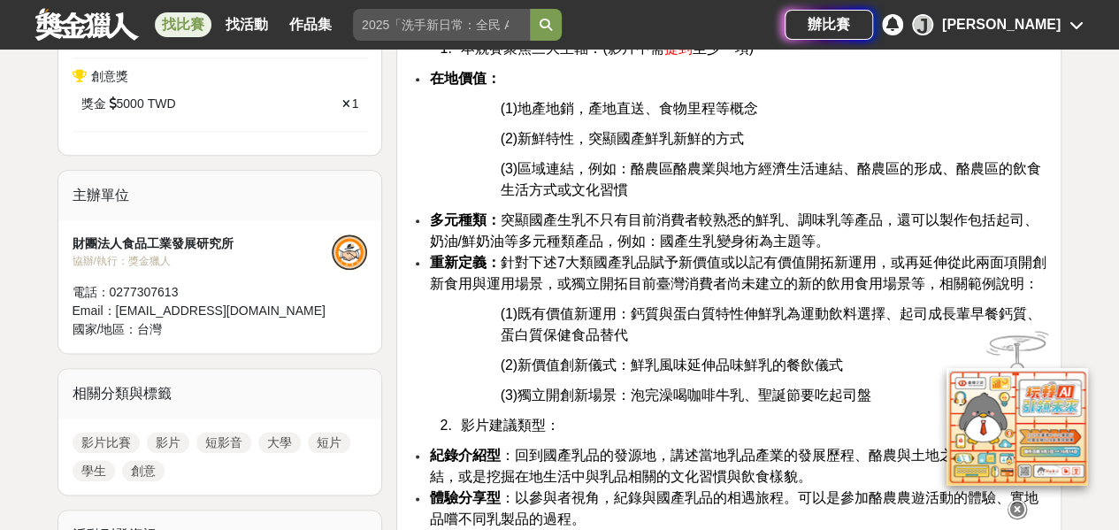
scroll to position [973, 0]
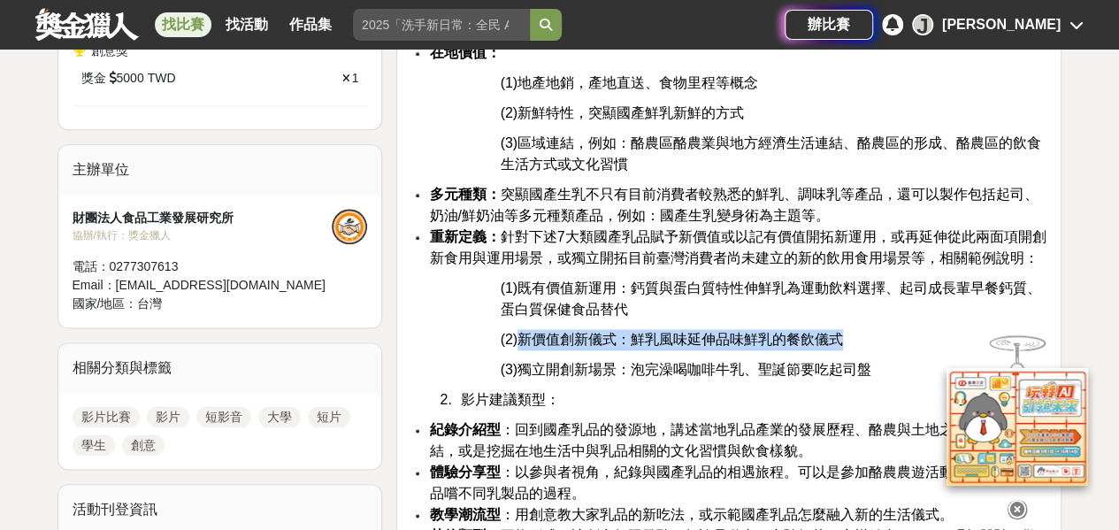
drag, startPoint x: 521, startPoint y: 332, endPoint x: 844, endPoint y: 341, distance: 322.9
click at [844, 341] on p "(2)新價值創新儀式：鮮乳風味延伸品味鮮乳的餐飲儀式" at bounding box center [773, 339] width 547 height 21
drag, startPoint x: 844, startPoint y: 341, endPoint x: 816, endPoint y: 335, distance: 27.9
copy span "新價值創新儀式：鮮乳風味延伸品味鮮乳的餐飲儀式"
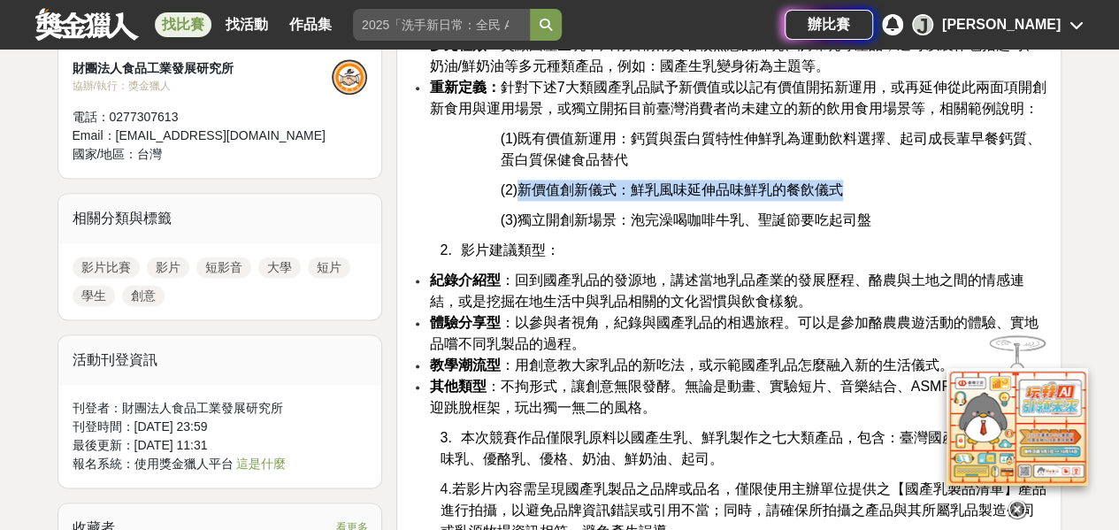
scroll to position [1150, 0]
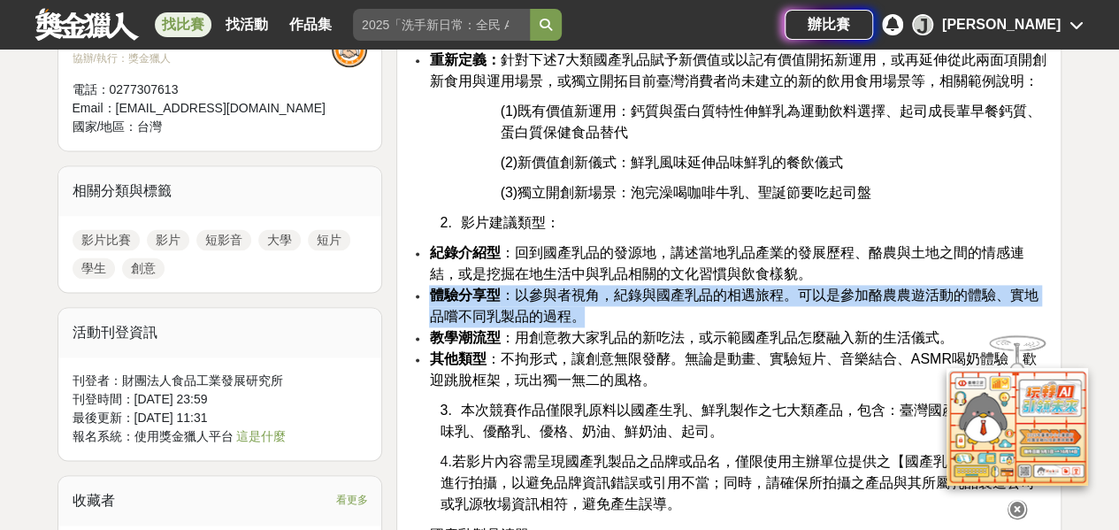
drag, startPoint x: 595, startPoint y: 313, endPoint x: 432, endPoint y: 297, distance: 164.4
click at [432, 297] on li "體驗分享型 ：以參與者視角，紀錄與國產乳品的相遇旅程。可以是參加酪農農遊活動的體驗、實地品嚐不同乳製品的過程。" at bounding box center [737, 306] width 617 height 42
drag, startPoint x: 432, startPoint y: 297, endPoint x: 511, endPoint y: 301, distance: 79.7
copy span "體驗分享型 ：以參與者視角，紀錄與國產乳品的相遇旅程。可以是參加酪農農遊活動的體驗、實地品嚐不同乳製品的過程。"
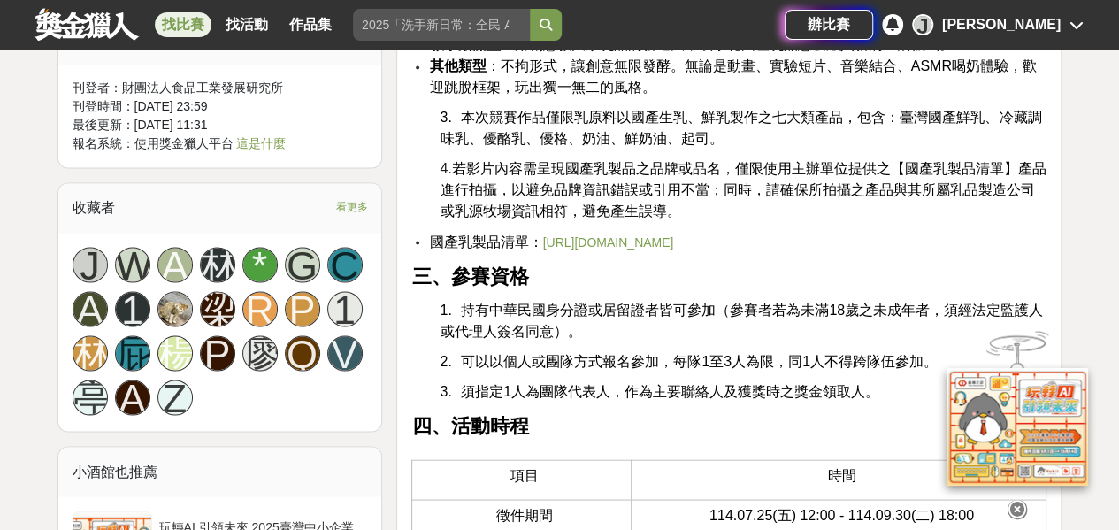
scroll to position [1415, 0]
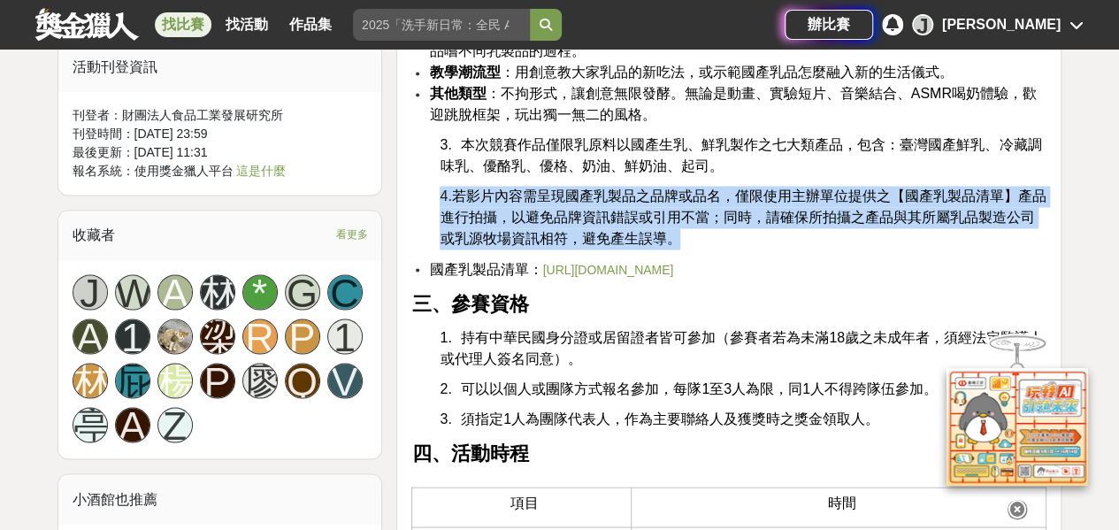
drag, startPoint x: 423, startPoint y: 180, endPoint x: 766, endPoint y: 226, distance: 346.2
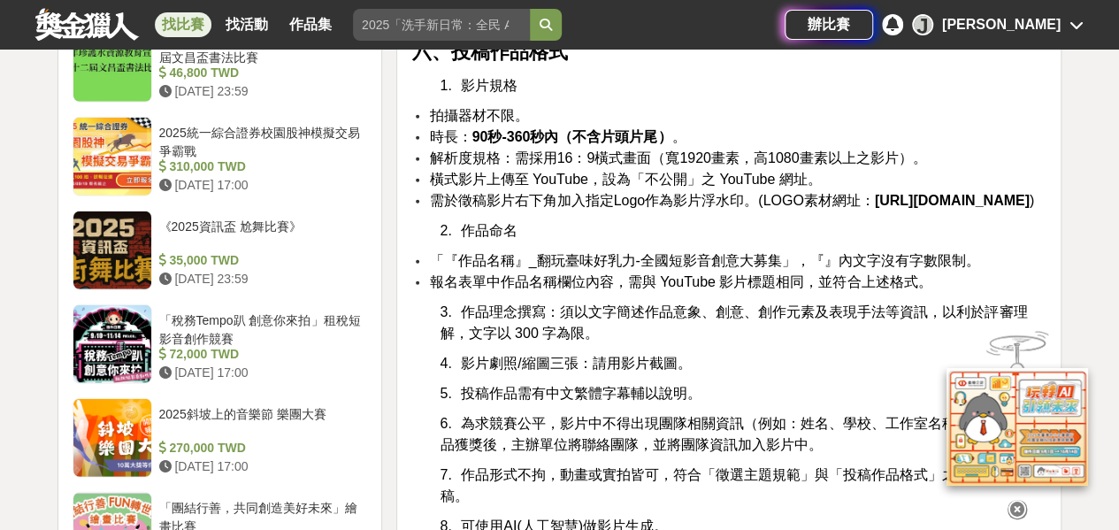
scroll to position [2123, 0]
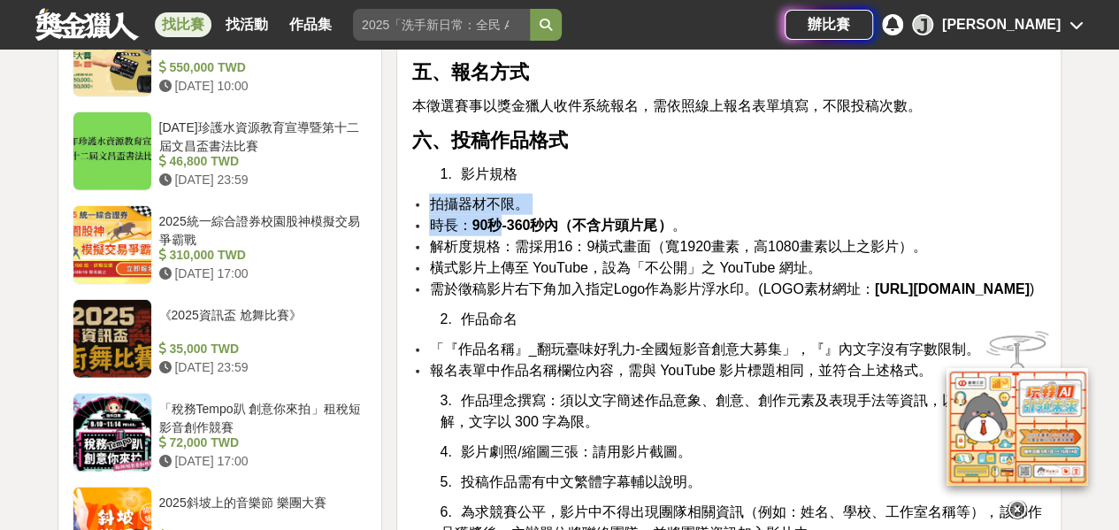
drag, startPoint x: 433, startPoint y: 195, endPoint x: 504, endPoint y: 231, distance: 79.1
click at [504, 231] on ul "拍攝器材不限。 時長： 90秒-360秒內（不含片頭片尾） 。 解析度規格：需採用16：9橫式畫面（寬1920畫素，高1080畫素以上之影片）。 橫式影片上傳…" at bounding box center [728, 247] width 635 height 106
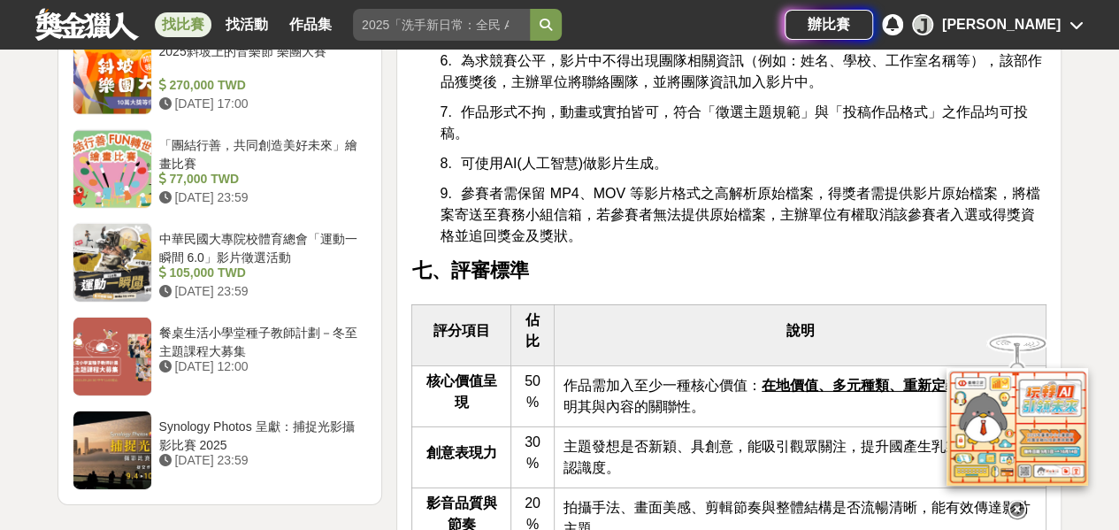
scroll to position [2742, 0]
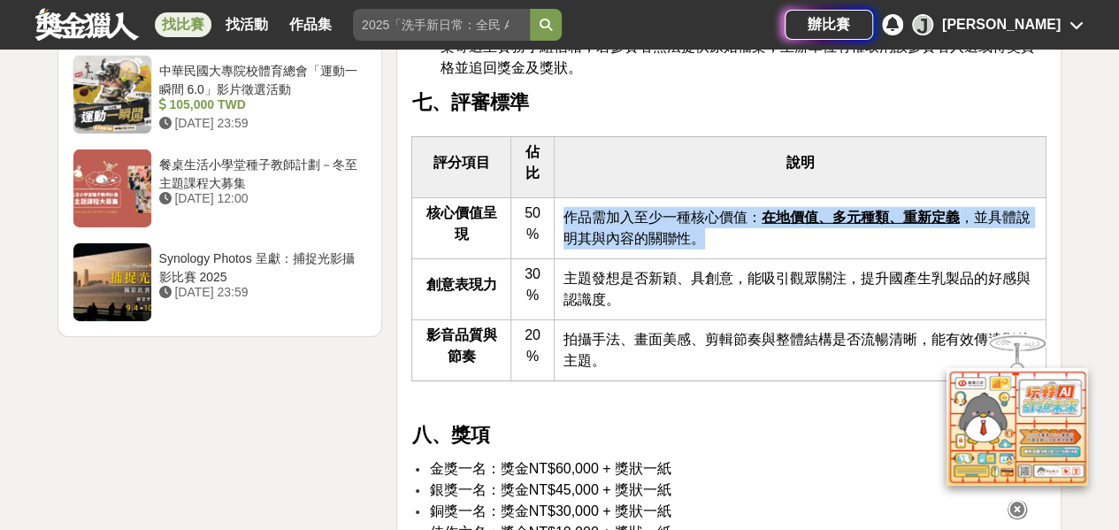
drag, startPoint x: 561, startPoint y: 227, endPoint x: 711, endPoint y: 264, distance: 154.9
click at [711, 259] on td "作品需加入至少一種核心價值： 在地價值、多元種類、重新定義 ，並具體說明其與內容的關聯性。" at bounding box center [801, 228] width 492 height 61
drag, startPoint x: 711, startPoint y: 264, endPoint x: 650, endPoint y: 241, distance: 65.2
copy span "作品需加入至少一種核心價值： 在地價值、多元種類、重新定義 ，並具體說明其與內容的關聯性。"
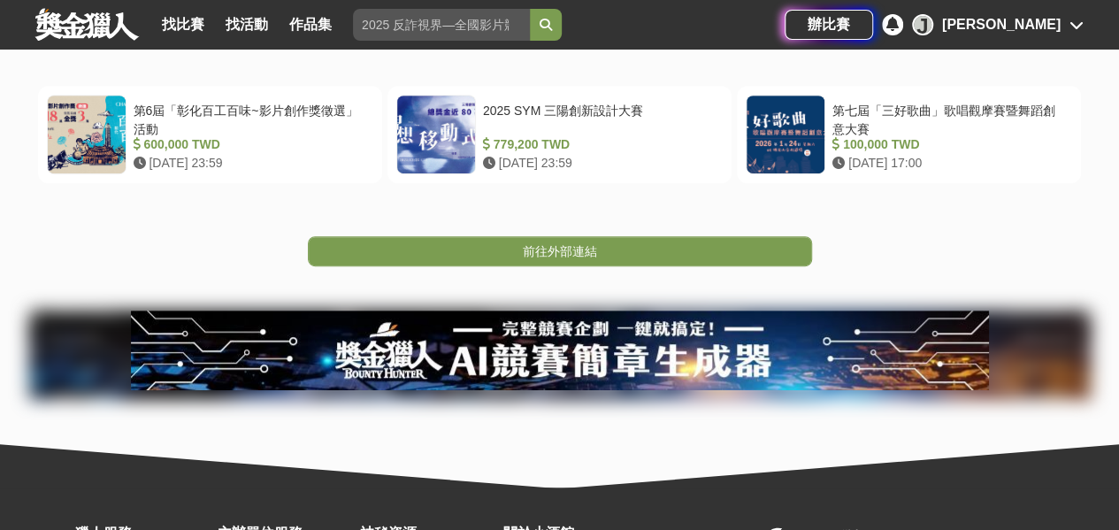
scroll to position [442, 0]
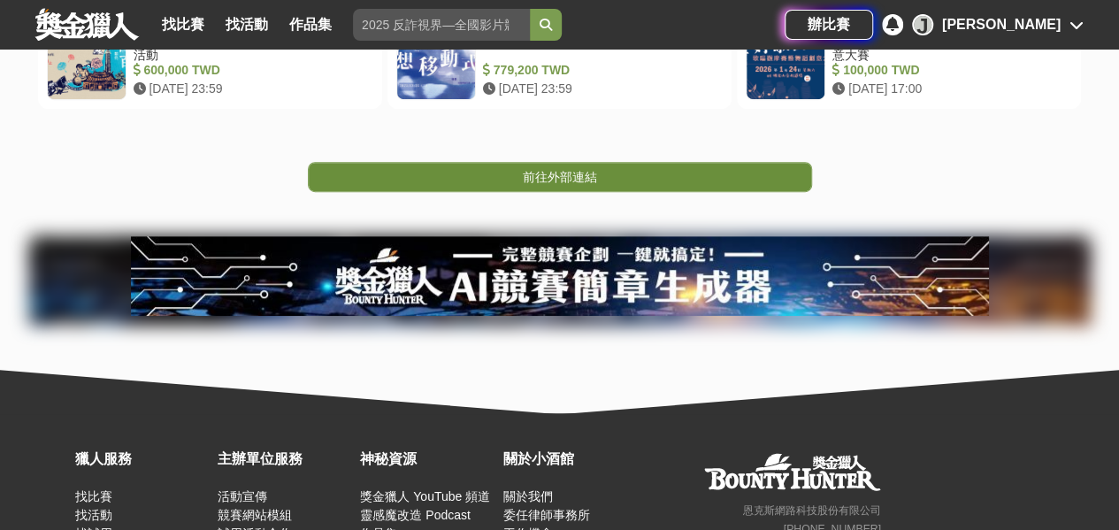
click at [517, 180] on link "前往外部連結" at bounding box center [560, 177] width 504 height 30
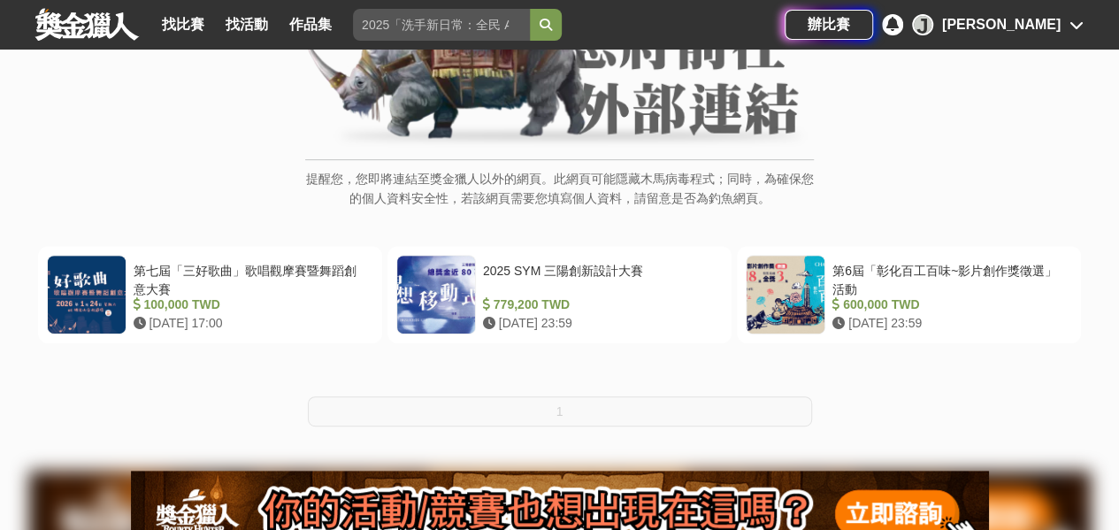
scroll to position [442, 0]
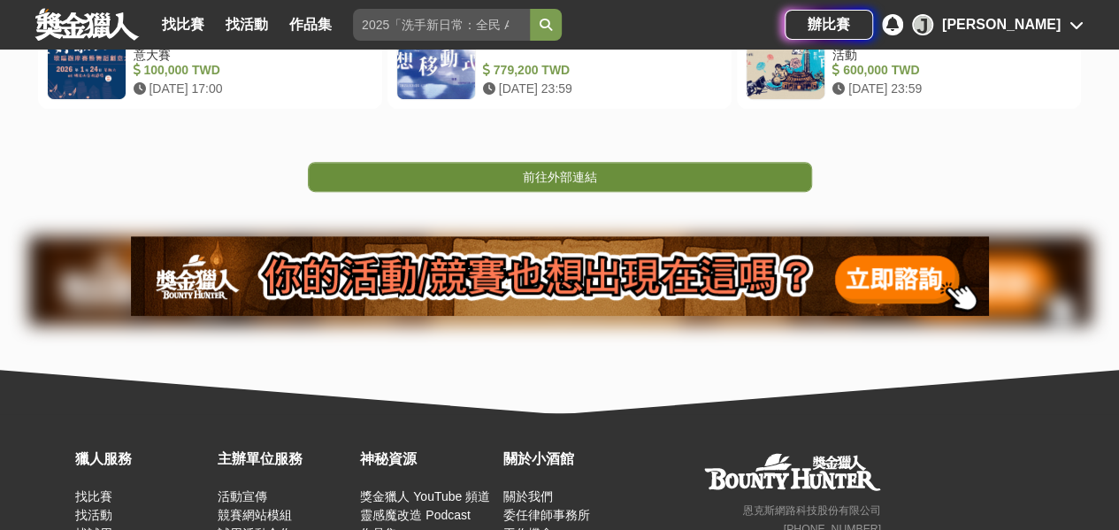
click at [616, 170] on link "前往外部連結" at bounding box center [560, 177] width 504 height 30
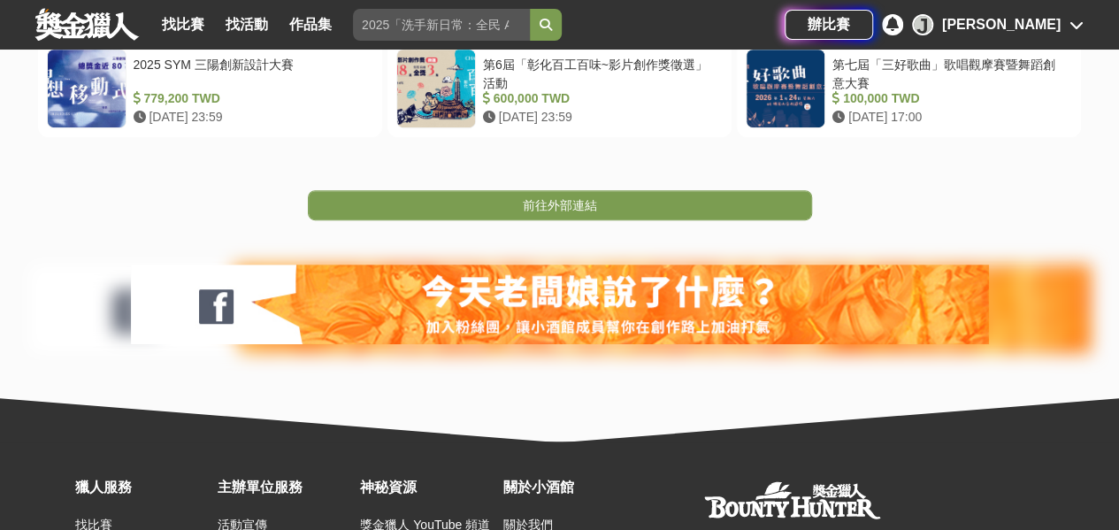
scroll to position [442, 0]
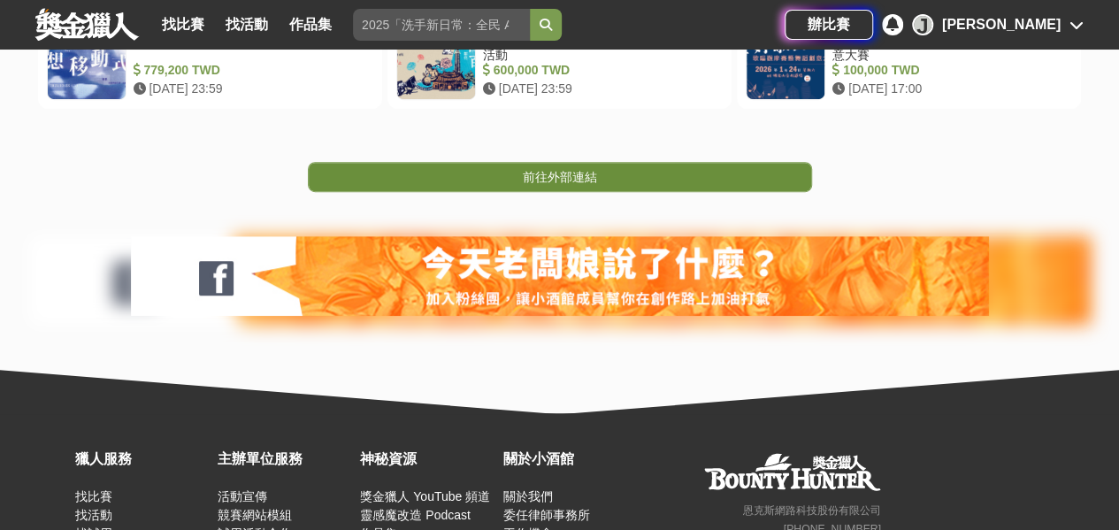
click at [544, 184] on link "前往外部連結" at bounding box center [560, 177] width 504 height 30
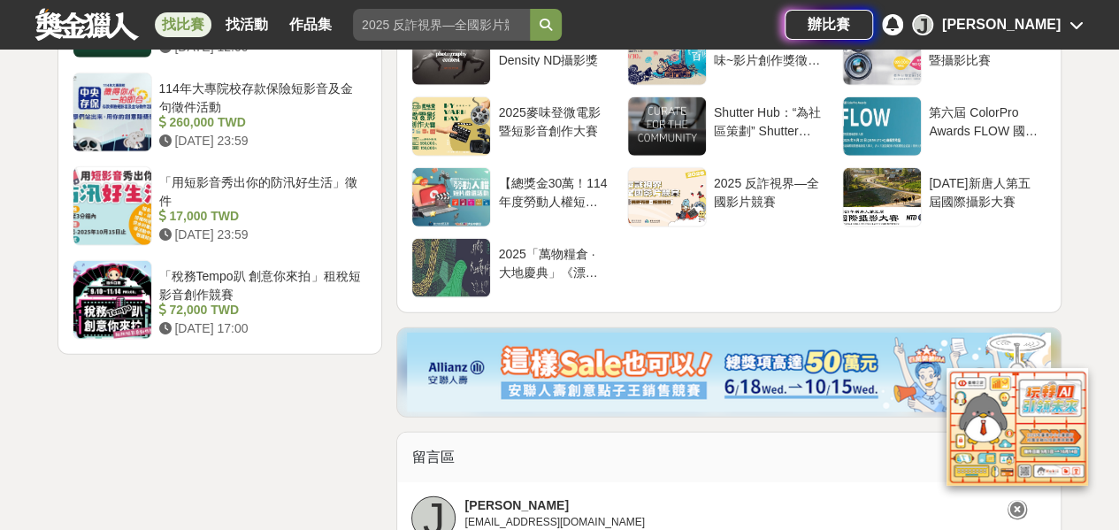
scroll to position [2653, 0]
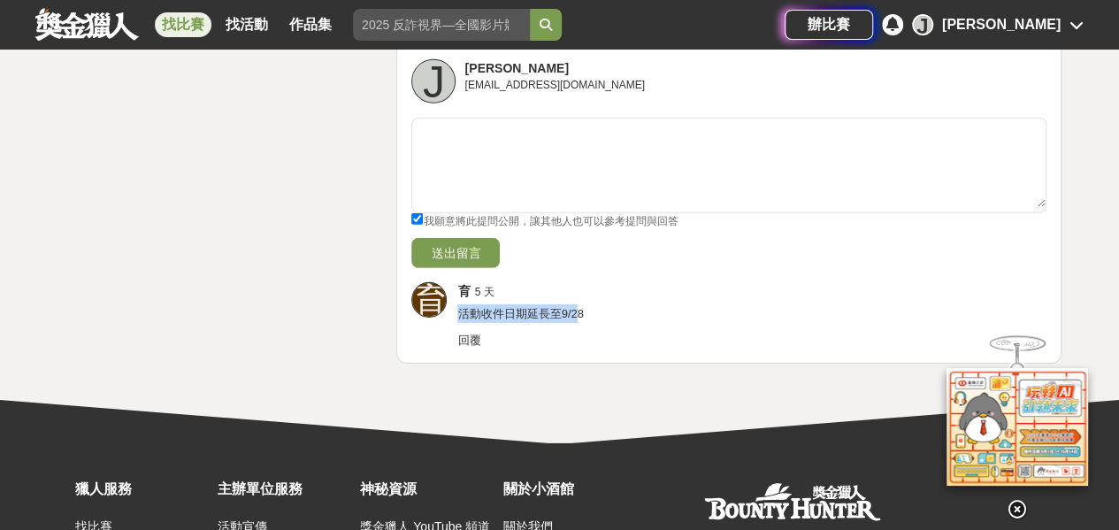
drag, startPoint x: 458, startPoint y: 308, endPoint x: 581, endPoint y: 302, distance: 123.1
click at [581, 307] on span "活動收件日期延長至9/28" at bounding box center [520, 313] width 126 height 13
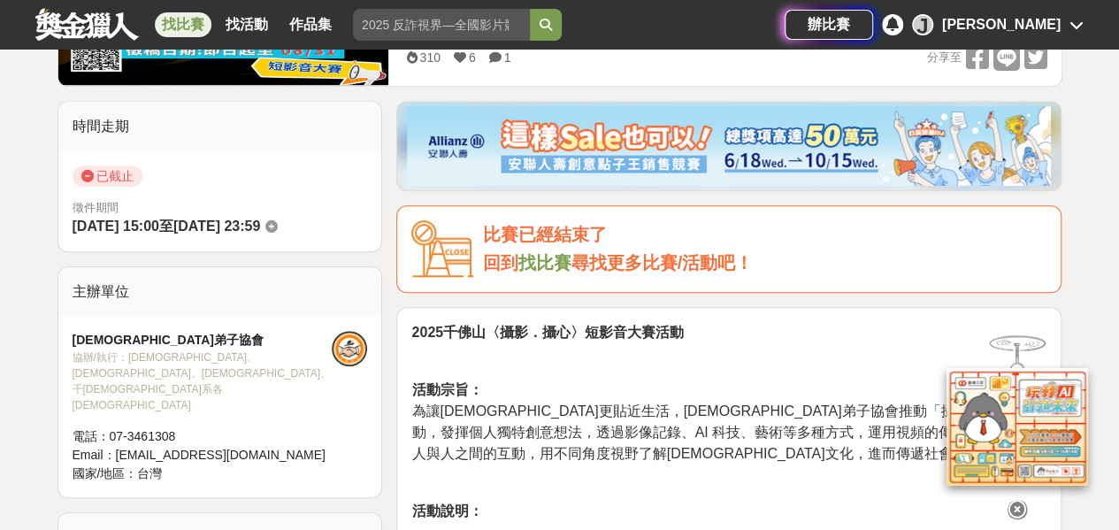
scroll to position [88, 0]
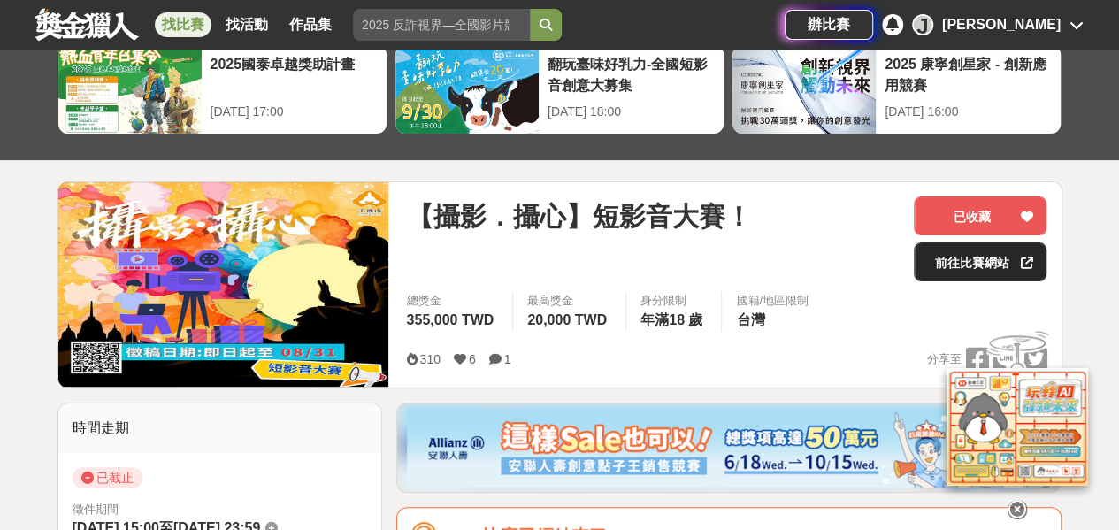
click at [978, 266] on link "前往比賽網站" at bounding box center [980, 261] width 133 height 39
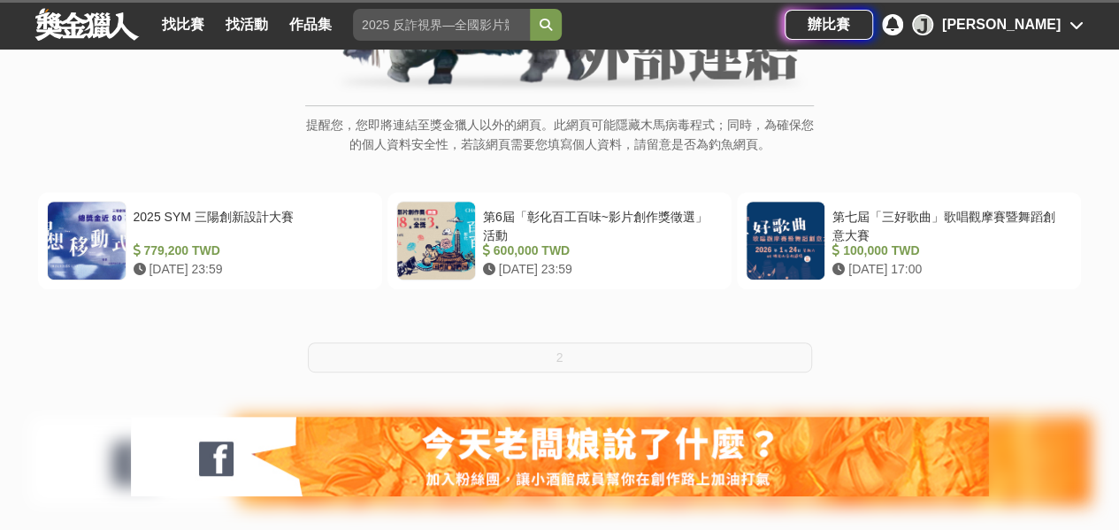
scroll to position [442, 0]
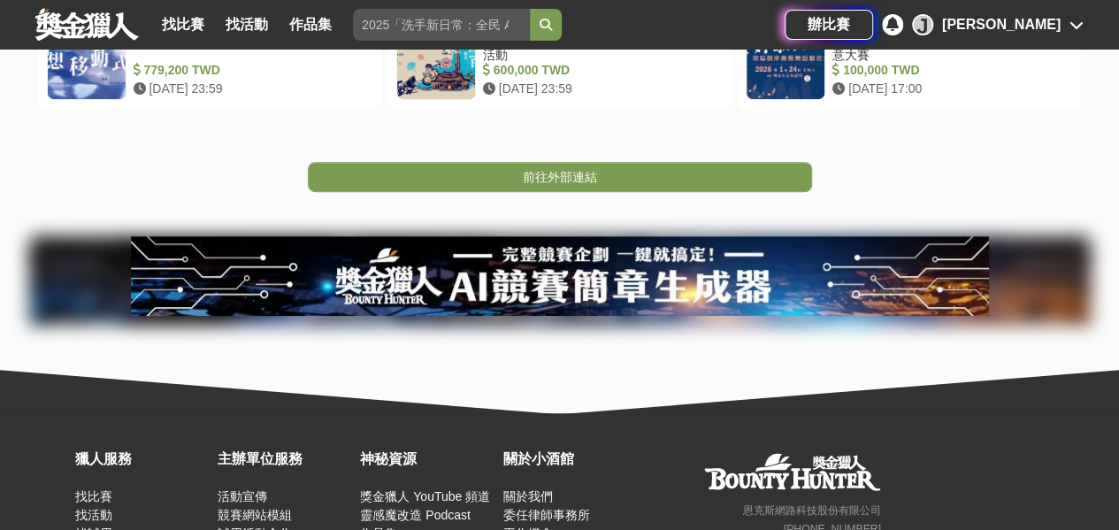
click at [566, 174] on span "前往外部連結" at bounding box center [560, 177] width 74 height 14
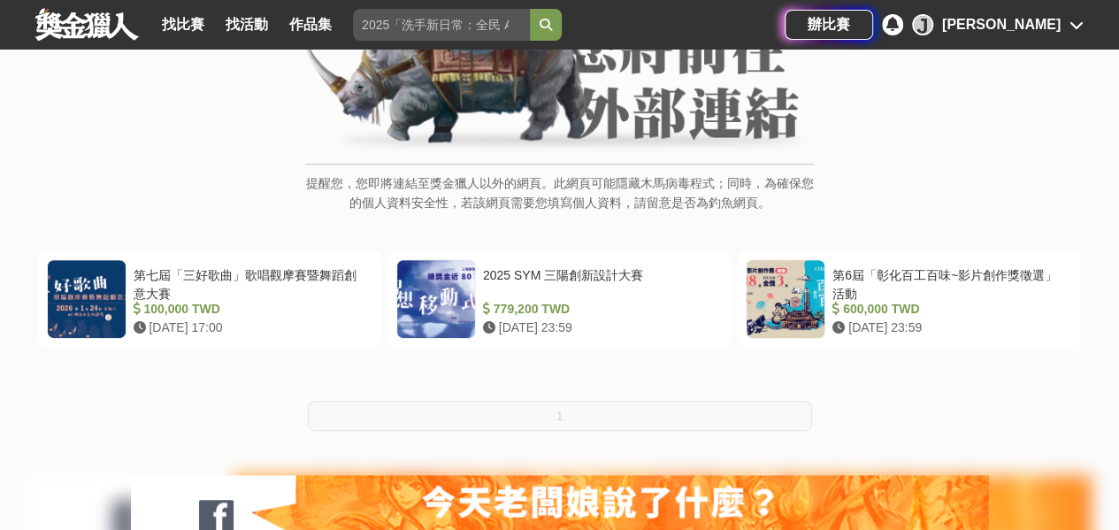
scroll to position [265, 0]
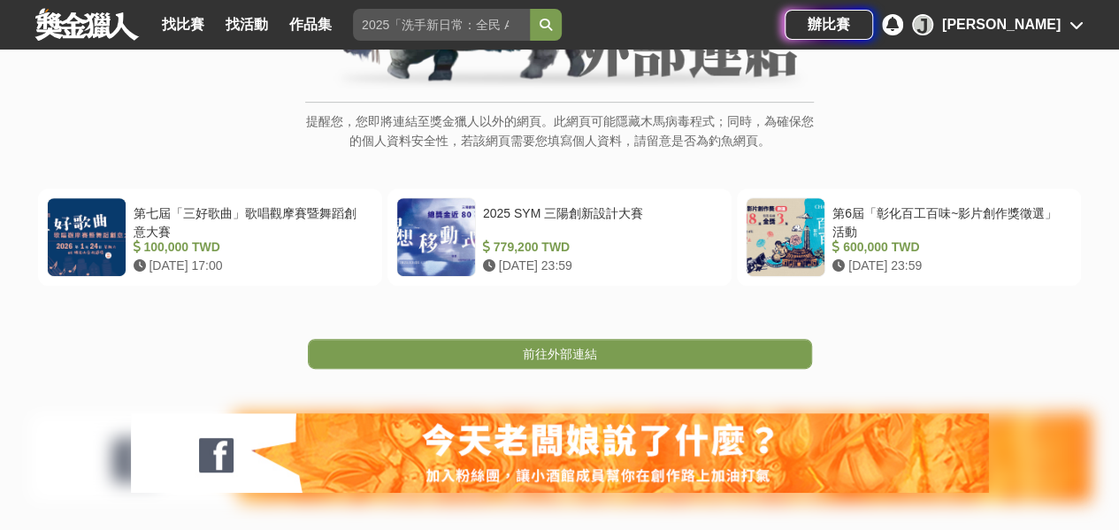
click at [559, 348] on span "前往外部連結" at bounding box center [560, 354] width 74 height 14
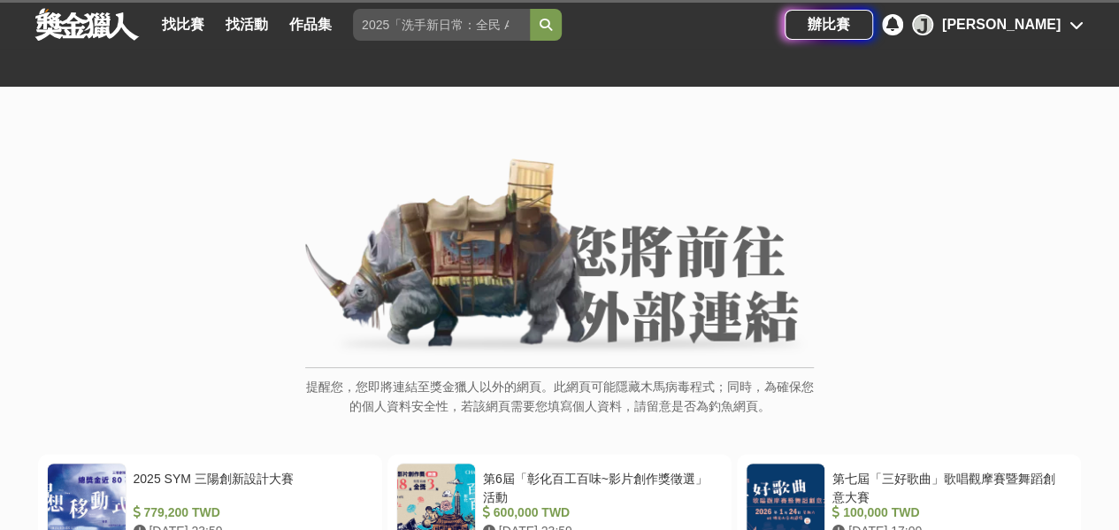
scroll to position [354, 0]
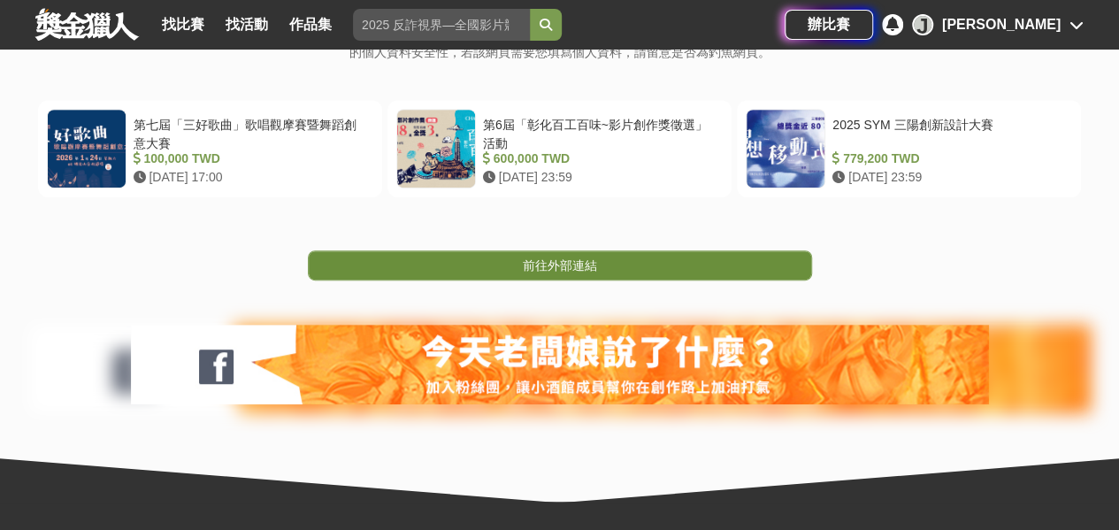
click at [540, 263] on span "前往外部連結" at bounding box center [560, 265] width 74 height 14
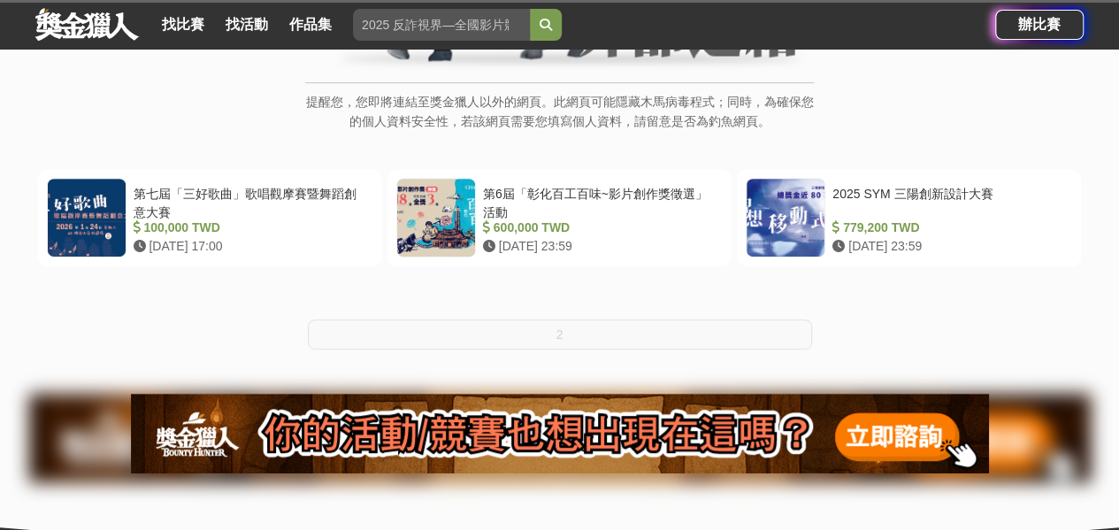
scroll to position [354, 0]
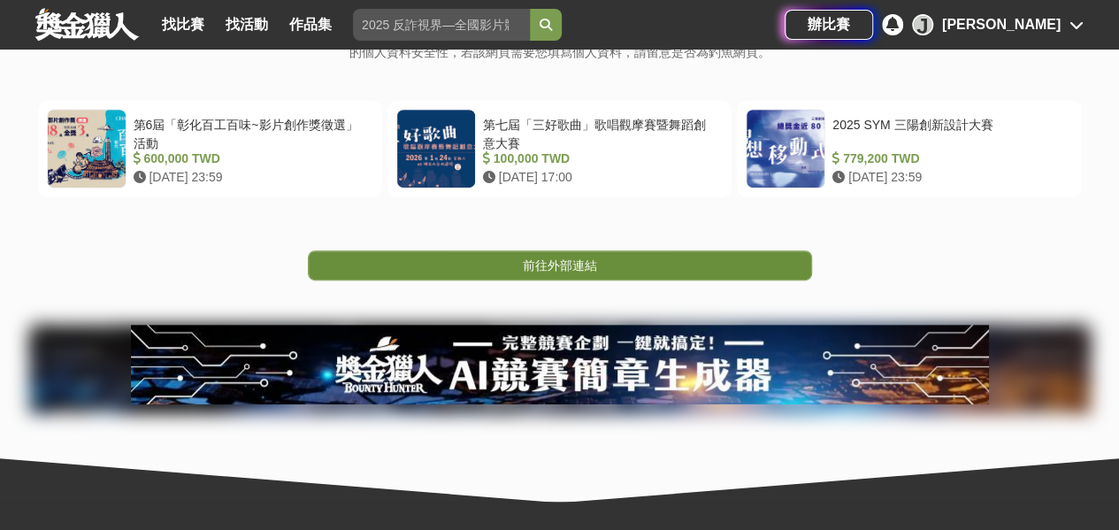
click at [553, 273] on link "前往外部連結" at bounding box center [560, 265] width 504 height 30
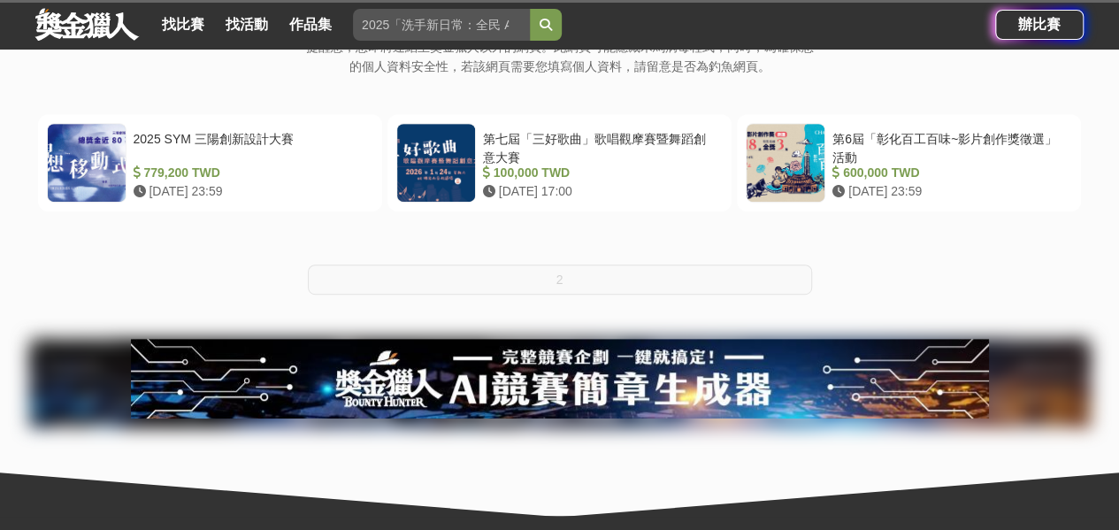
scroll to position [354, 0]
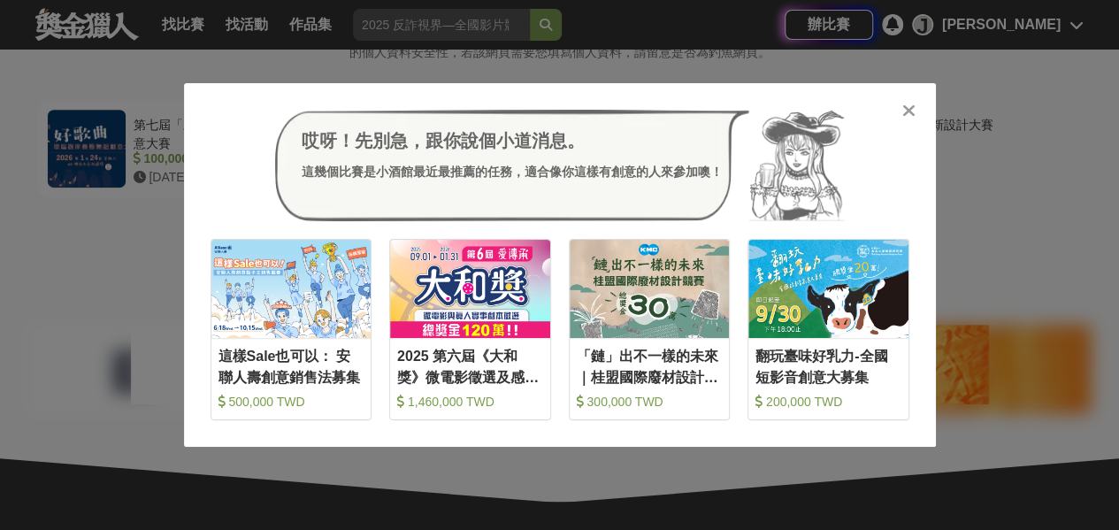
click at [902, 106] on div at bounding box center [909, 110] width 18 height 18
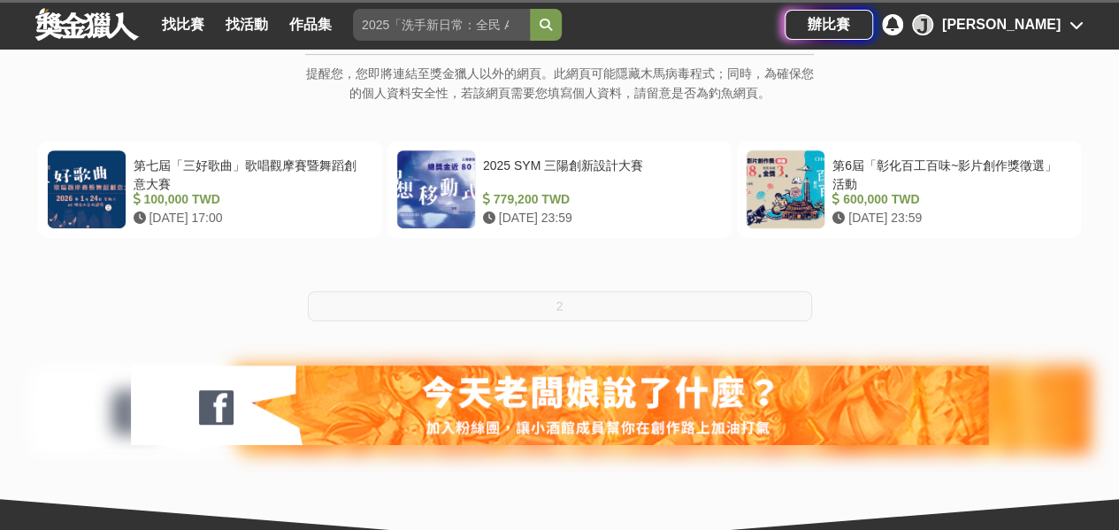
scroll to position [354, 0]
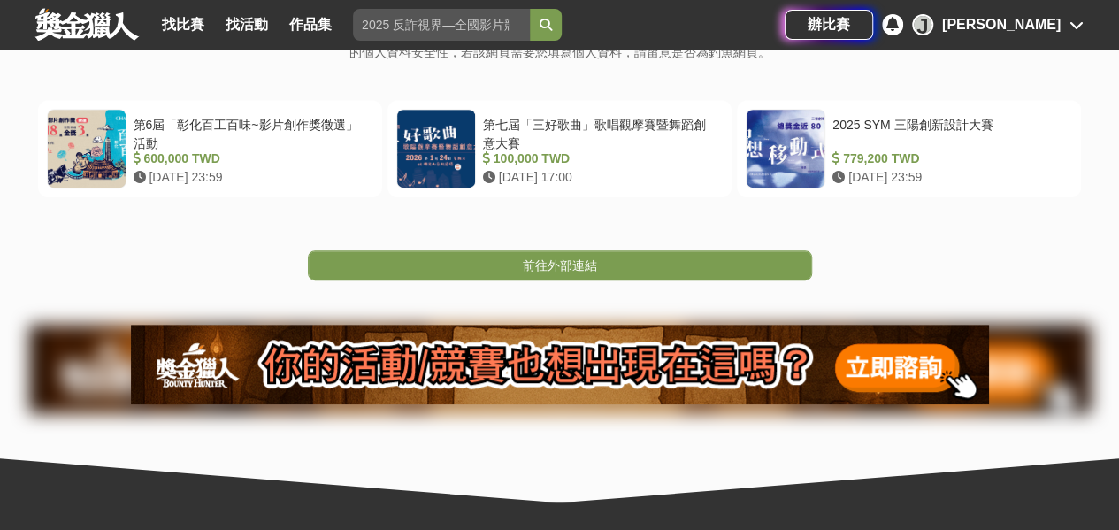
click at [577, 261] on span "前往外部連結" at bounding box center [560, 265] width 74 height 14
